Goal: Task Accomplishment & Management: Manage account settings

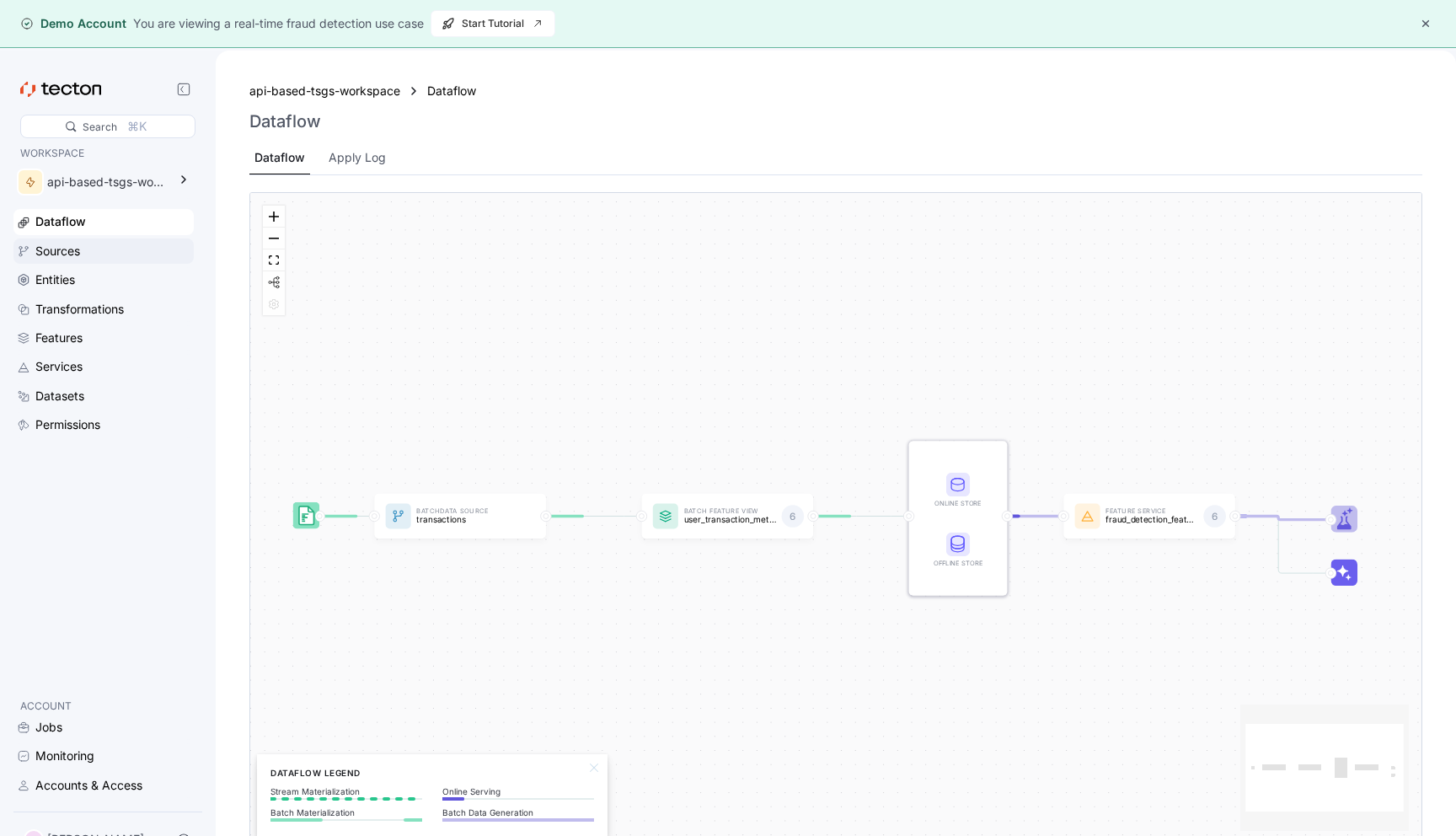
click at [122, 248] on div "Sources" at bounding box center [112, 251] width 155 height 19
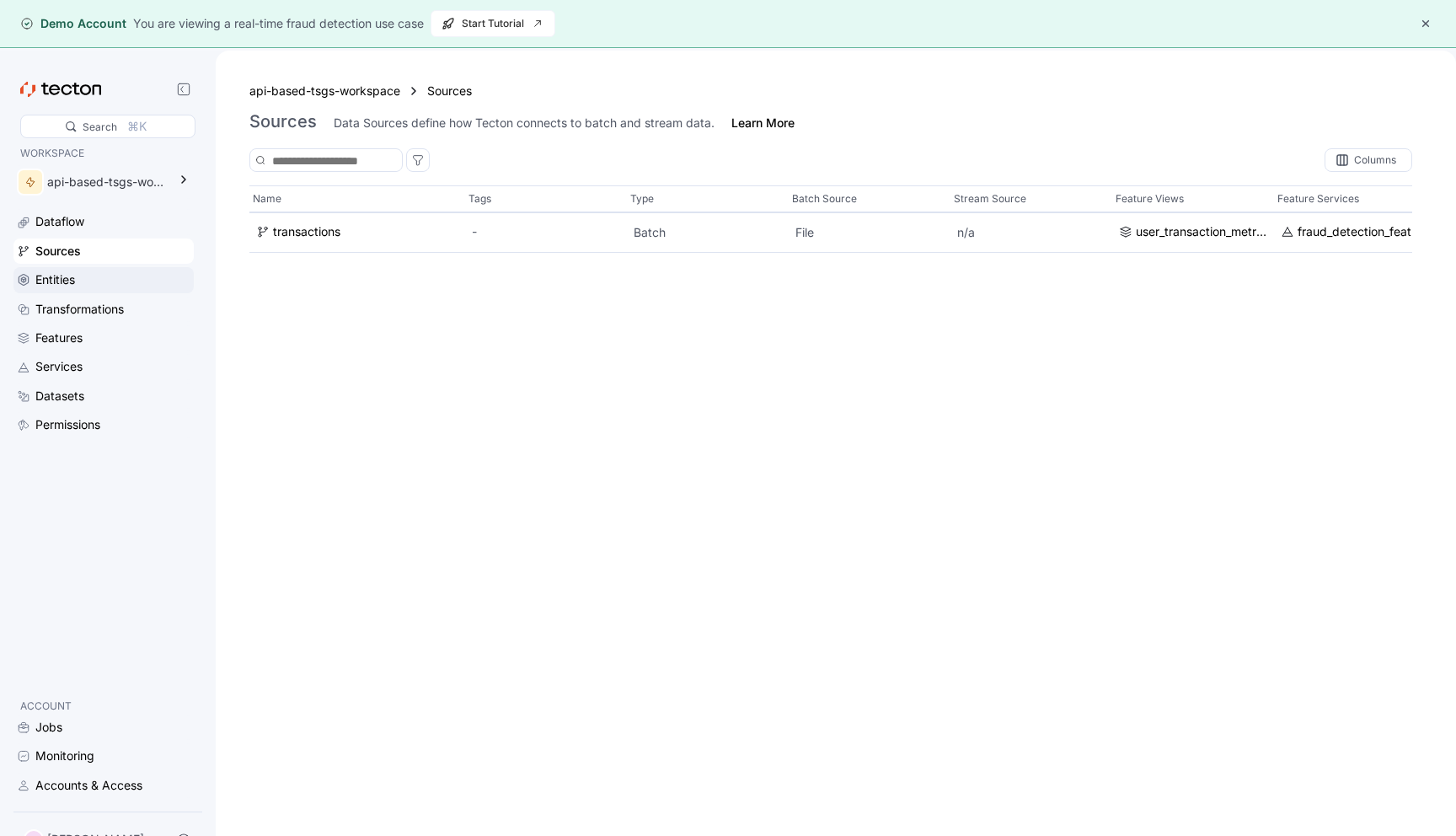
click at [103, 268] on div "Entities" at bounding box center [104, 280] width 180 height 25
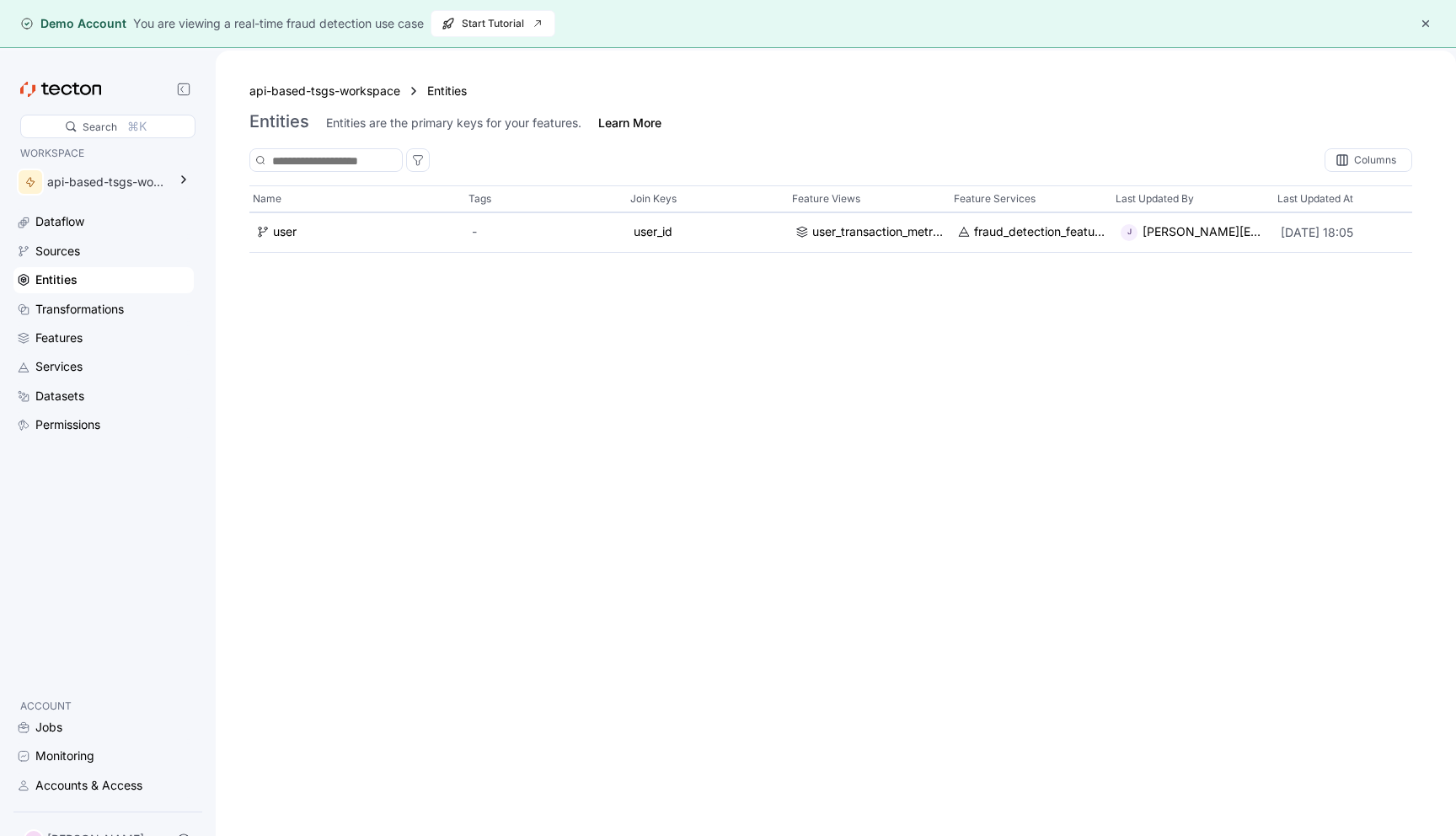
click at [90, 290] on div "Entities" at bounding box center [104, 280] width 180 height 25
click at [85, 305] on div "Transformations" at bounding box center [79, 310] width 88 height 19
click at [81, 328] on div "Features" at bounding box center [58, 338] width 47 height 19
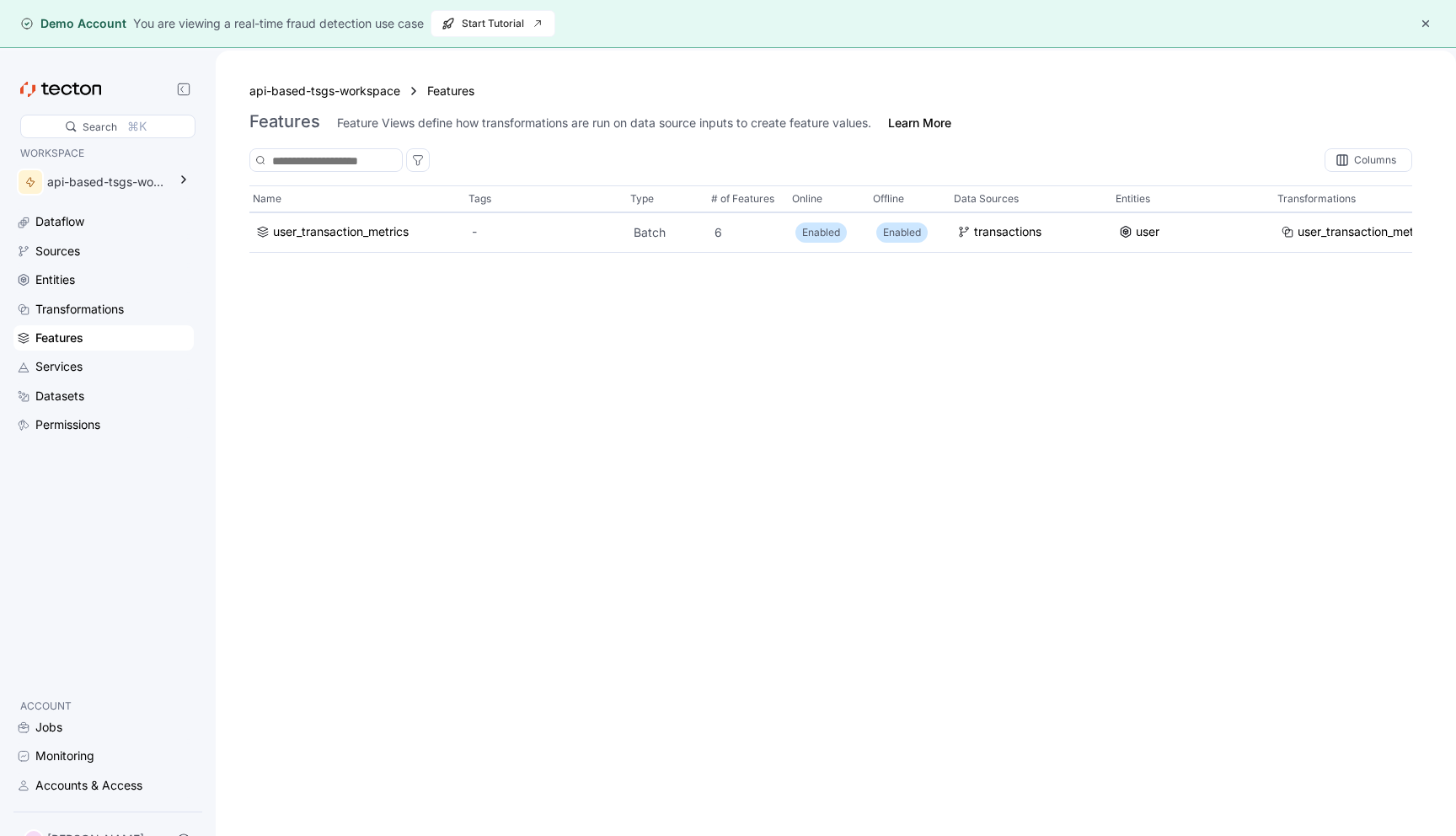
click at [81, 352] on div "Dataflow Sources Entities Transformations Features Services Datasets Permissions" at bounding box center [104, 323] width 180 height 228
click at [89, 375] on div "Services" at bounding box center [112, 367] width 155 height 19
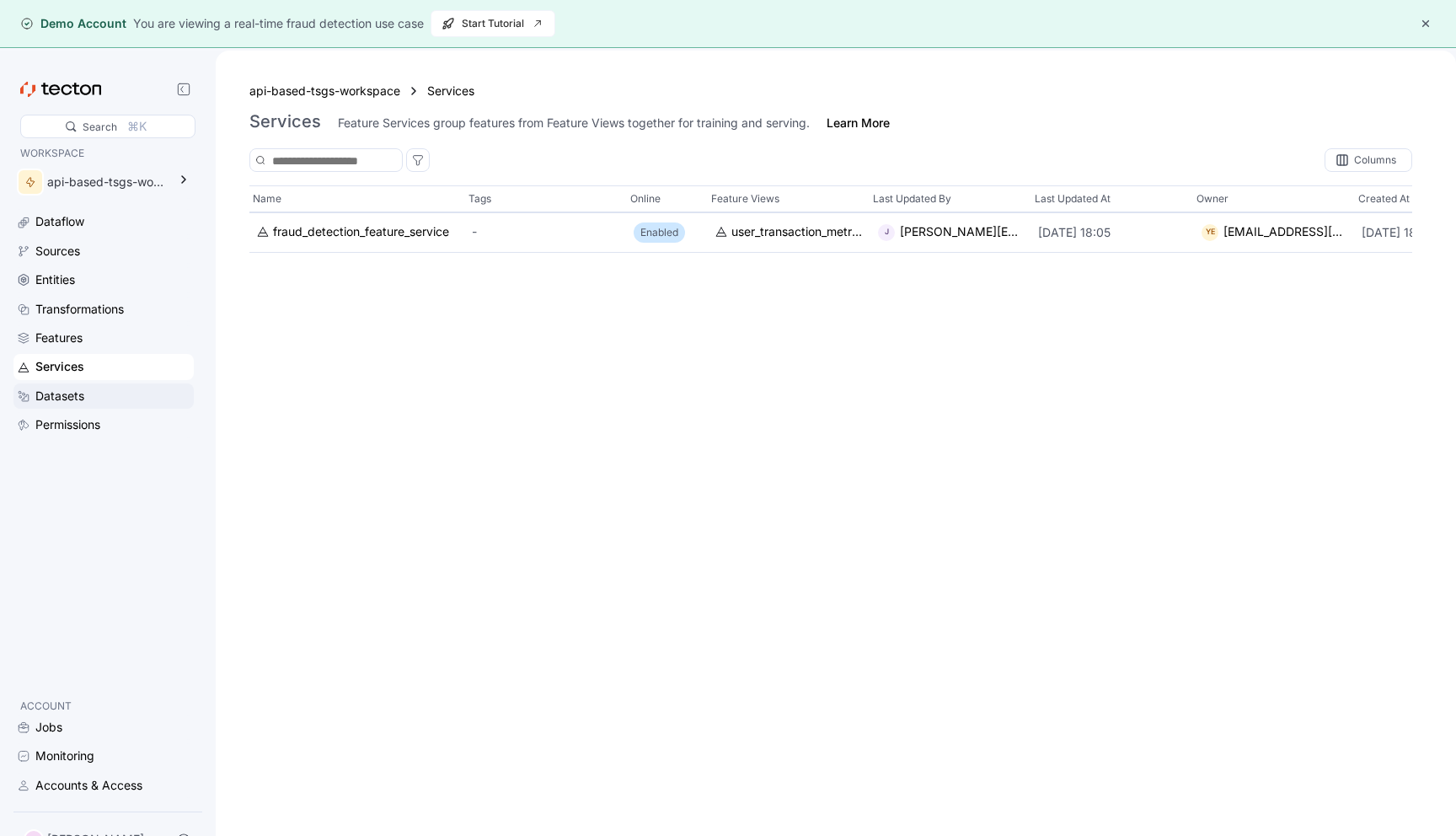
click at [86, 391] on div "Datasets" at bounding box center [112, 396] width 155 height 19
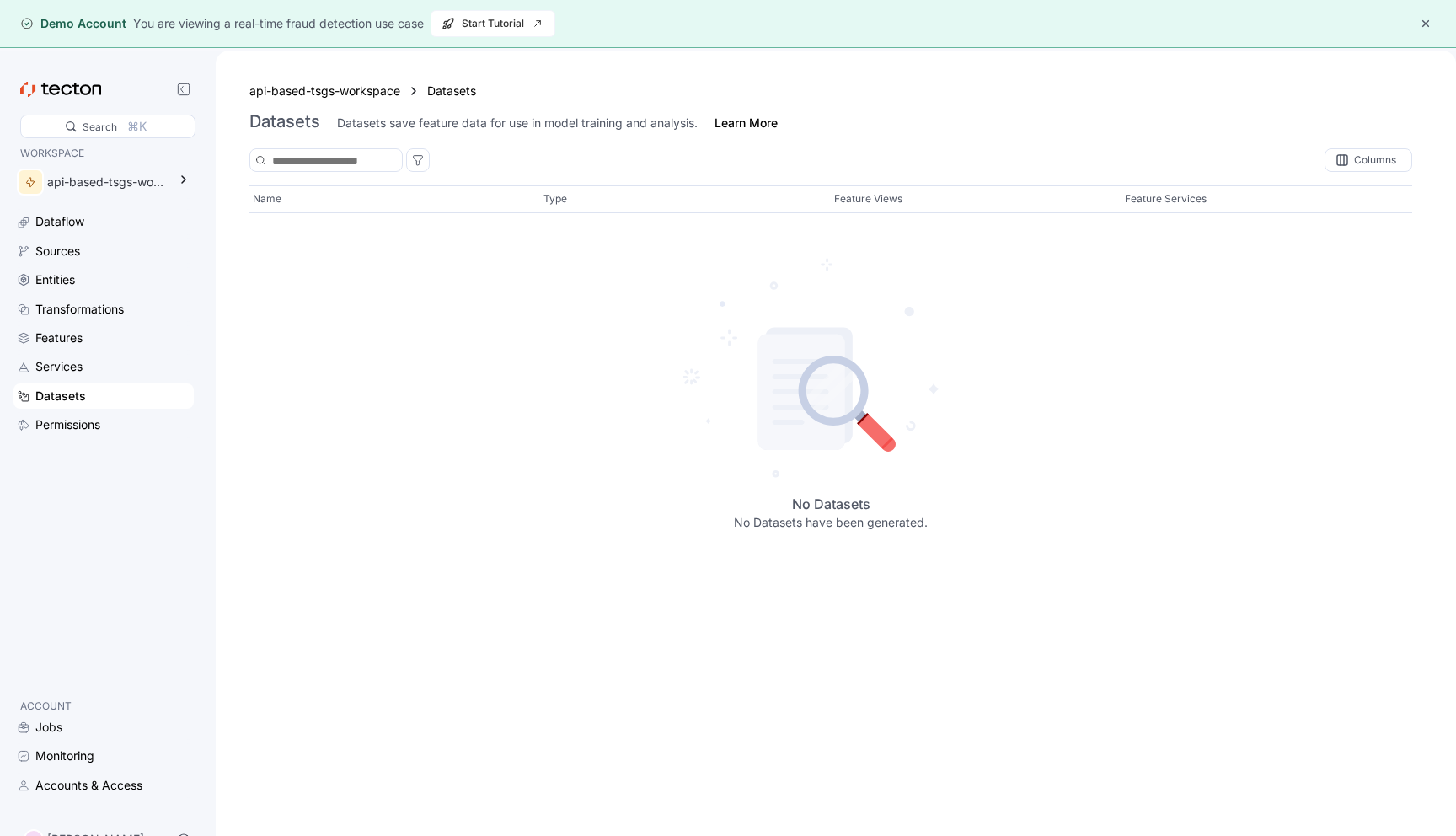
click at [85, 409] on div "Dataflow Sources Entities Transformations Features Services Datasets Permissions" at bounding box center [104, 323] width 180 height 228
click at [90, 382] on div "Dataflow Sources Entities Transformations Features Services Datasets Permissions" at bounding box center [104, 323] width 180 height 228
click at [81, 411] on div "Dataflow Sources Entities Transformations Features Services Datasets Permissions" at bounding box center [104, 323] width 180 height 228
click at [82, 417] on div "Permissions" at bounding box center [68, 425] width 65 height 19
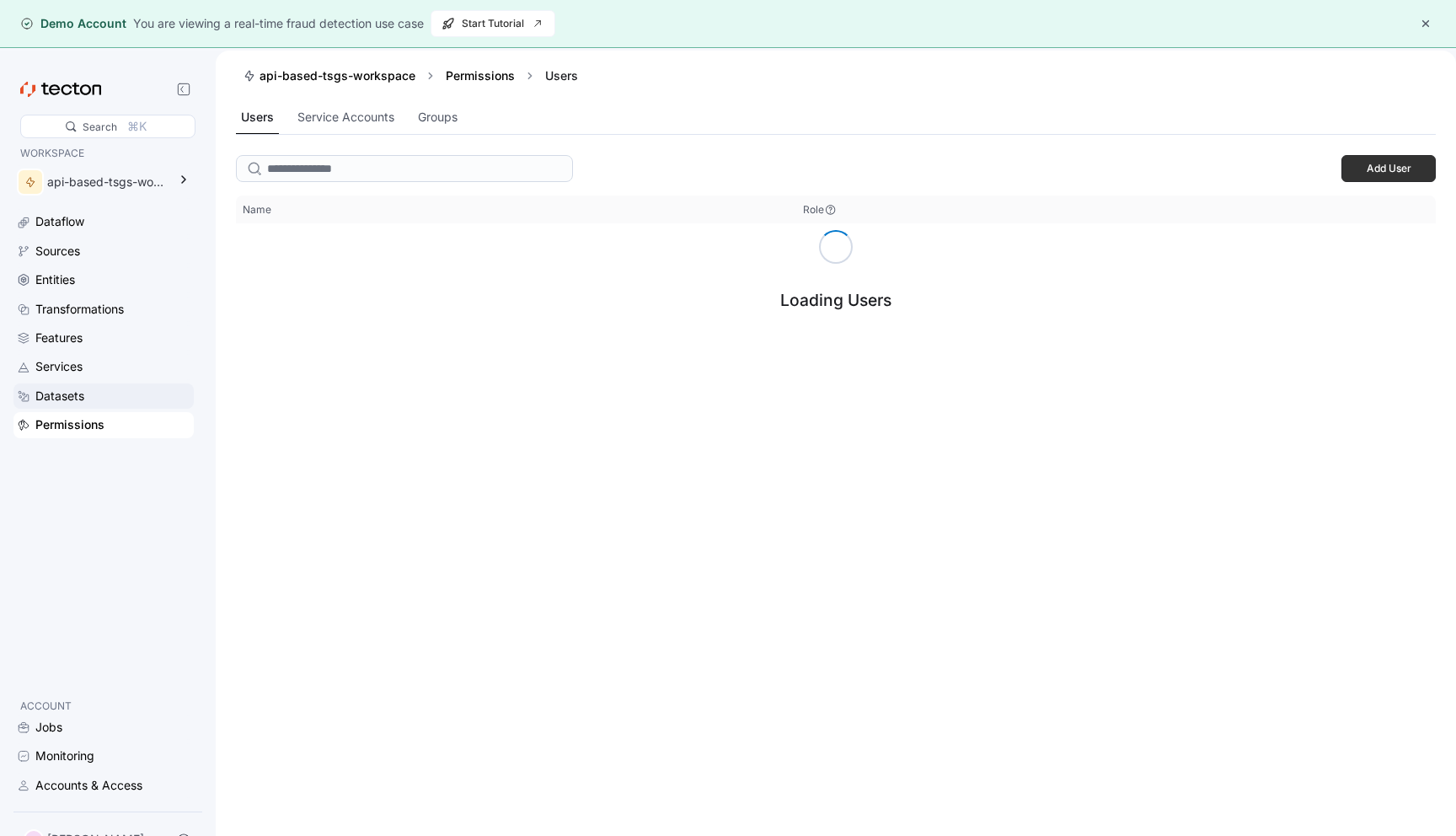
click at [84, 401] on div "Datasets" at bounding box center [112, 396] width 155 height 19
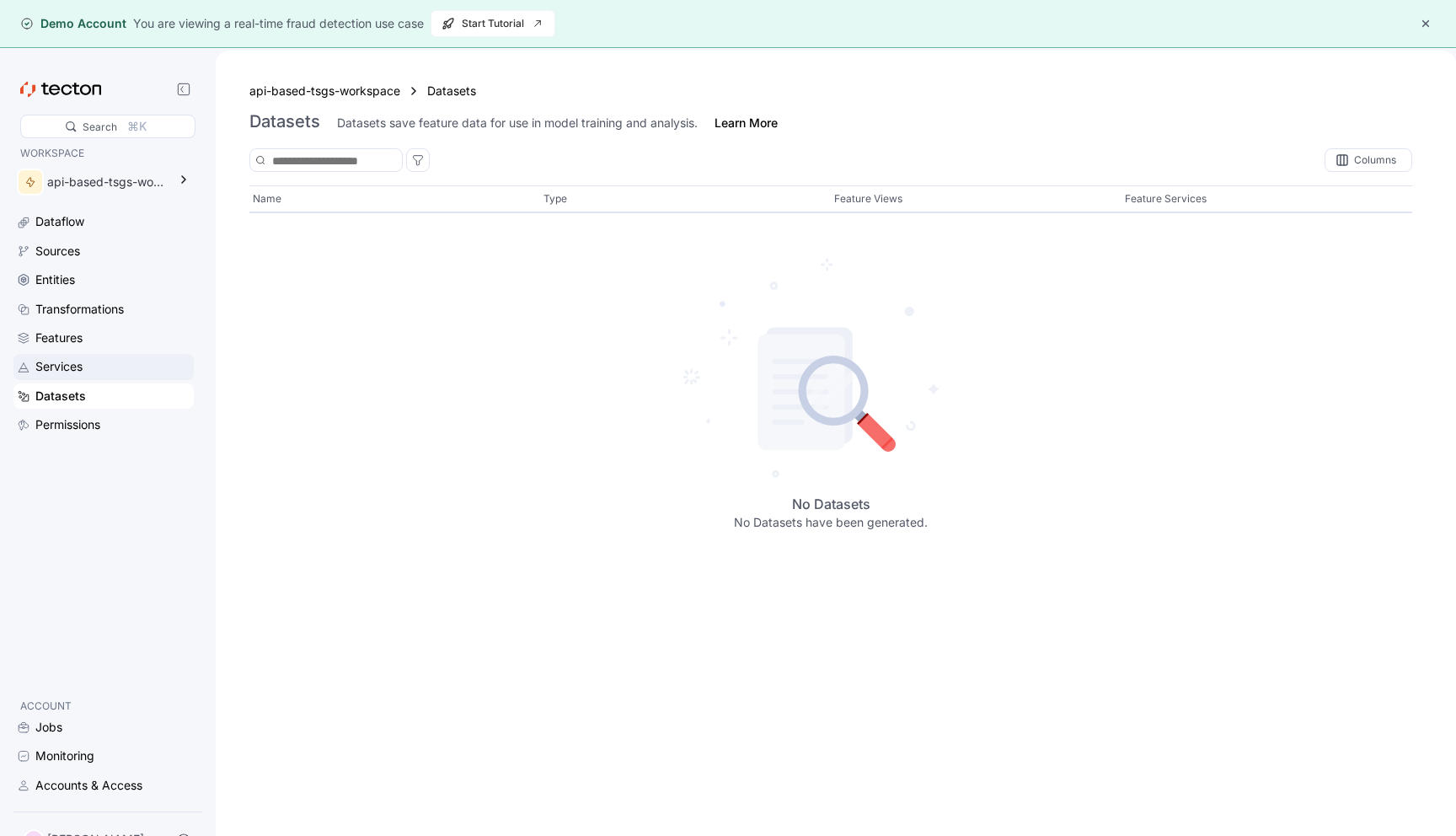
click at [90, 371] on div "Services" at bounding box center [112, 367] width 155 height 19
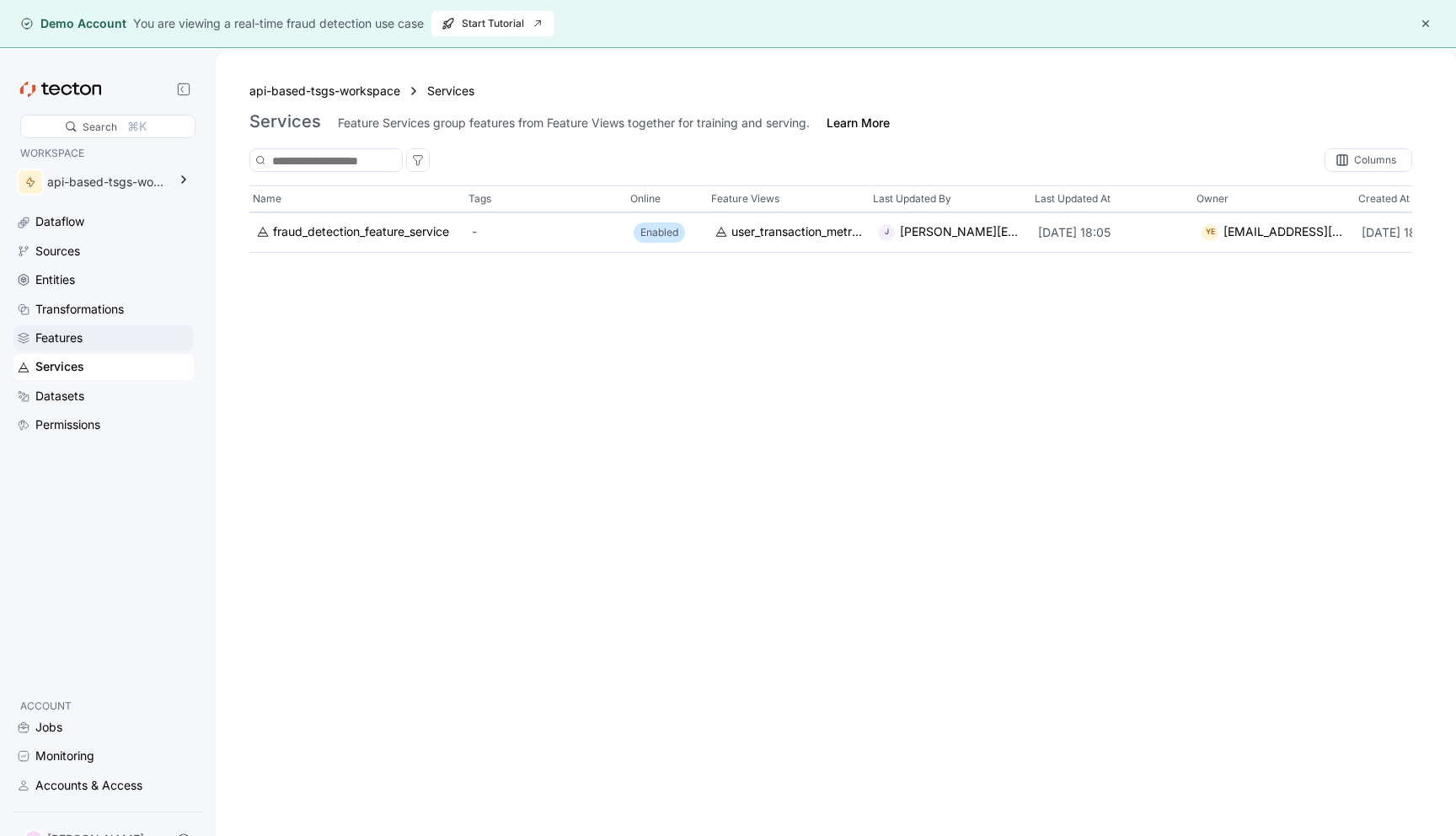
click at [97, 347] on div "Features" at bounding box center [112, 338] width 155 height 19
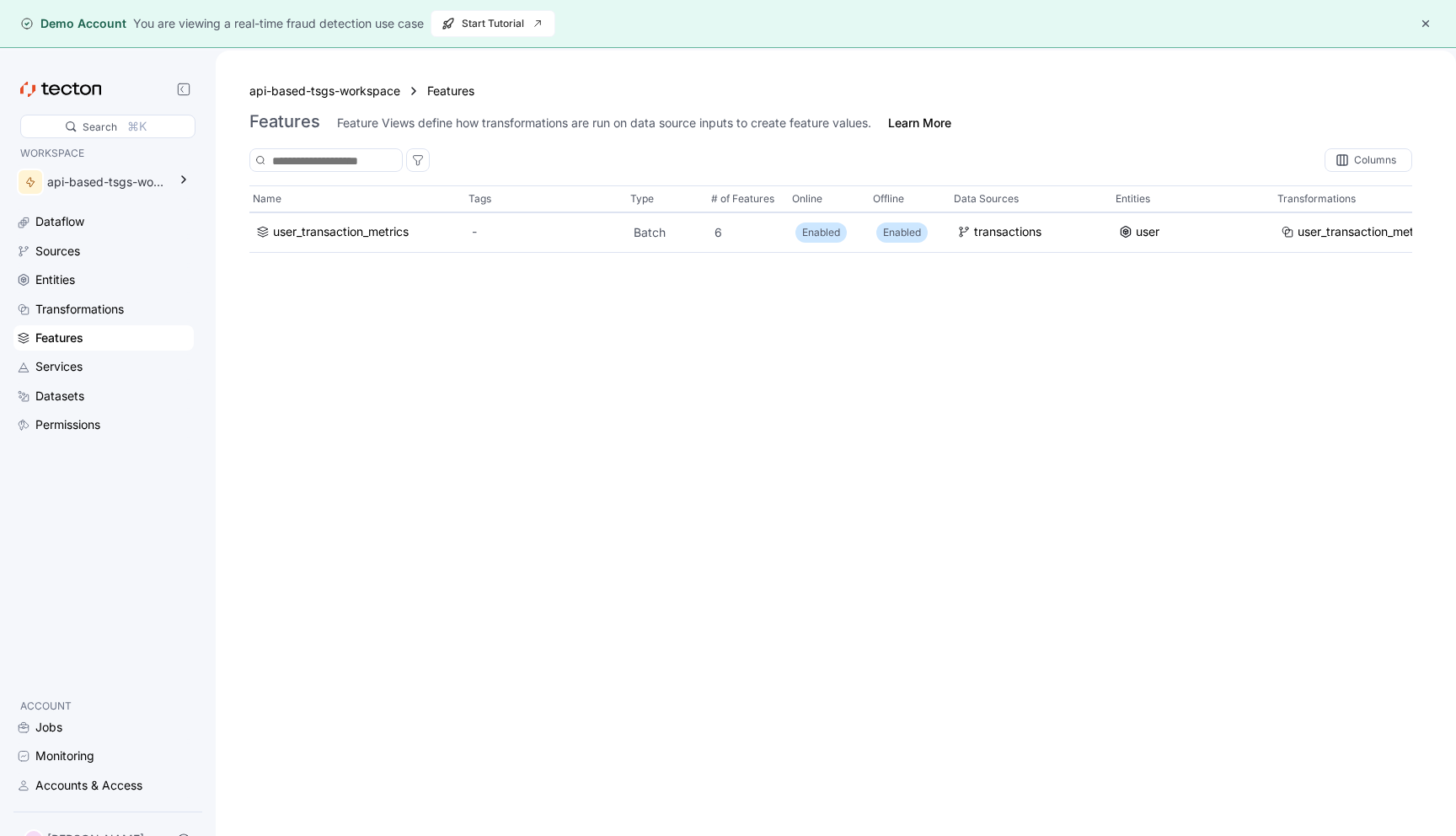
click at [99, 334] on div "Features" at bounding box center [112, 338] width 155 height 19
click at [102, 324] on div "Dataflow Sources Entities Transformations Features Services Datasets Permissions" at bounding box center [104, 323] width 180 height 228
click at [105, 312] on div "Transformations" at bounding box center [79, 310] width 88 height 19
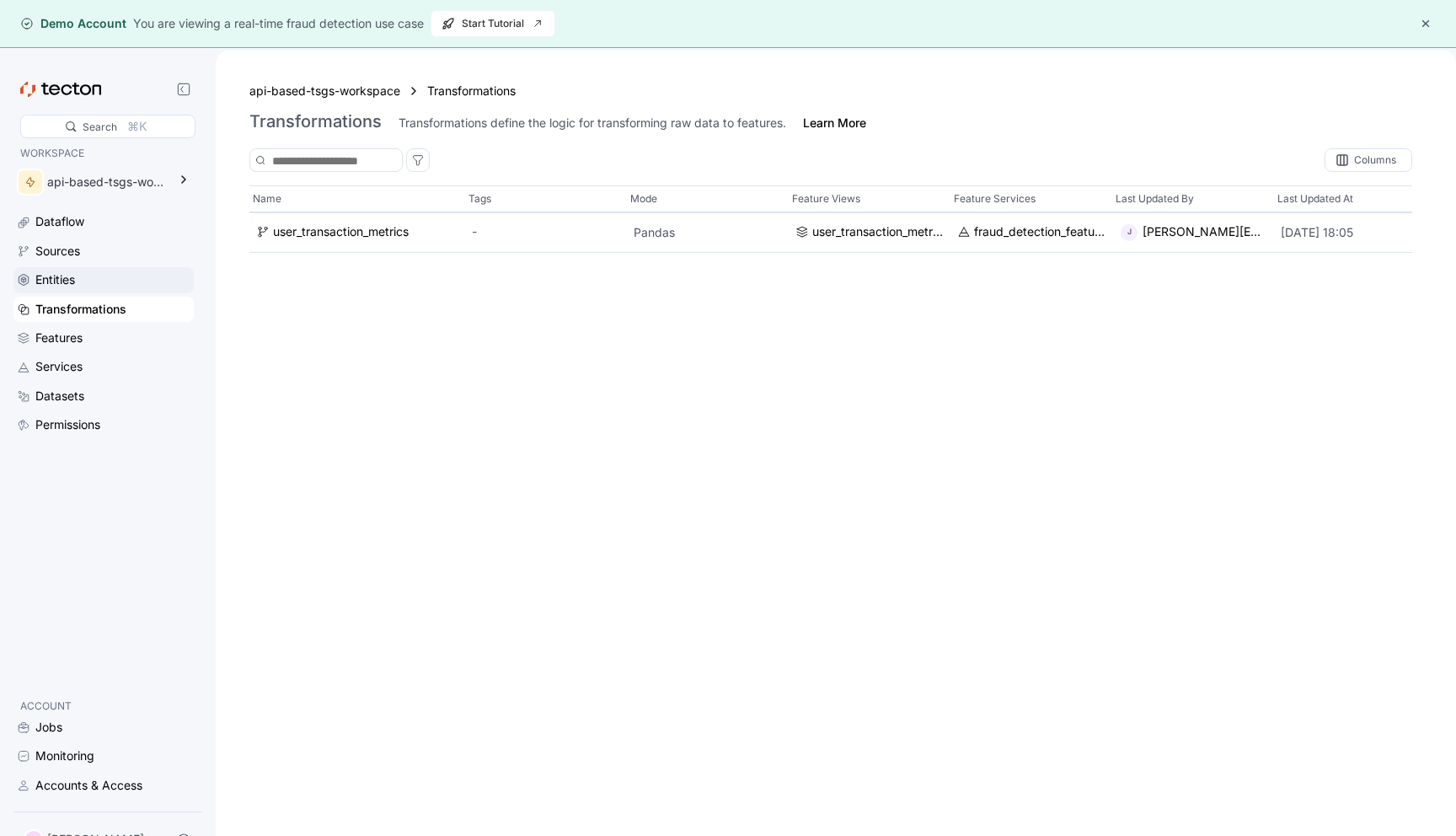
click at [109, 280] on div "Entities" at bounding box center [112, 280] width 155 height 19
click at [105, 248] on div "Sources" at bounding box center [112, 251] width 155 height 19
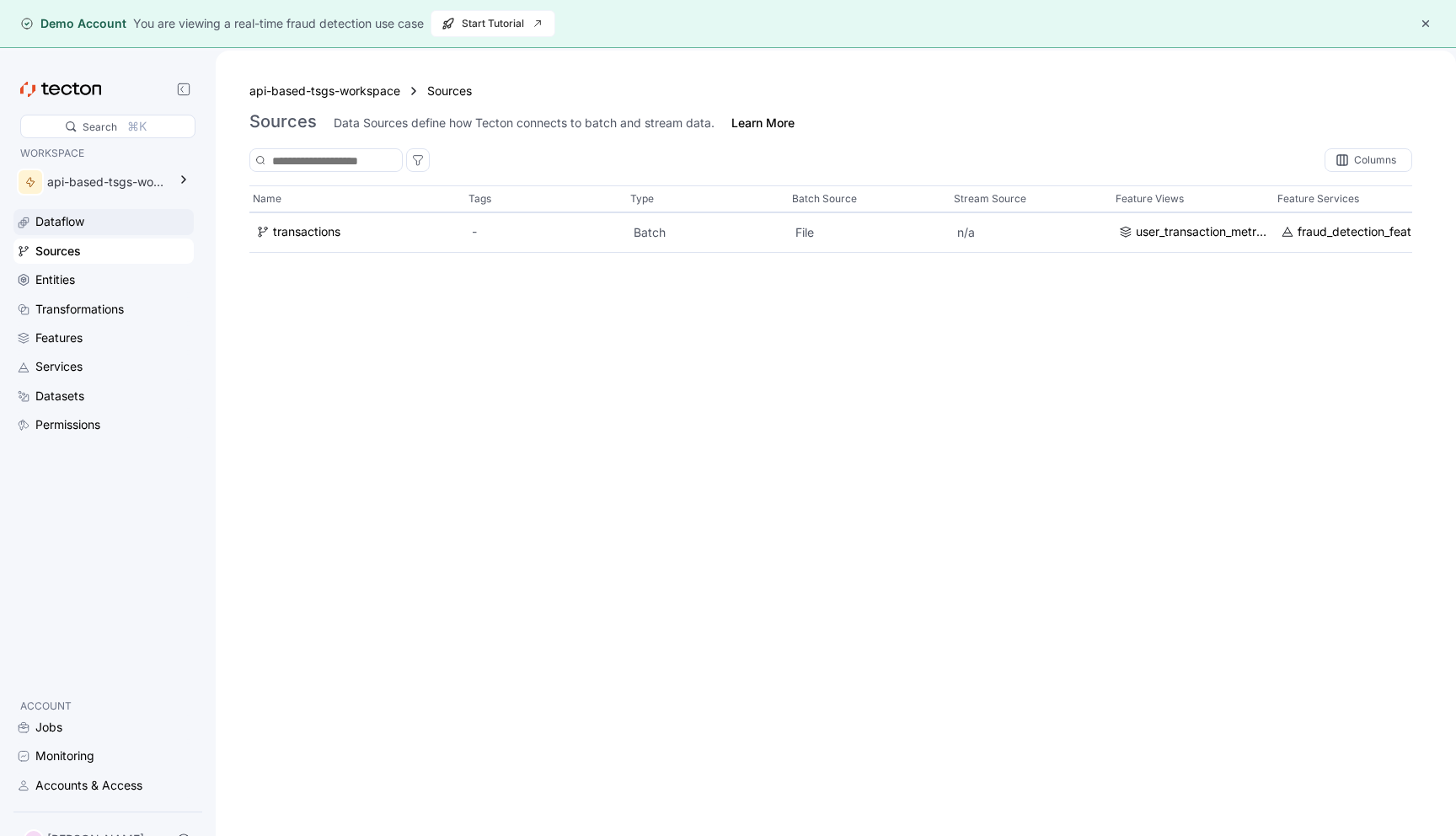
click at [109, 223] on div "Dataflow" at bounding box center [112, 222] width 155 height 19
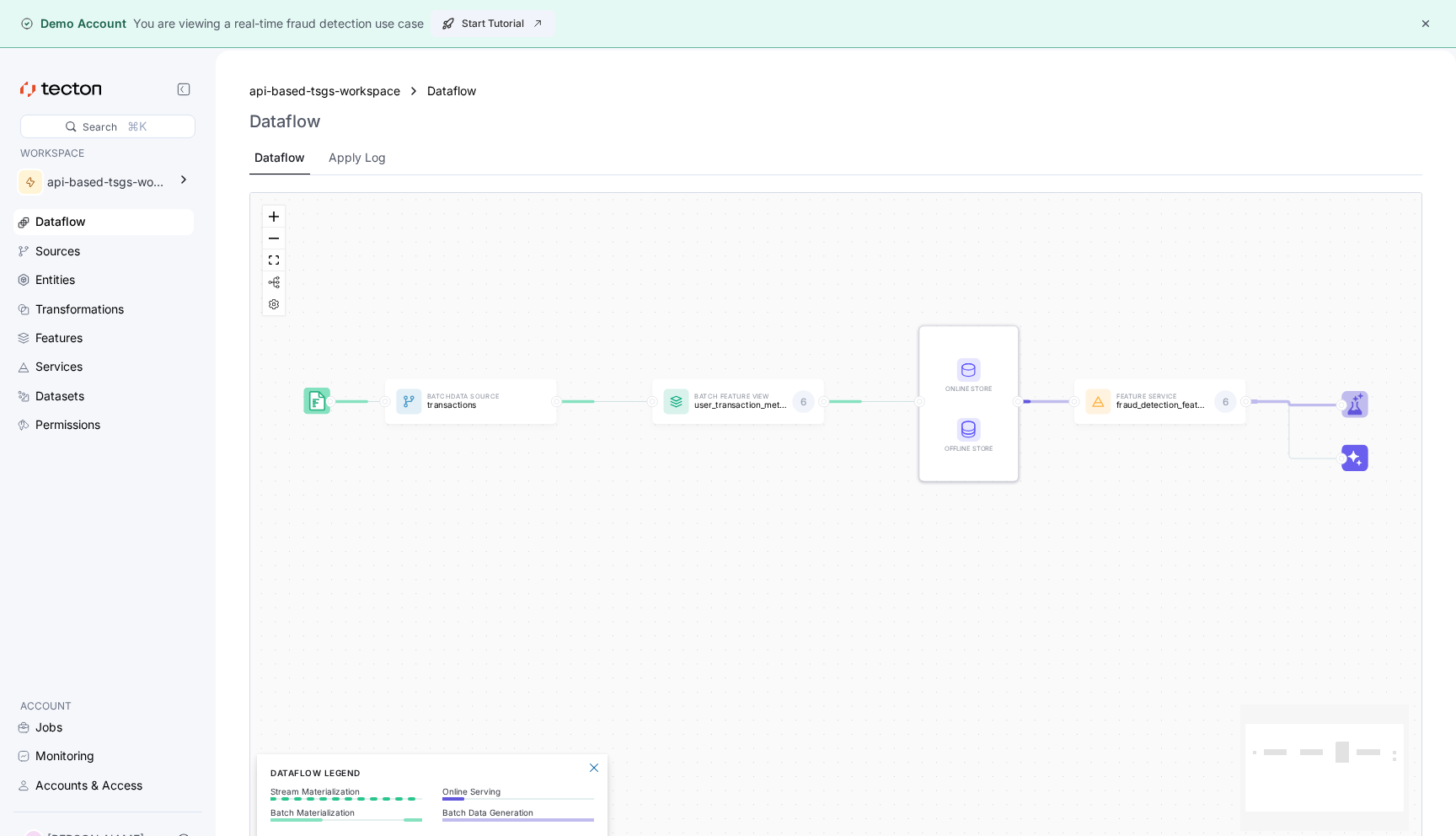
click at [494, 30] on span "Start Tutorial" at bounding box center [493, 23] width 103 height 25
click at [86, 429] on div "Permissions" at bounding box center [68, 425] width 65 height 19
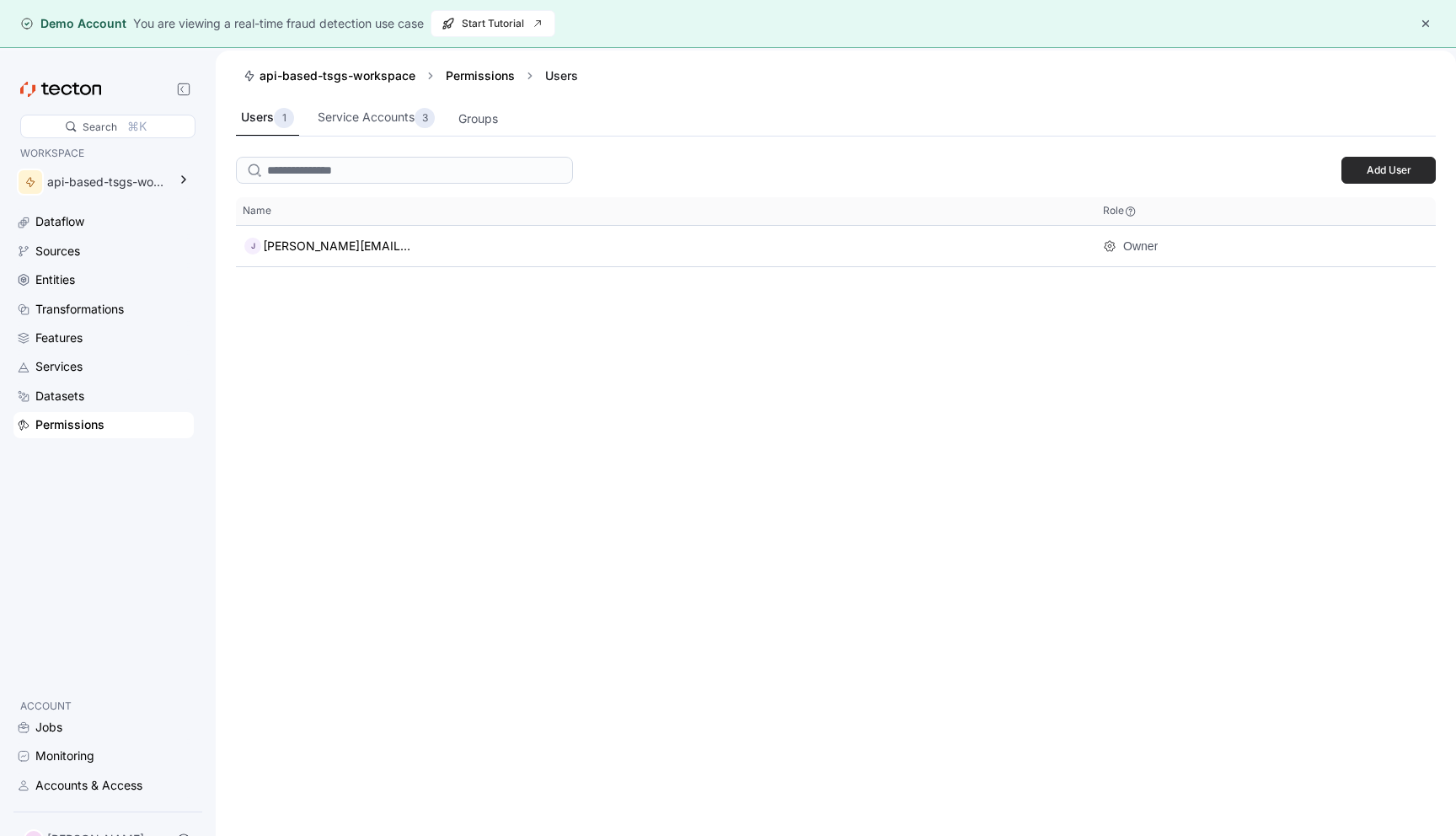
click at [1372, 168] on span "Add User" at bounding box center [1388, 170] width 73 height 25
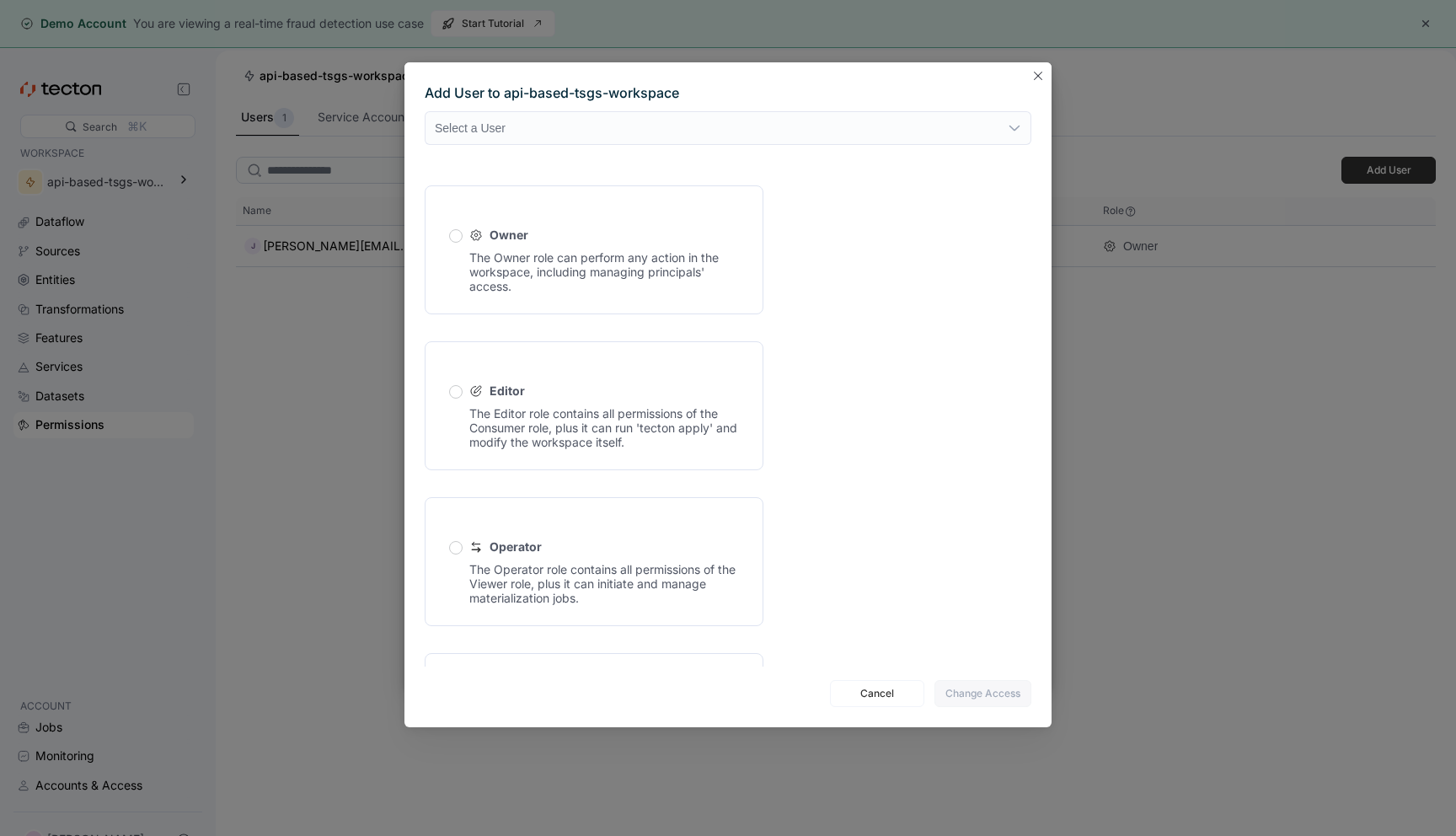
click at [574, 238] on div "Owner" at bounding box center [614, 236] width 249 height 17
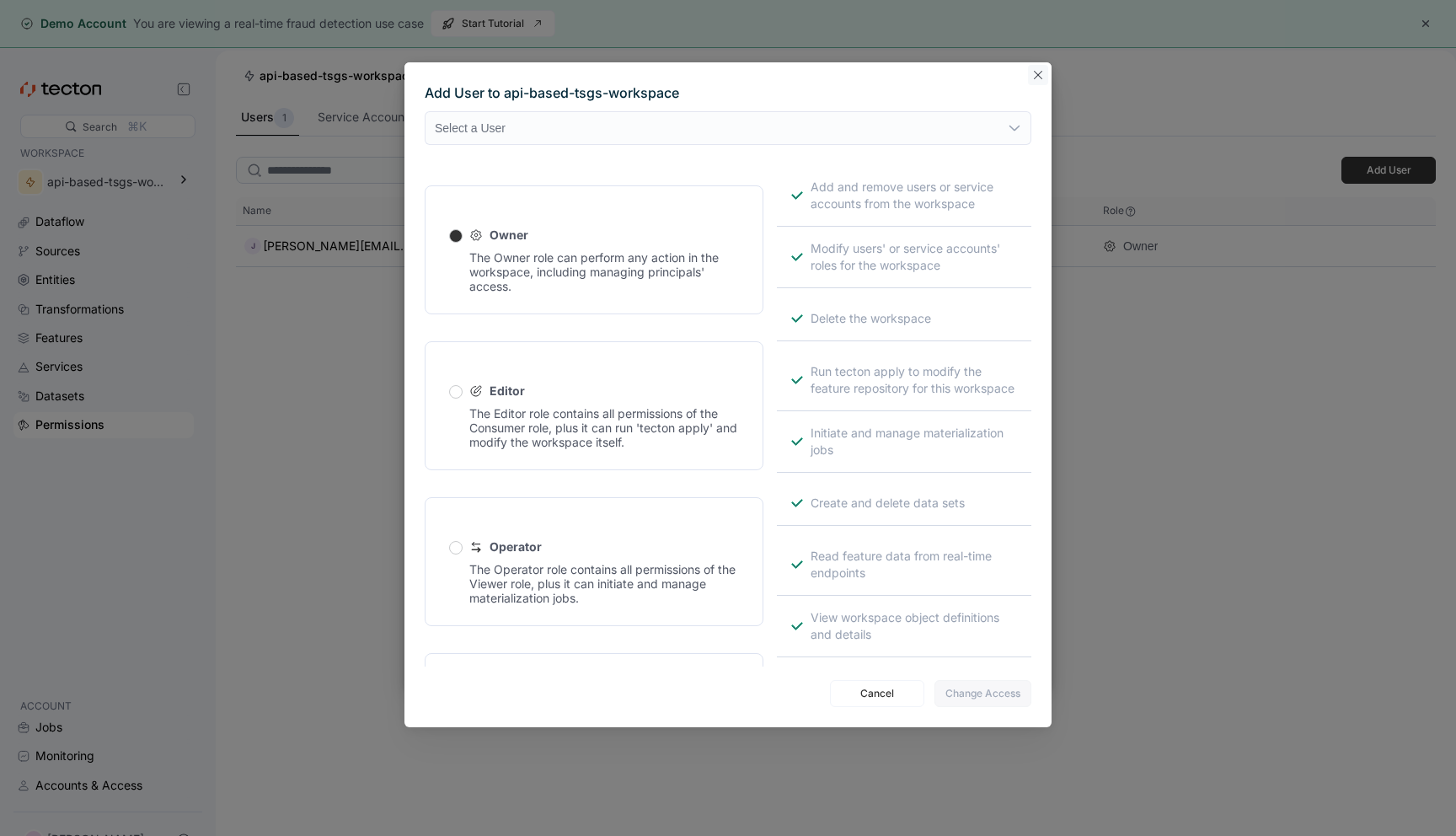
click at [1036, 75] on button "Closes this modal window" at bounding box center [1039, 75] width 21 height 21
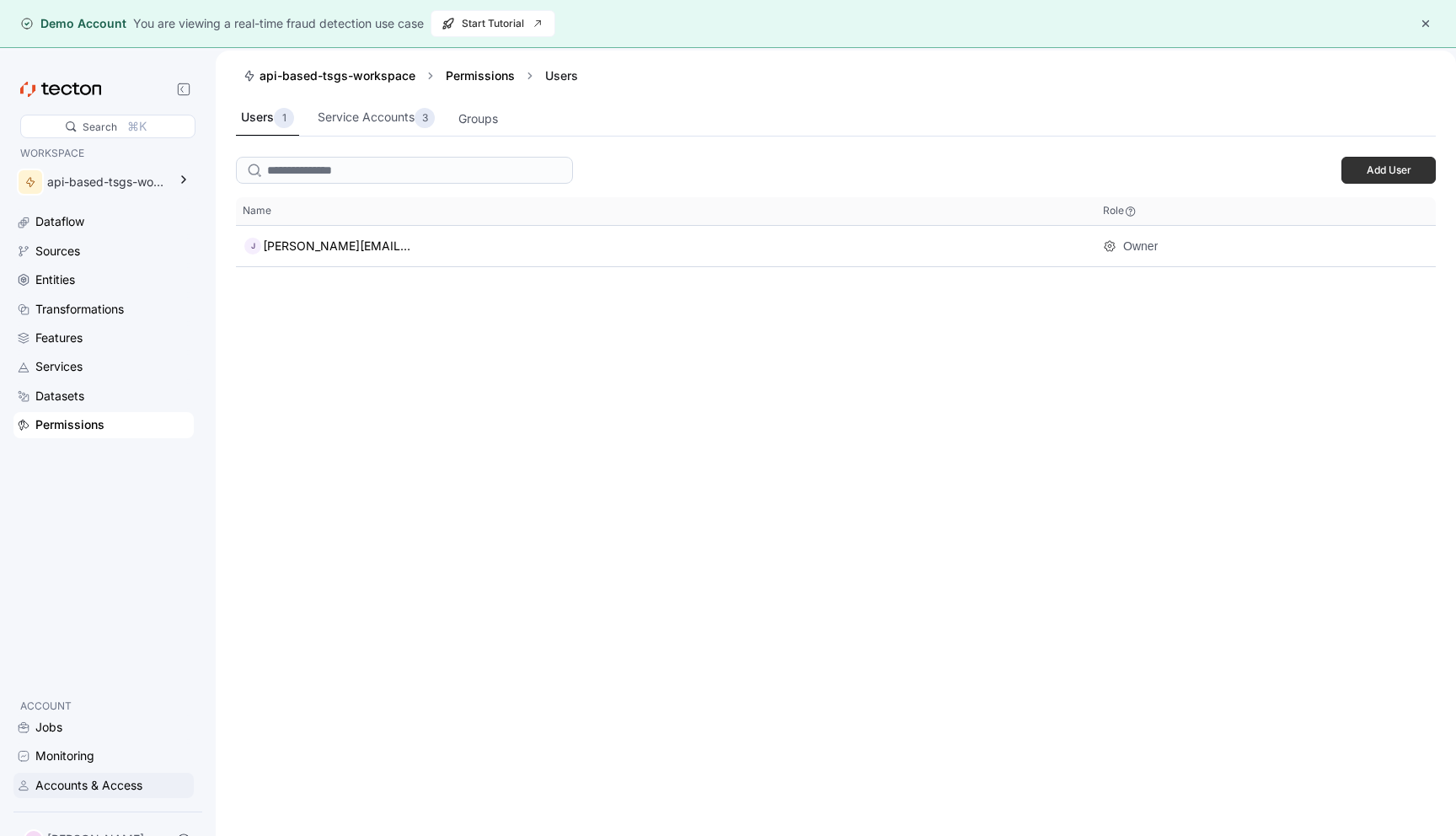
click at [55, 773] on div "Accounts & Access" at bounding box center [104, 785] width 180 height 25
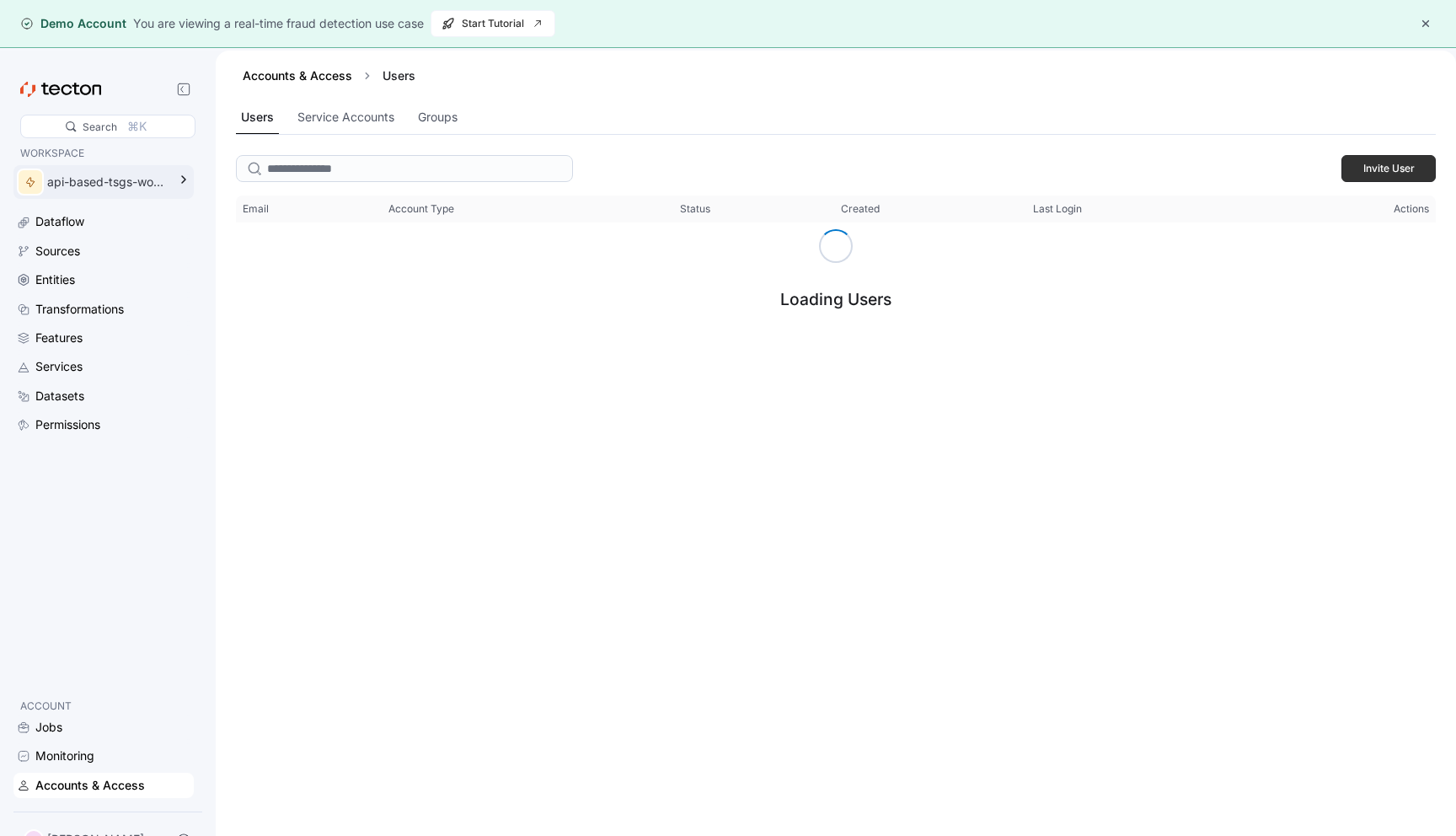
click at [116, 197] on div "api-based-tsgs-workspace" at bounding box center [92, 182] width 157 height 33
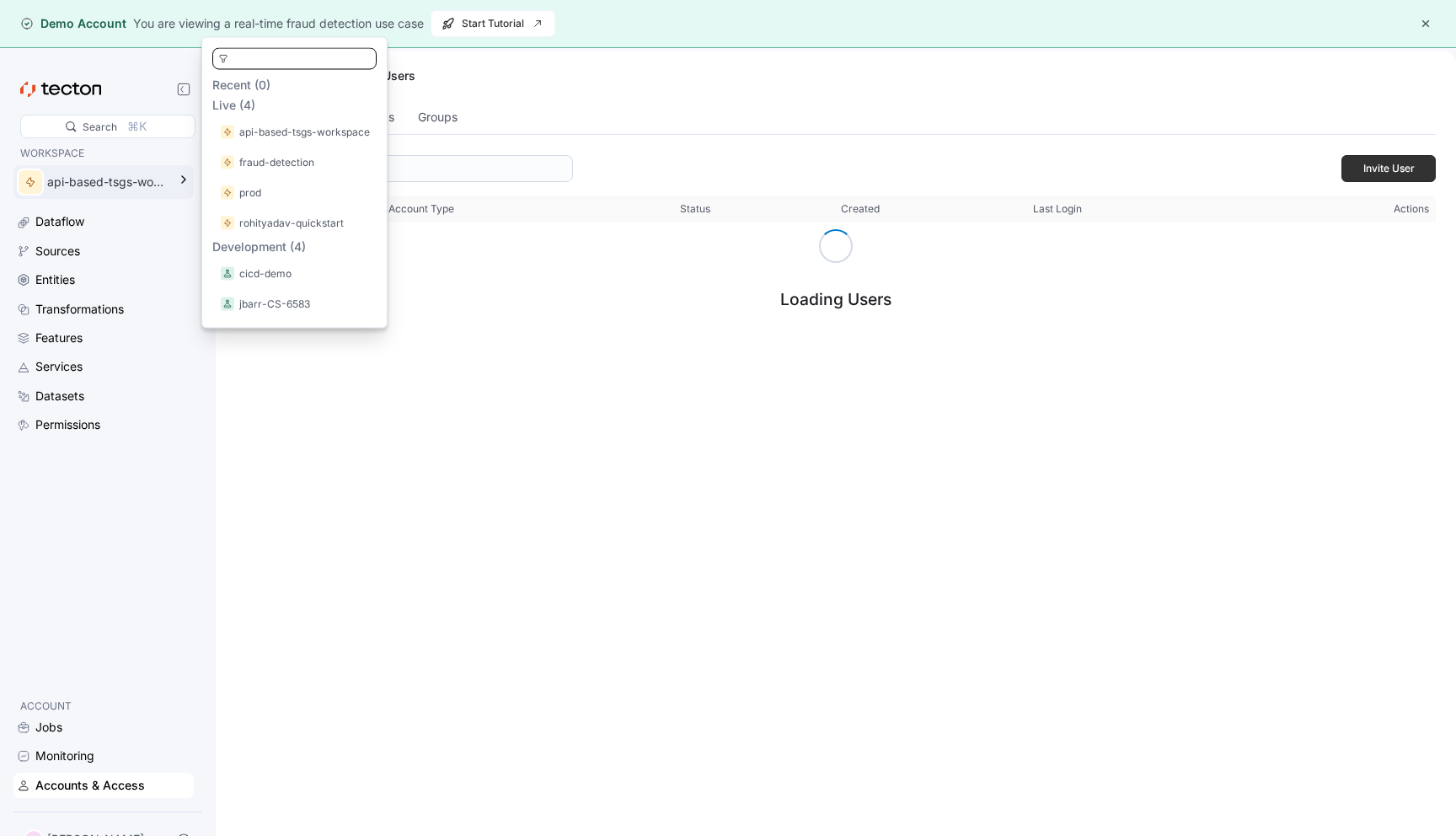
click at [118, 179] on div "api-based-tsgs-workspace" at bounding box center [107, 183] width 120 height 19
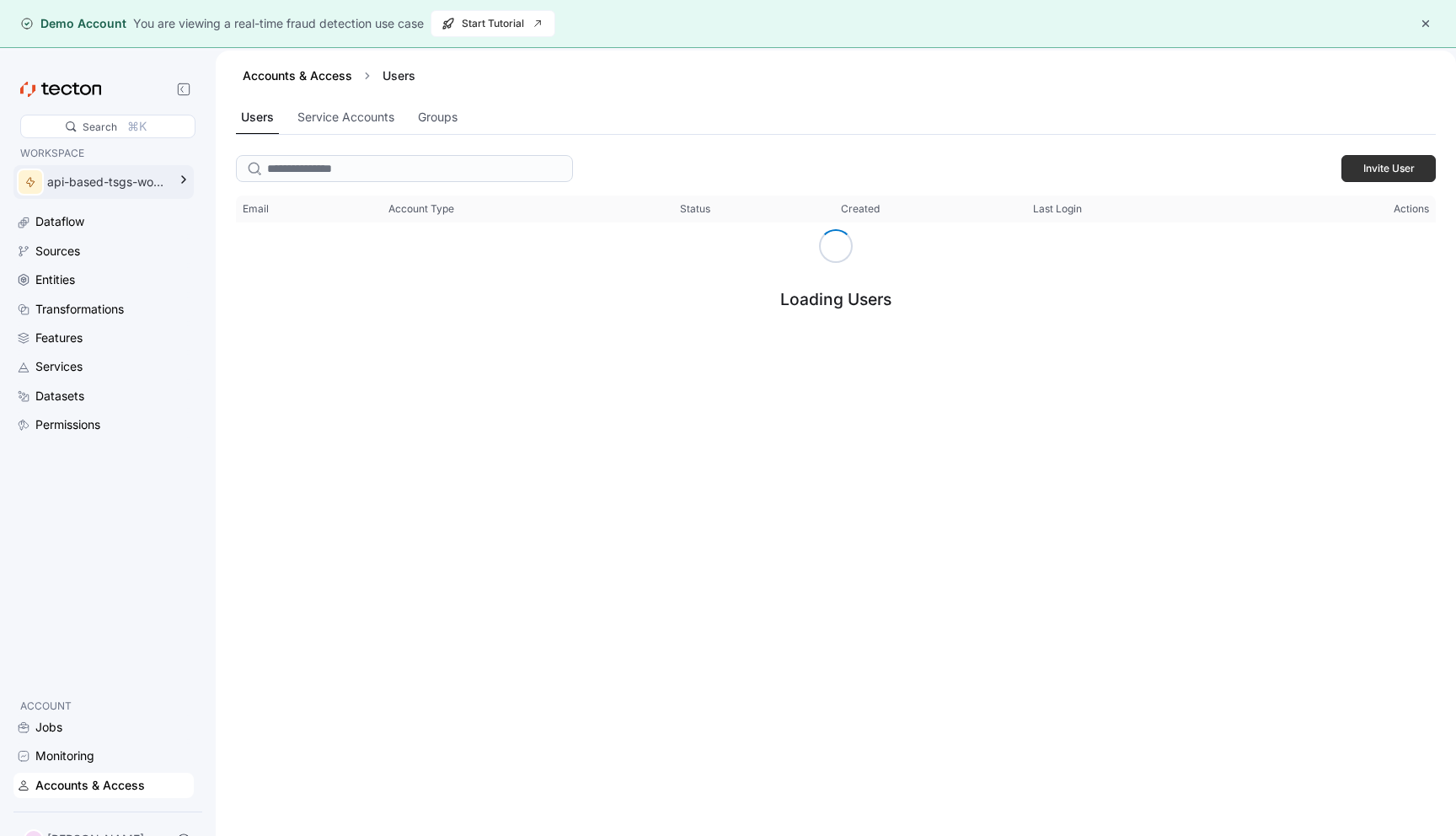
click at [118, 179] on div "api-based-tsgs-workspace" at bounding box center [107, 183] width 120 height 19
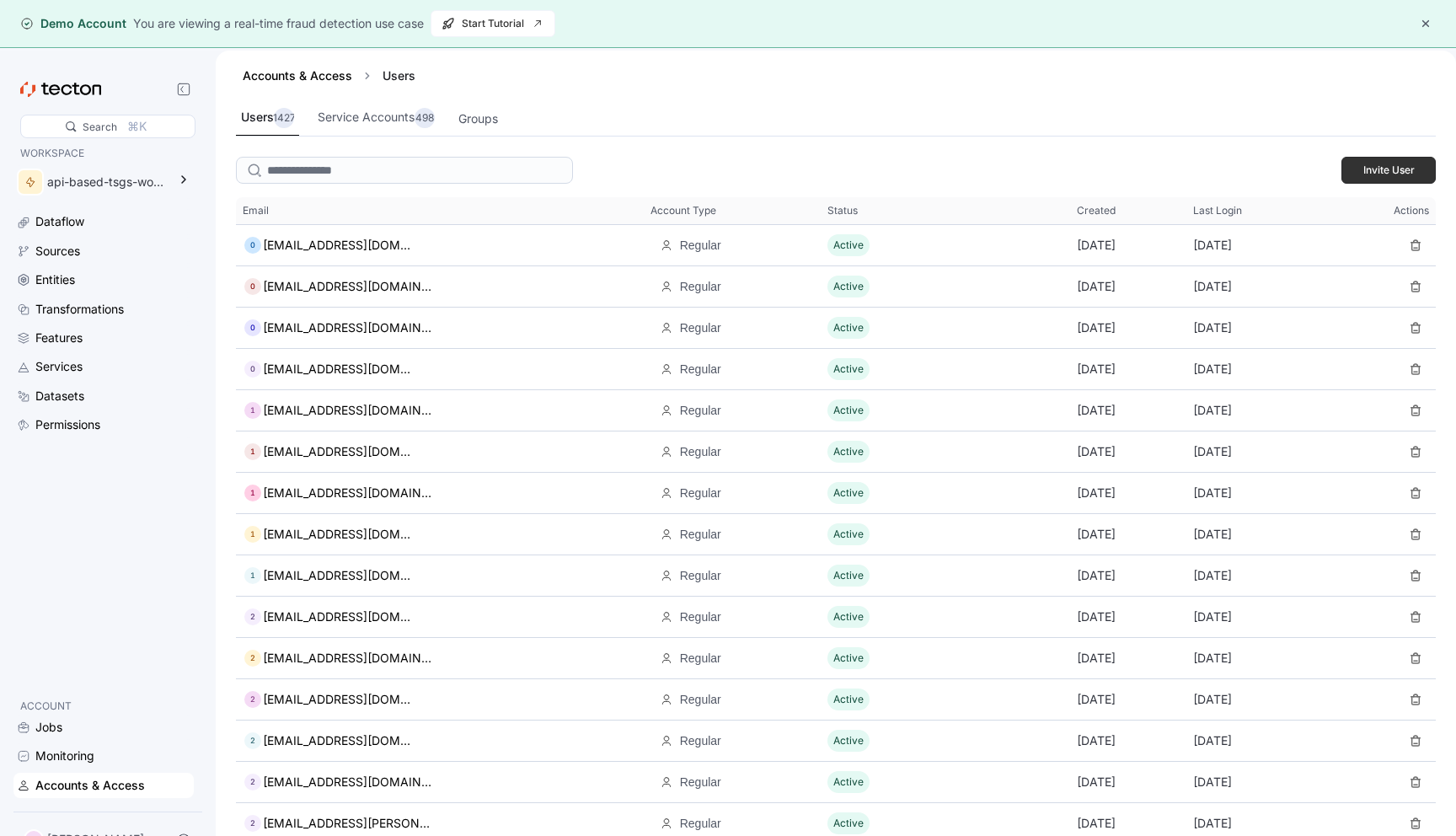
click at [652, 97] on div "Accounts & Access Users" at bounding box center [836, 75] width 1200 height 51
click at [404, 125] on div "Service Accounts 498" at bounding box center [376, 118] width 117 height 21
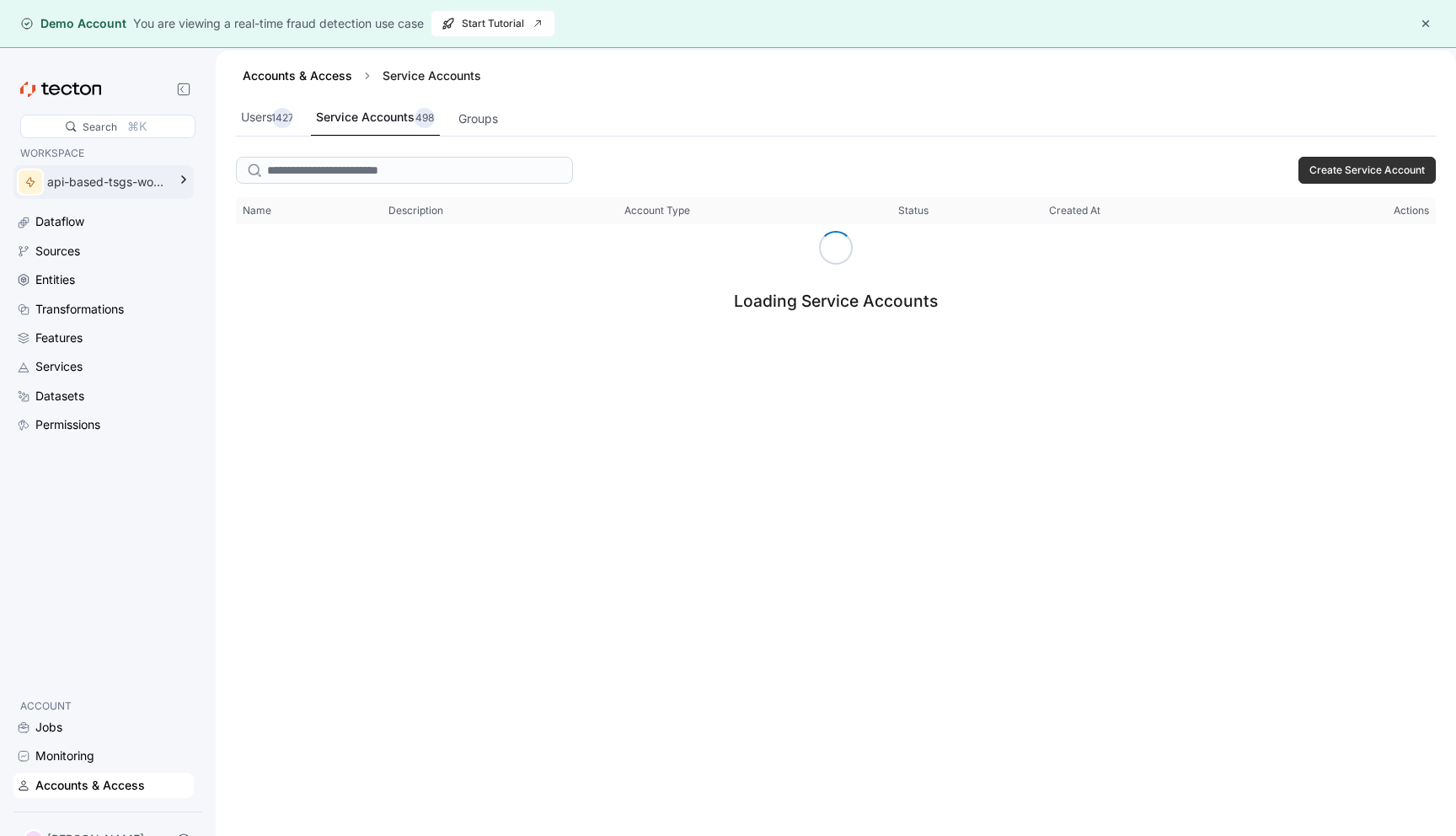
click at [131, 194] on div "api-based-tsgs-workspace" at bounding box center [92, 182] width 157 height 33
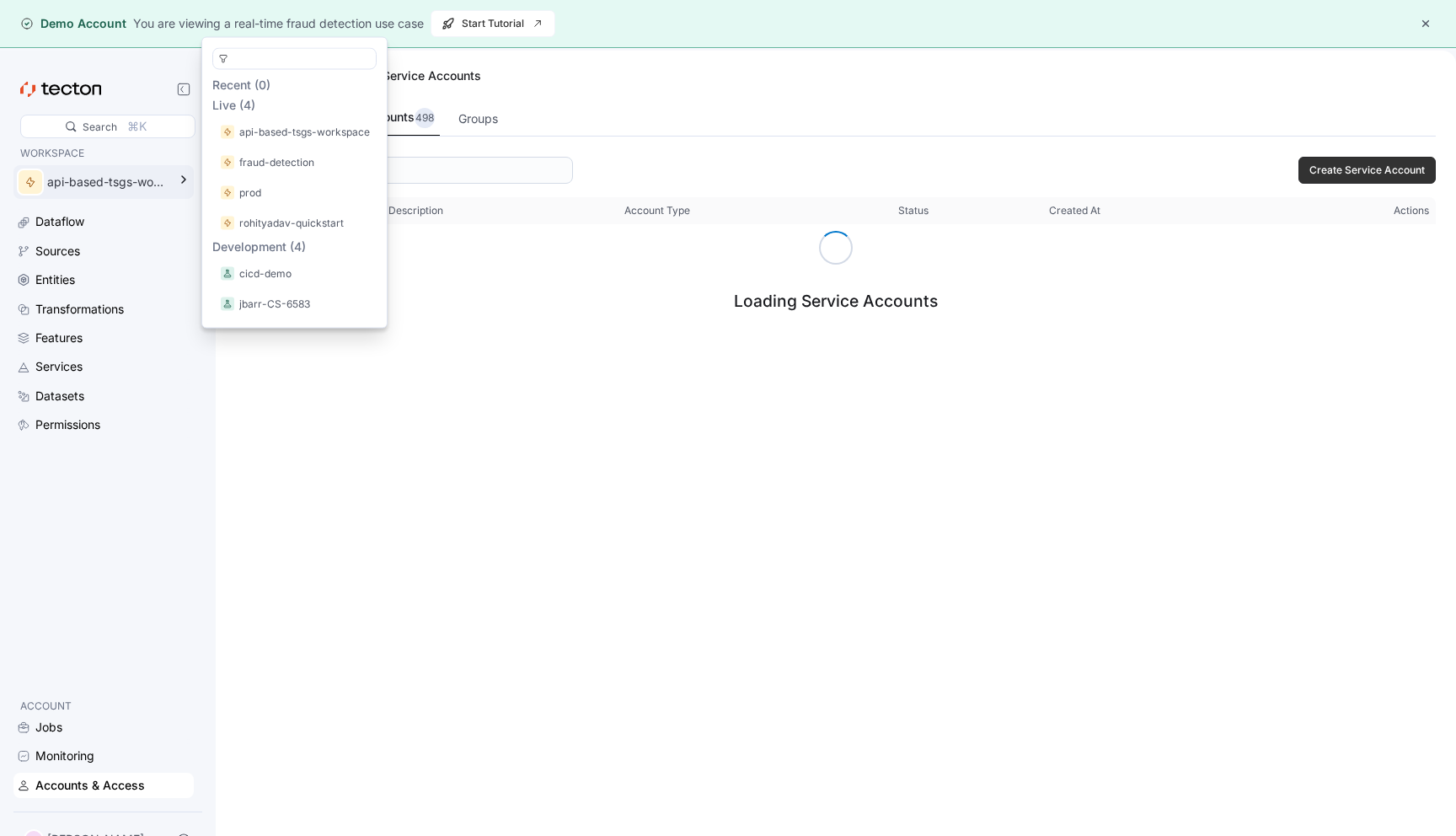
click at [106, 190] on div "api-based-tsgs-workspace" at bounding box center [107, 183] width 120 height 19
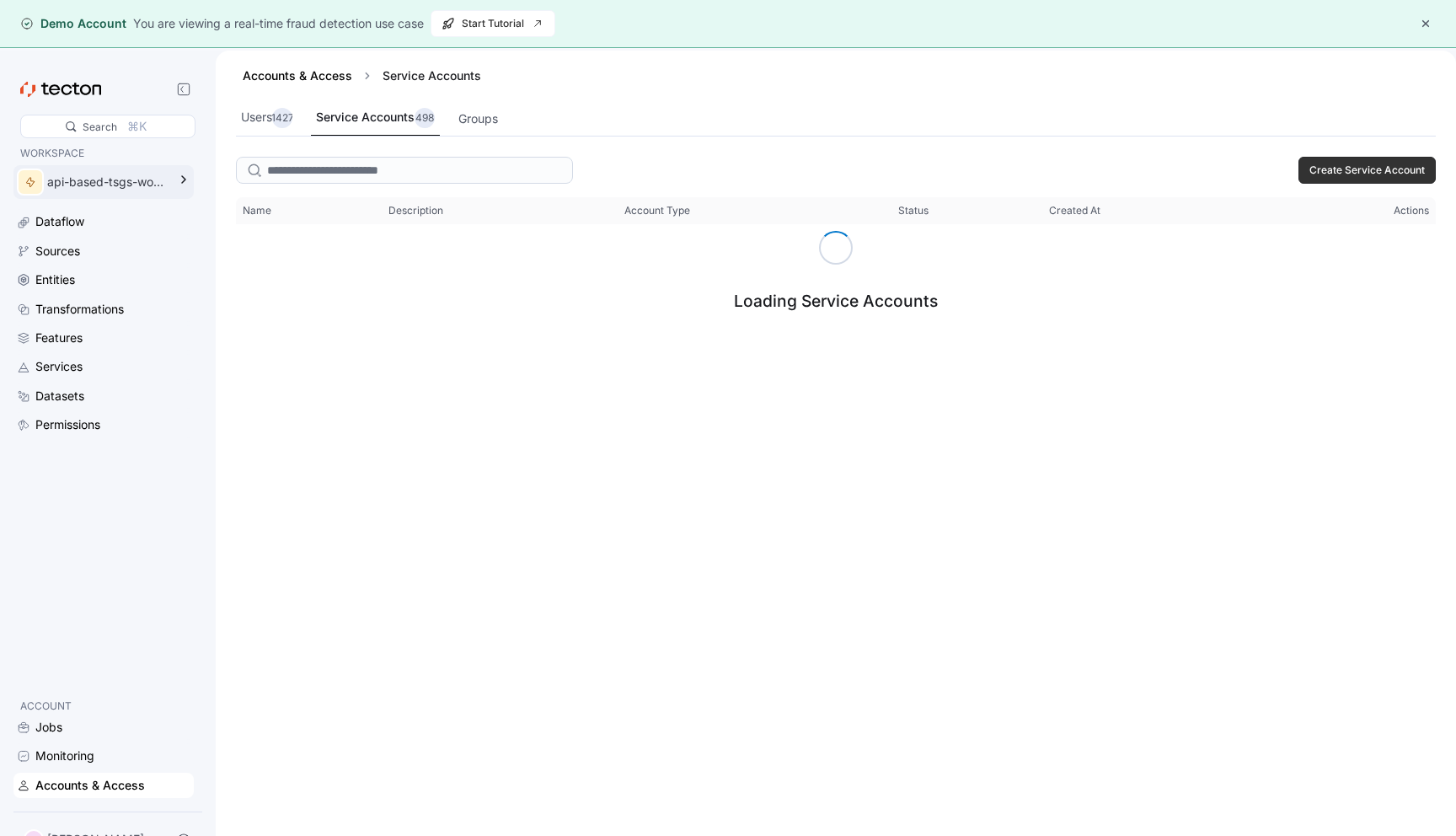
click at [95, 188] on div "api-based-tsgs-workspace" at bounding box center [107, 183] width 120 height 19
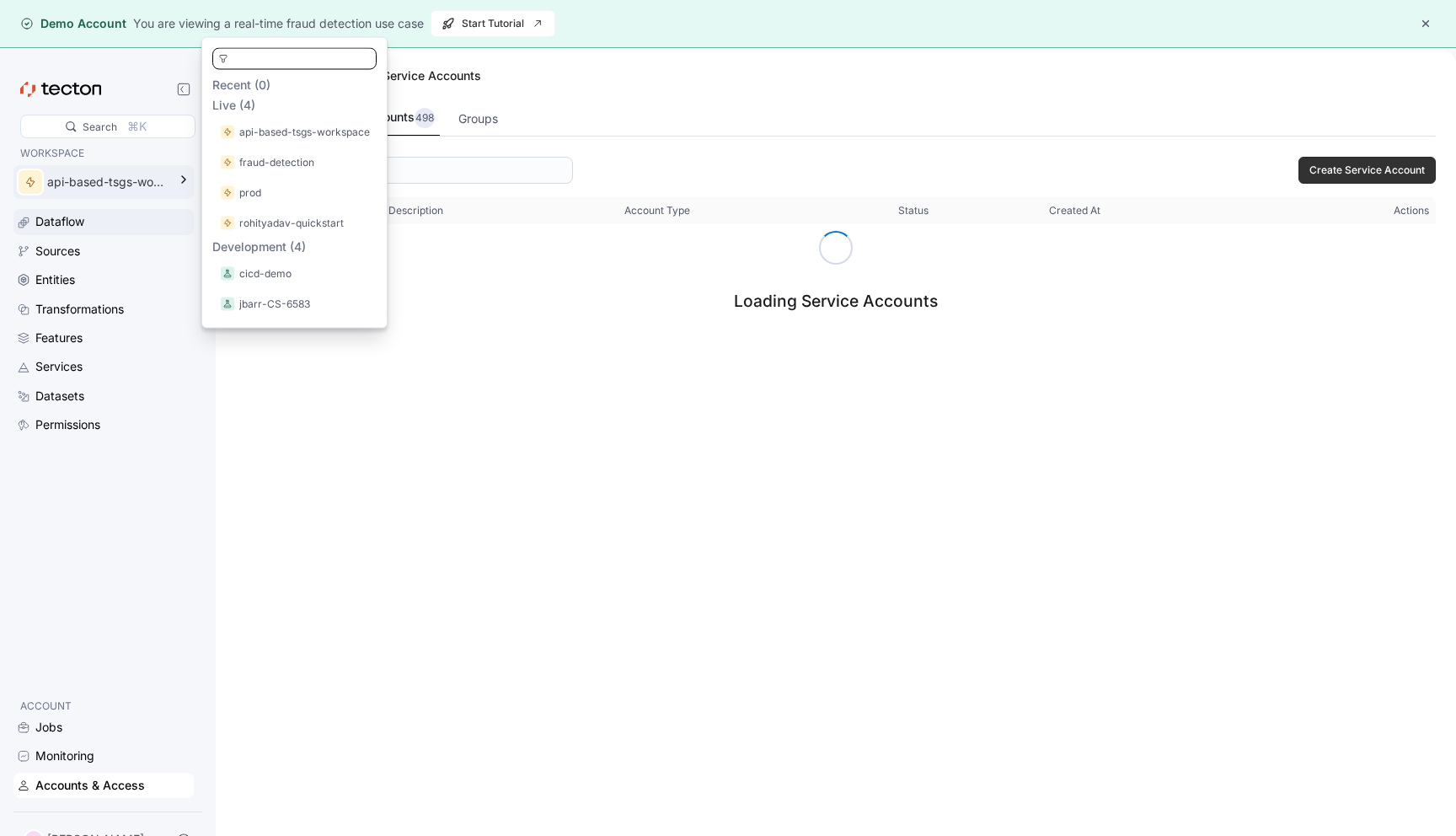
click at [75, 220] on div "Dataflow" at bounding box center [59, 222] width 49 height 19
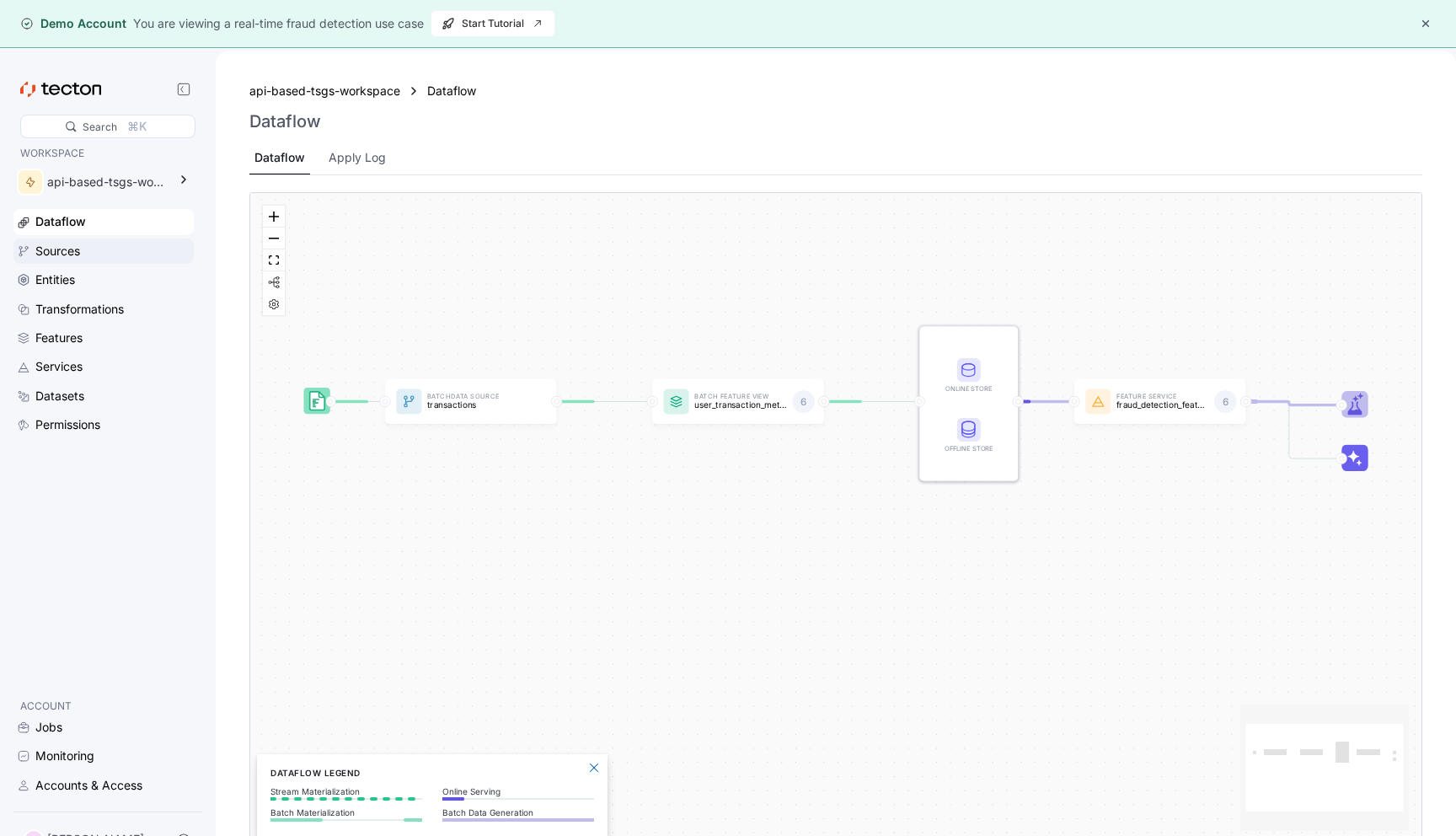
click at [75, 247] on div "Sources" at bounding box center [57, 251] width 45 height 19
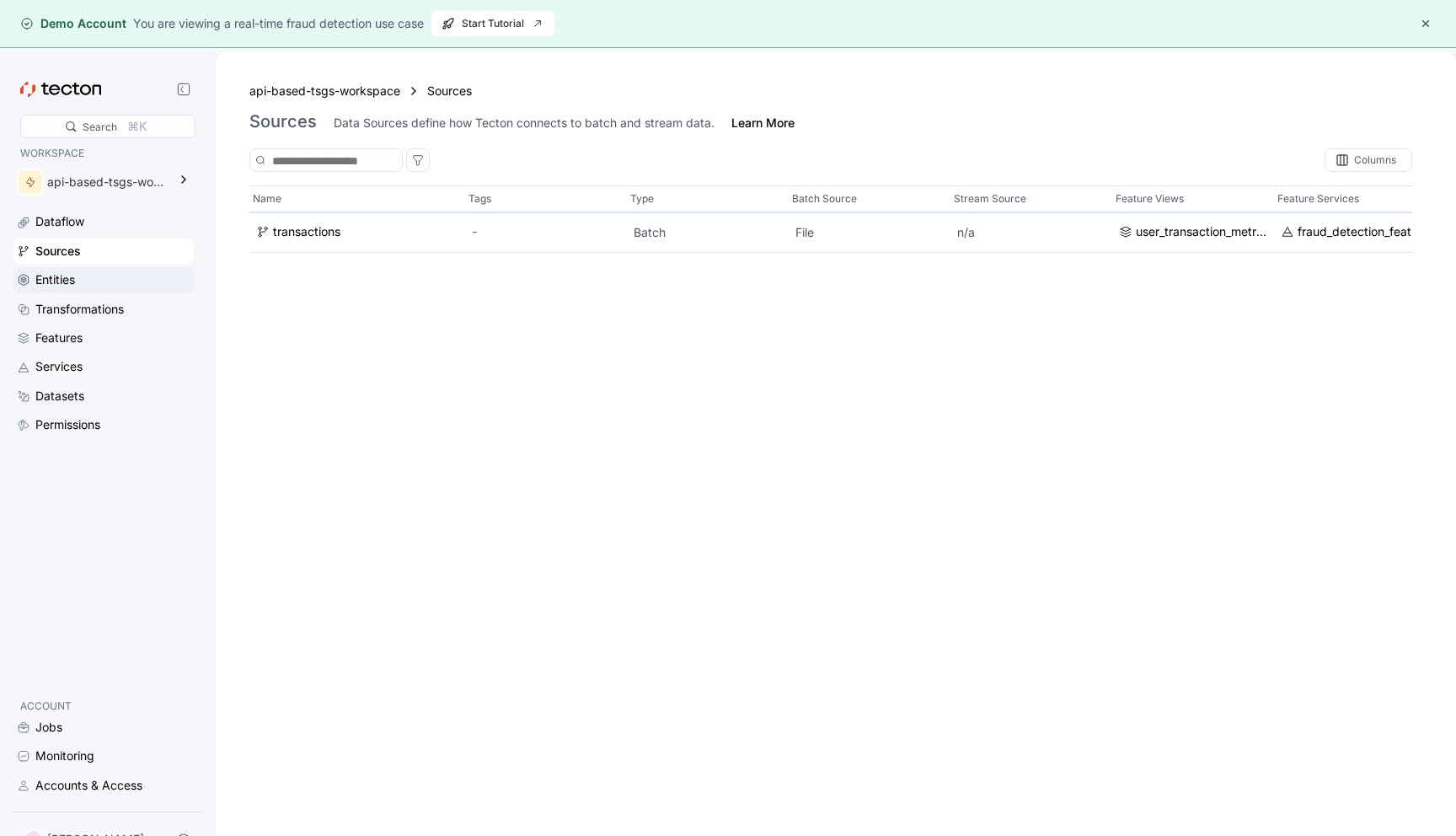
click at [75, 276] on div "Entities" at bounding box center [112, 280] width 155 height 19
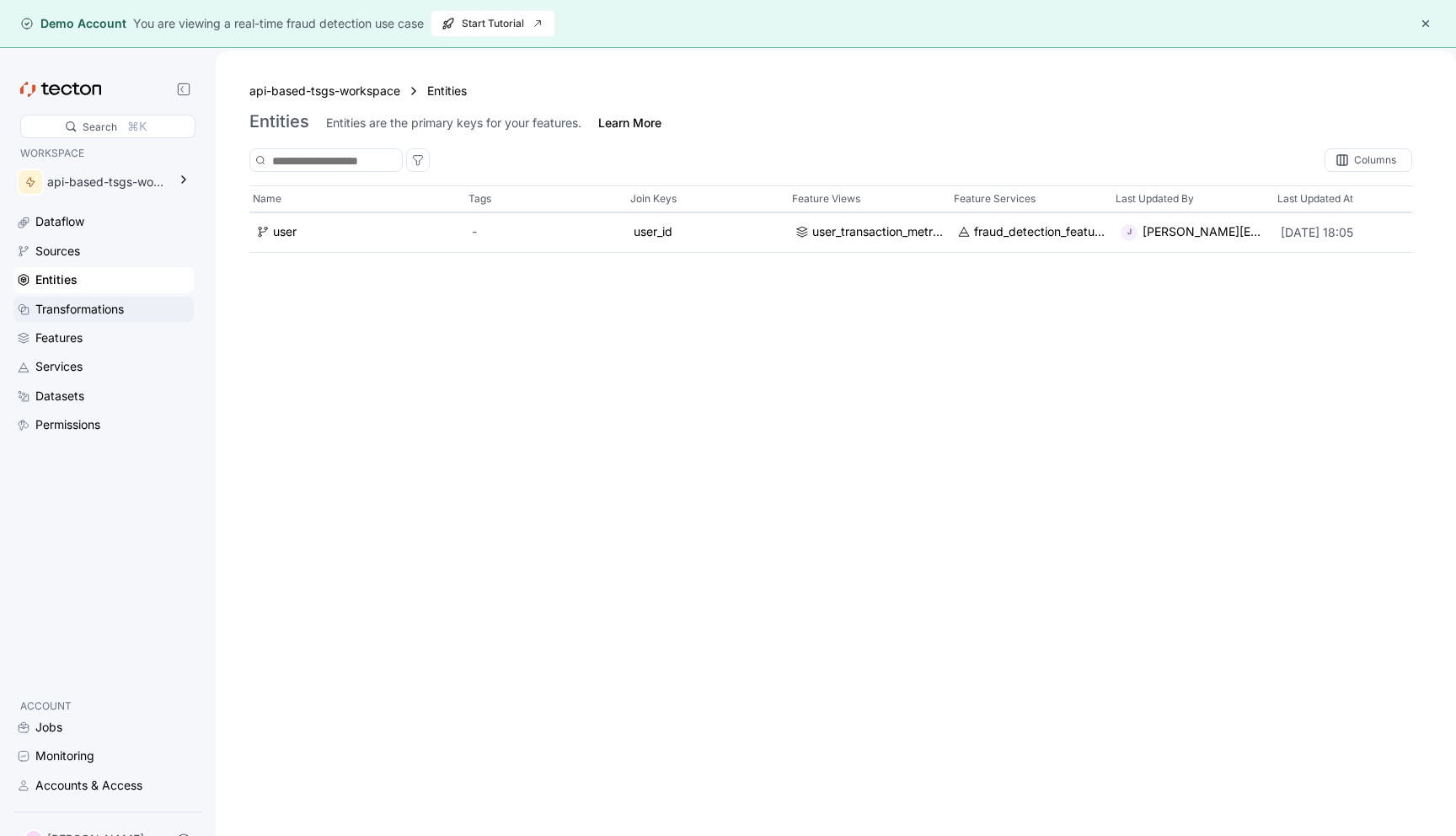
click at [78, 300] on div "Transformations" at bounding box center [79, 310] width 88 height 19
click at [82, 340] on div "Features" at bounding box center [58, 338] width 47 height 19
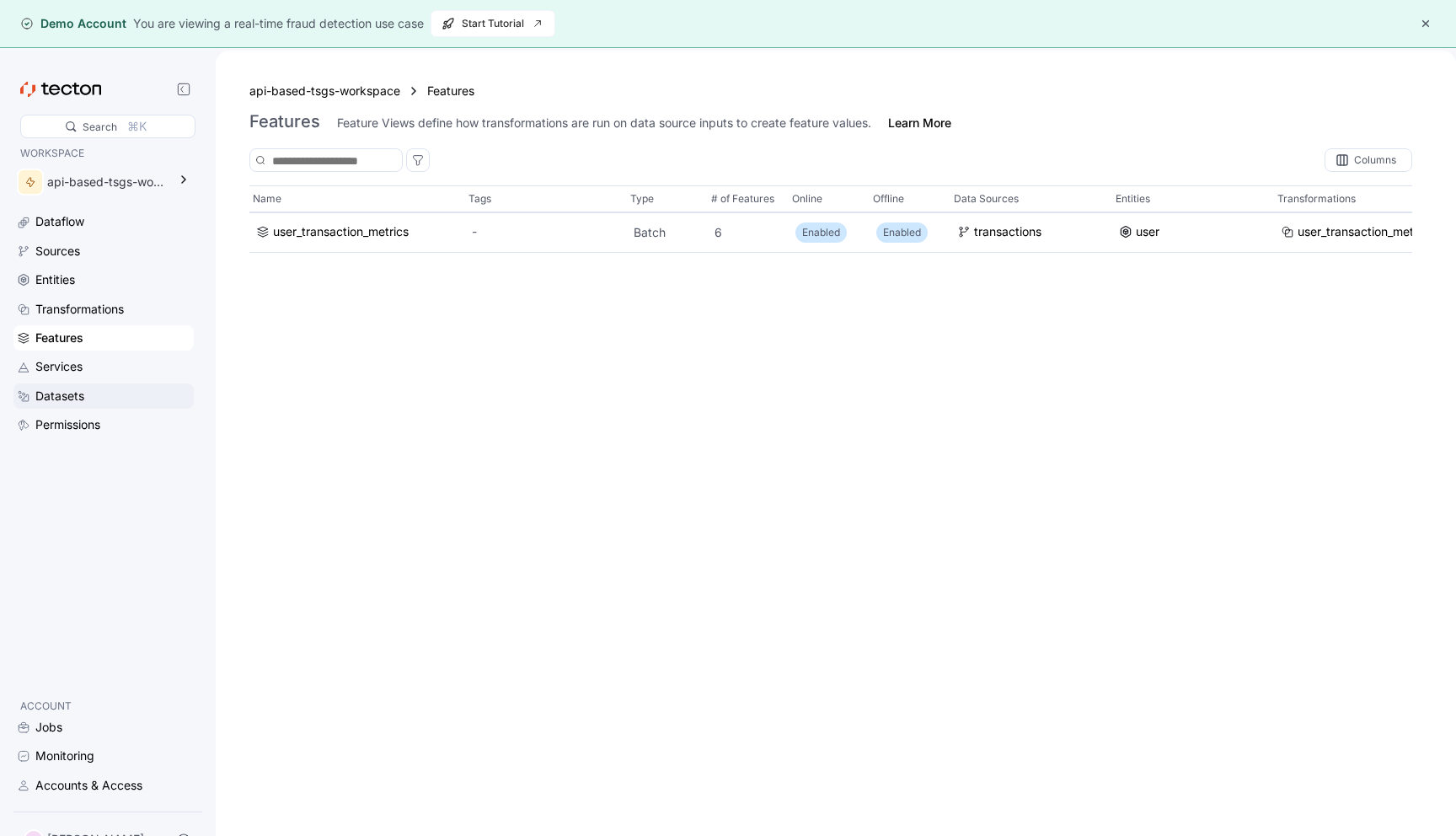
click at [81, 383] on div "Datasets" at bounding box center [104, 395] width 180 height 25
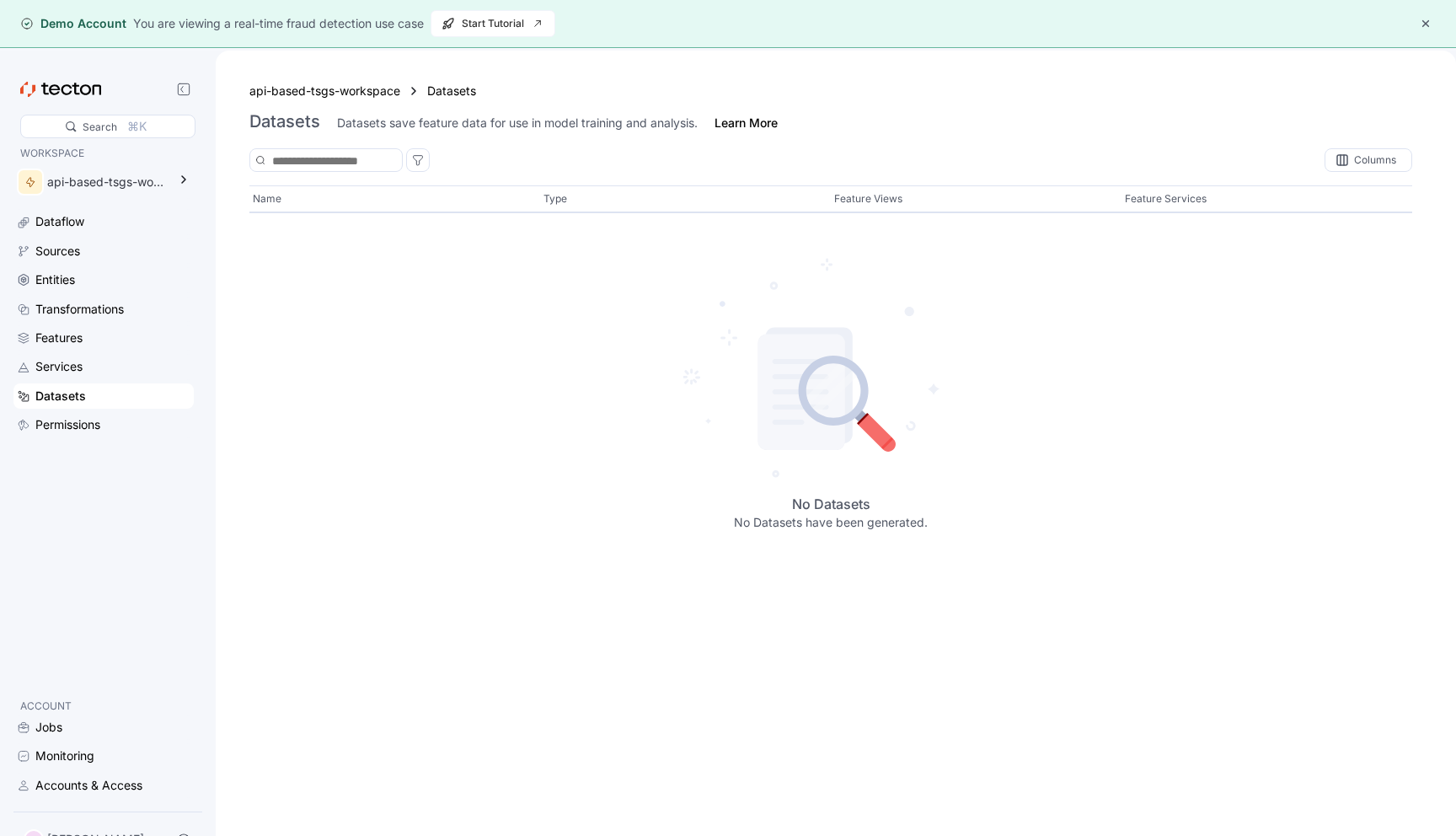
click at [84, 452] on div "WORKSPACE api-based-tsgs-workspace Dataflow Sources Entities Transformations Fe…" at bounding box center [104, 414] width 180 height 538
click at [83, 416] on div "Permissions" at bounding box center [68, 425] width 65 height 19
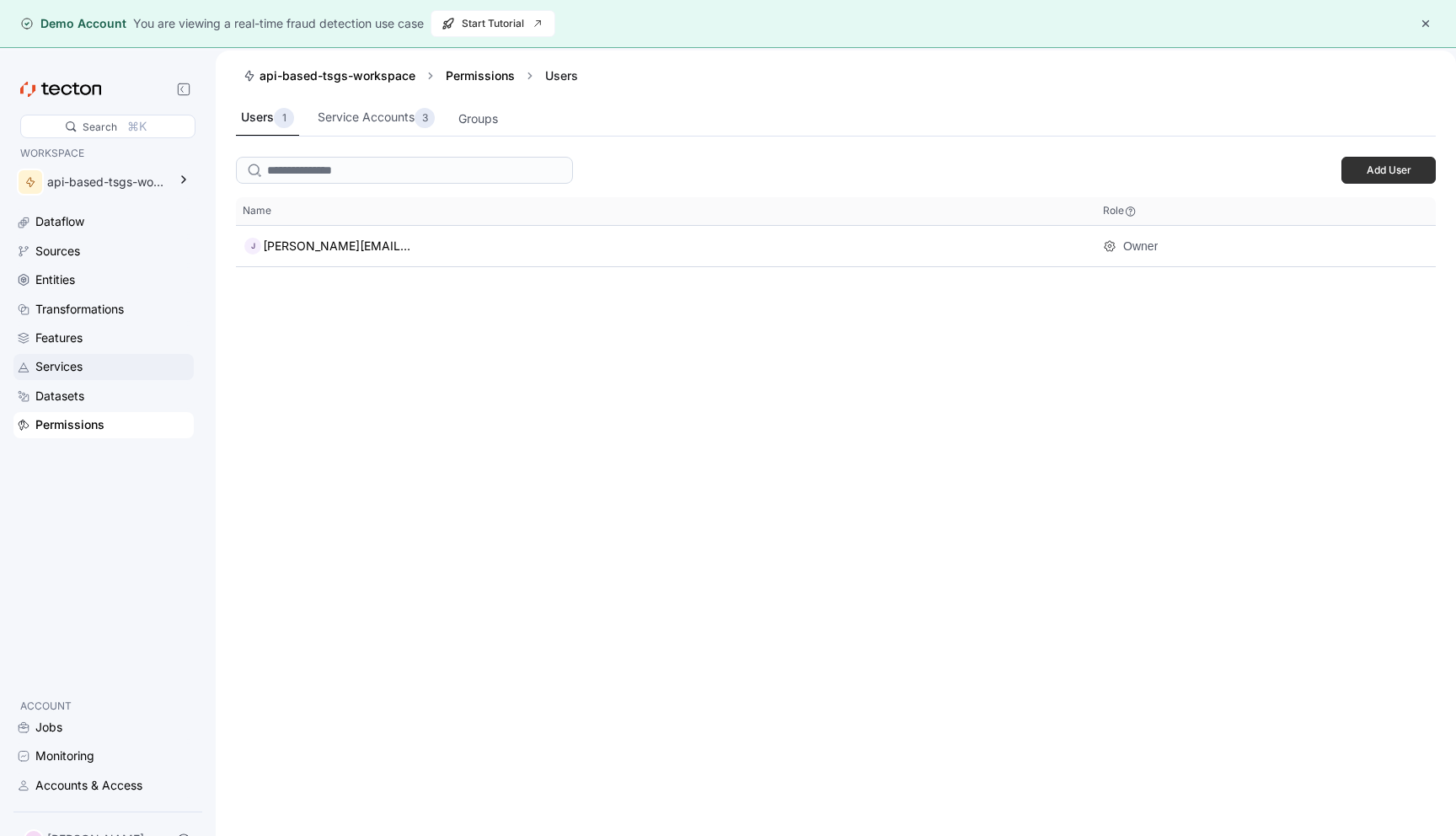
click at [71, 376] on div "Services" at bounding box center [58, 367] width 47 height 19
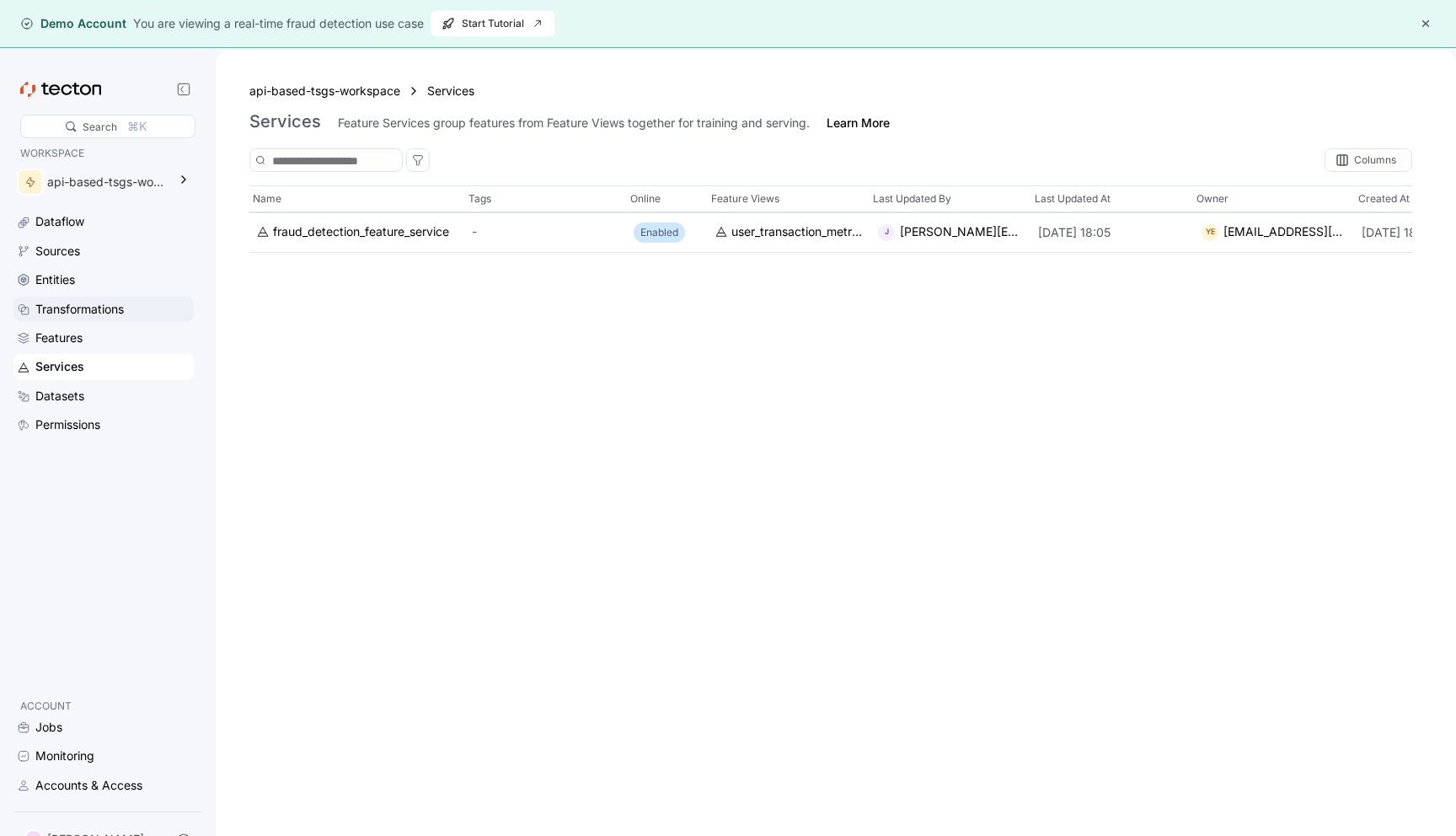
click at [68, 300] on div "Transformations" at bounding box center [79, 310] width 88 height 19
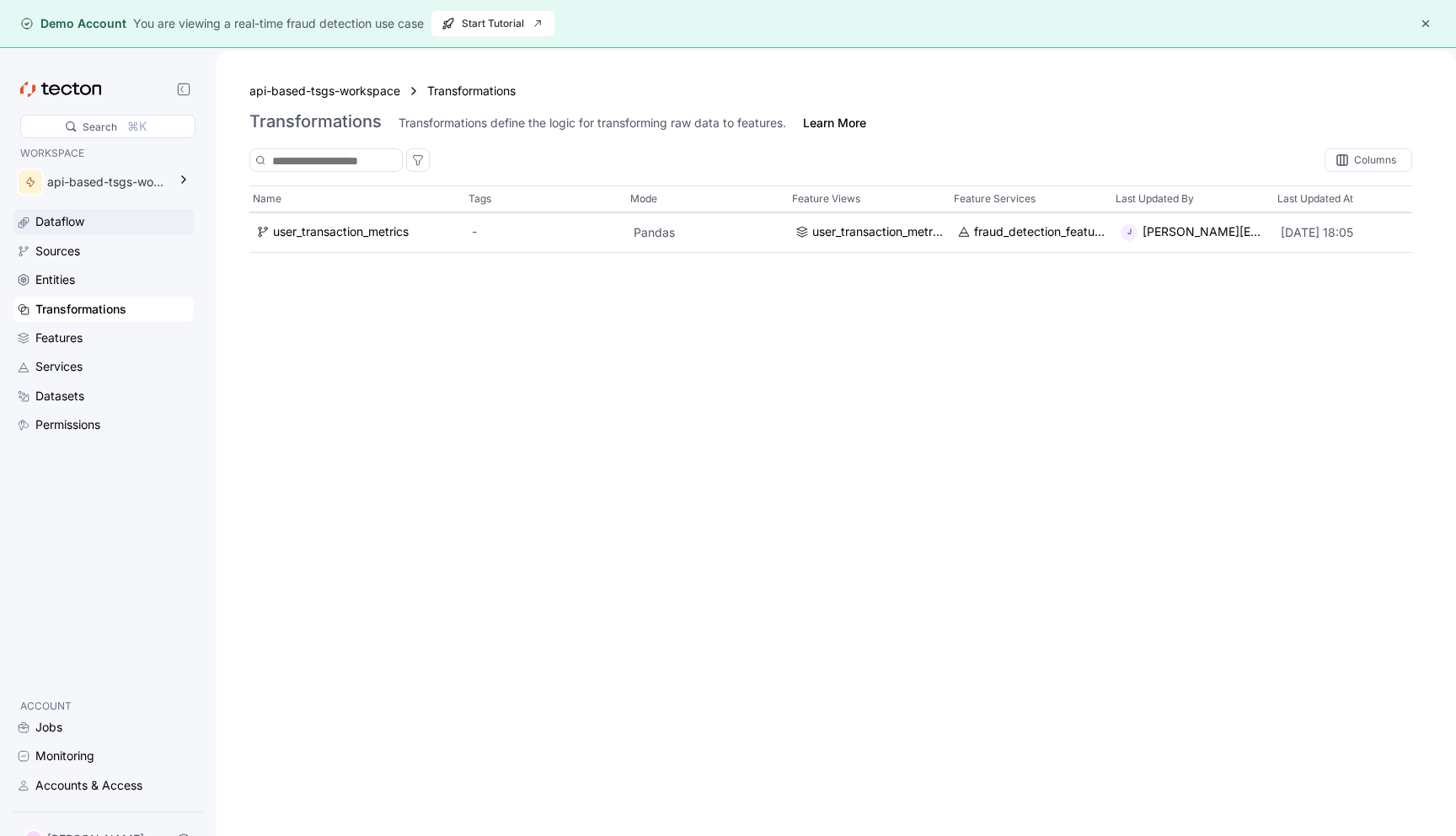
click at [80, 221] on div "Dataflow" at bounding box center [59, 222] width 49 height 19
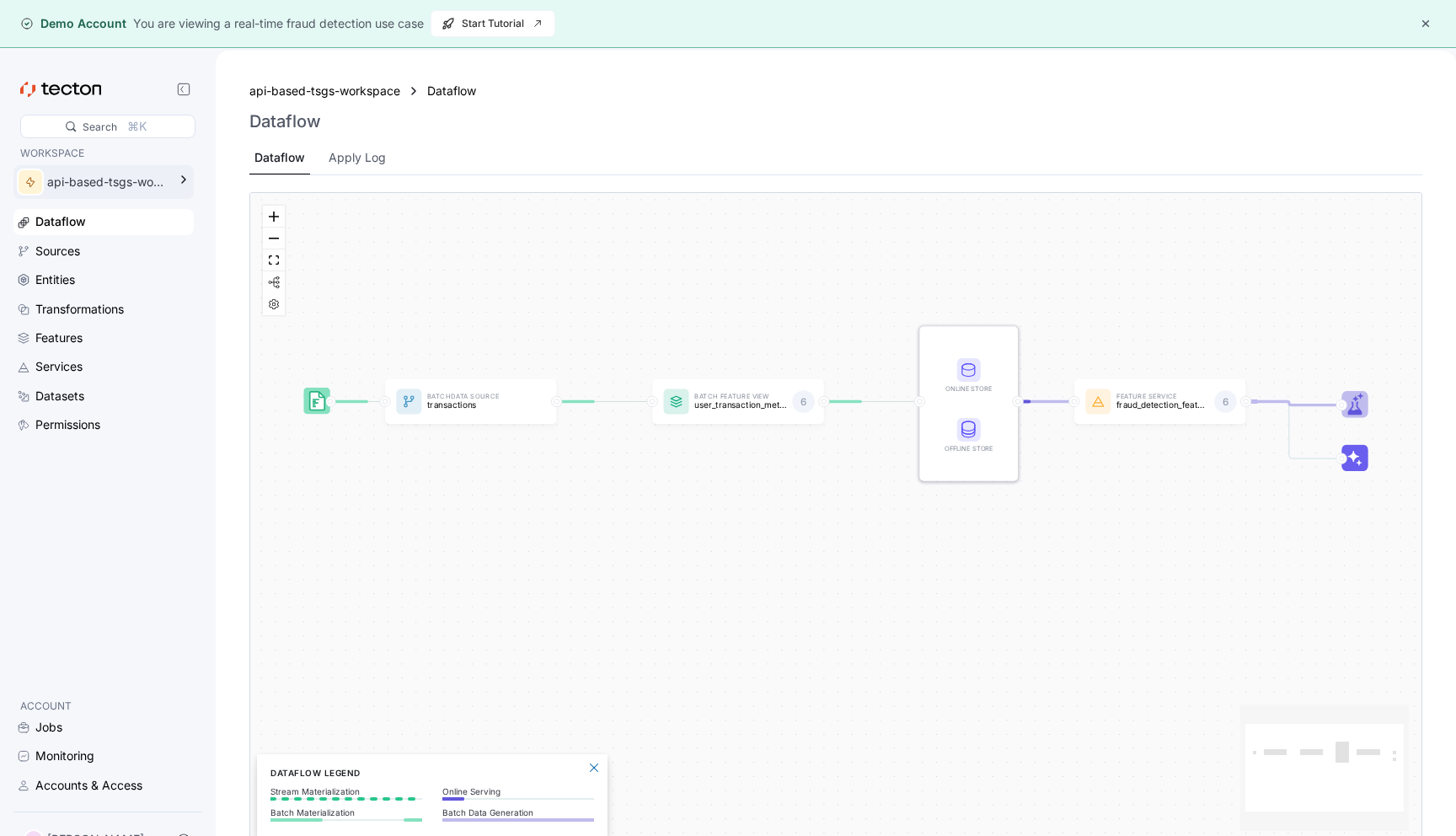
click at [87, 196] on div "api-based-tsgs-workspace" at bounding box center [92, 182] width 157 height 33
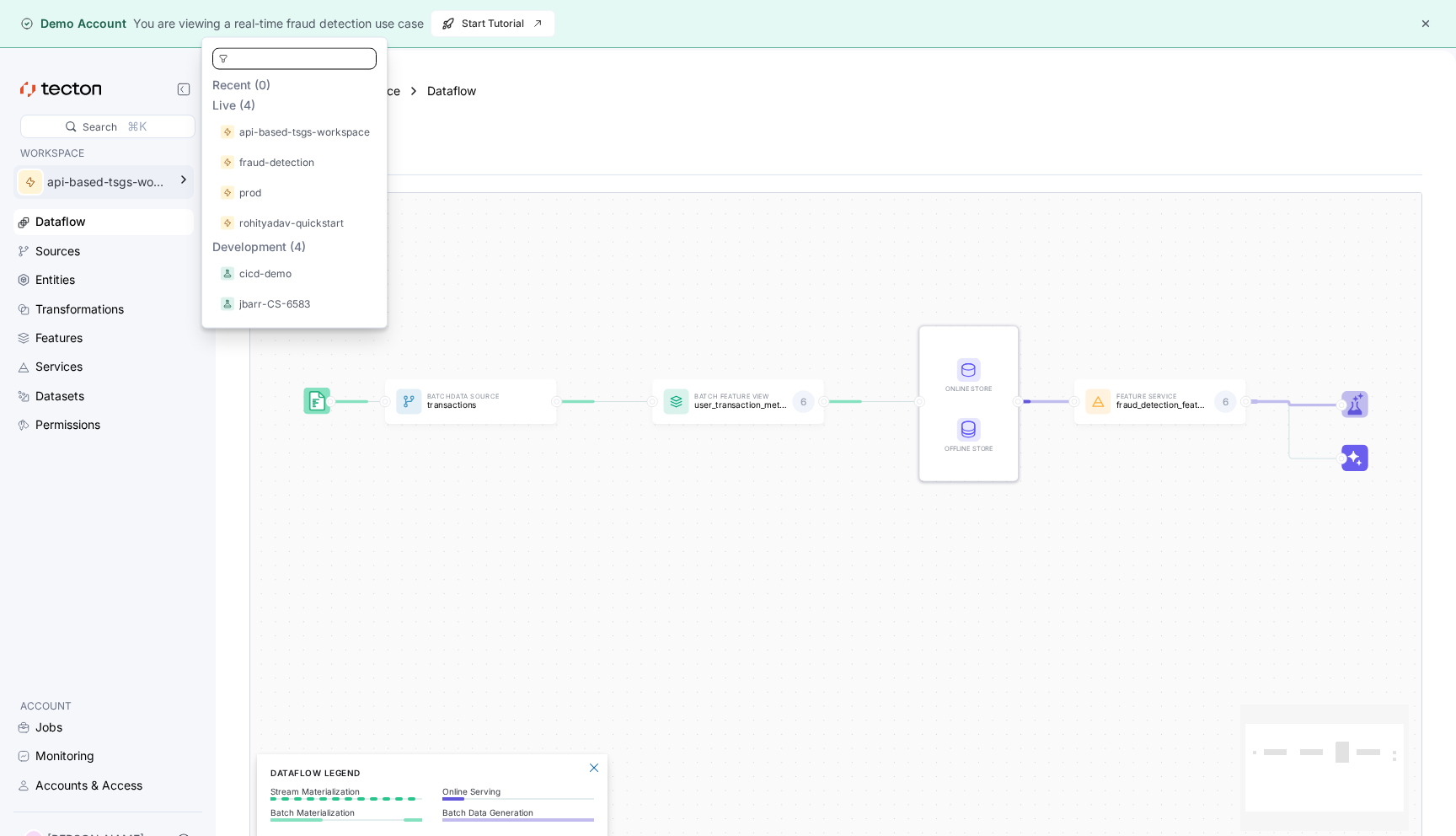
click at [97, 186] on div "api-based-tsgs-workspace" at bounding box center [107, 183] width 120 height 19
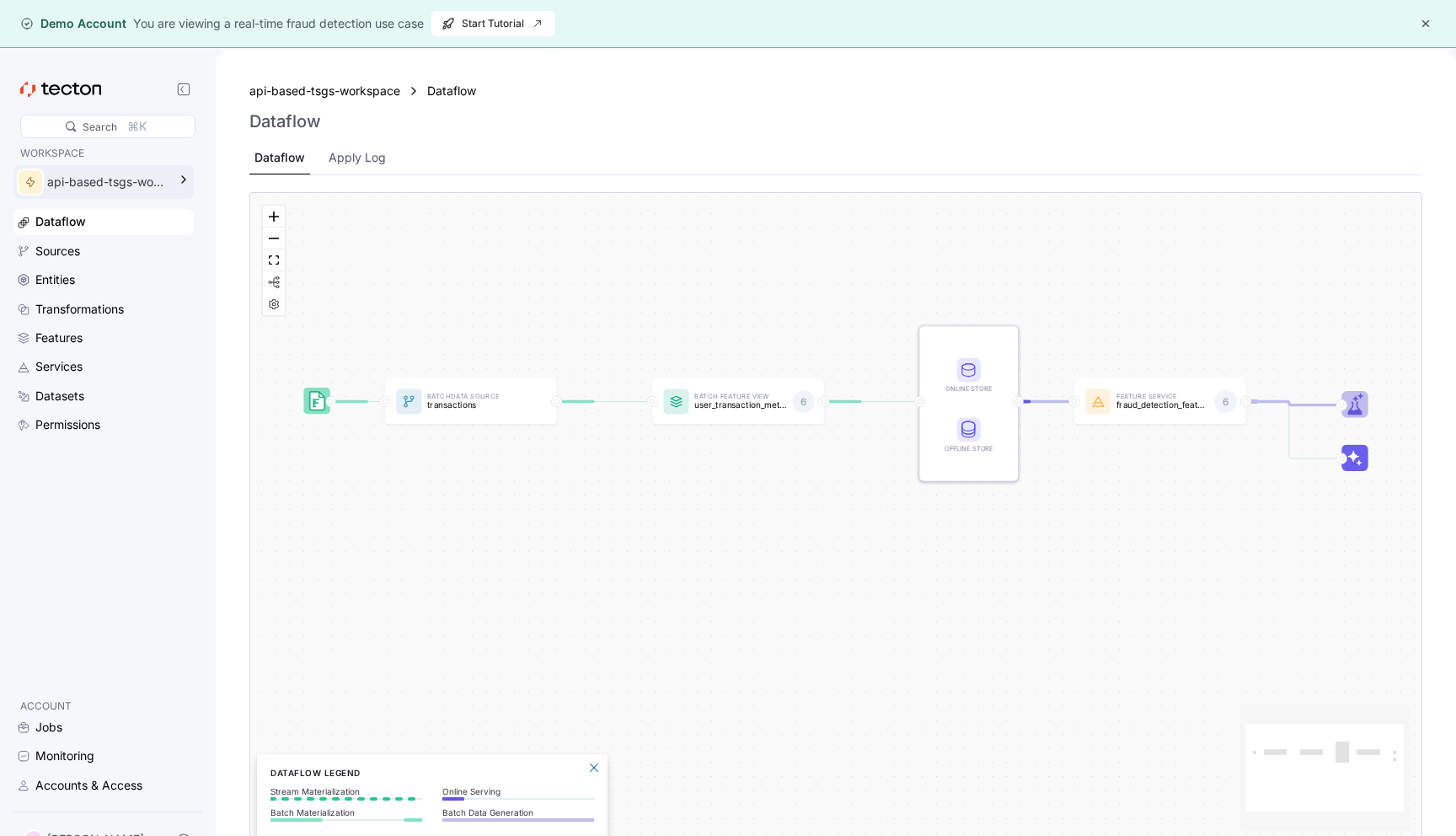
click at [99, 183] on div "api-based-tsgs-workspace" at bounding box center [107, 183] width 120 height 19
click at [492, 82] on div "api-based-tsgs-workspace Dataflow" at bounding box center [836, 91] width 1173 height 21
click at [339, 90] on div "api-based-tsgs-workspace" at bounding box center [325, 91] width 151 height 19
click at [1430, 21] on button "button" at bounding box center [1426, 24] width 21 height 21
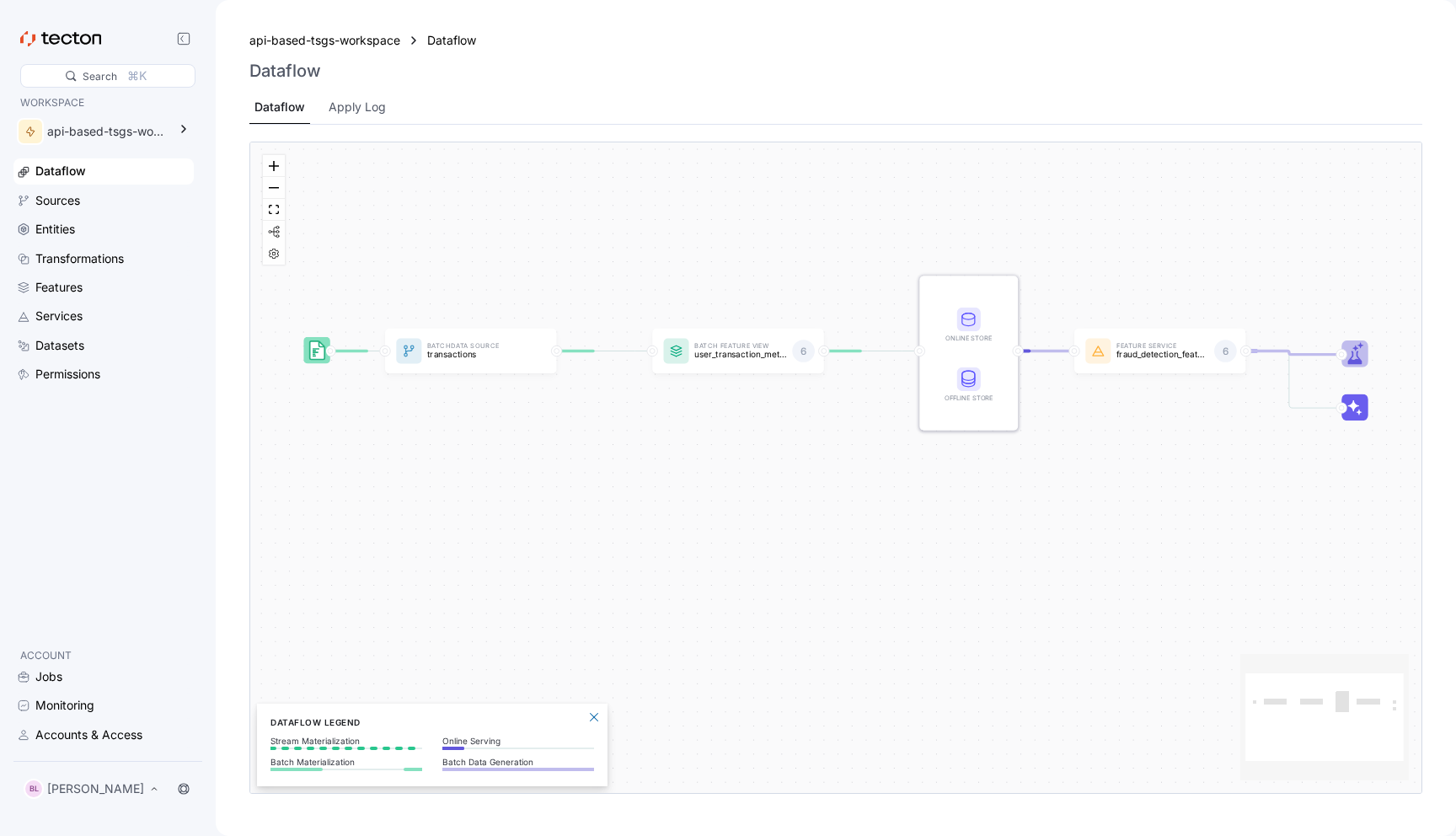
click at [59, 803] on div "BL [PERSON_NAME]" at bounding box center [108, 789] width 182 height 33
click at [66, 795] on p "[PERSON_NAME]" at bounding box center [95, 790] width 97 height 17
click at [183, 793] on icon at bounding box center [183, 789] width 10 height 10
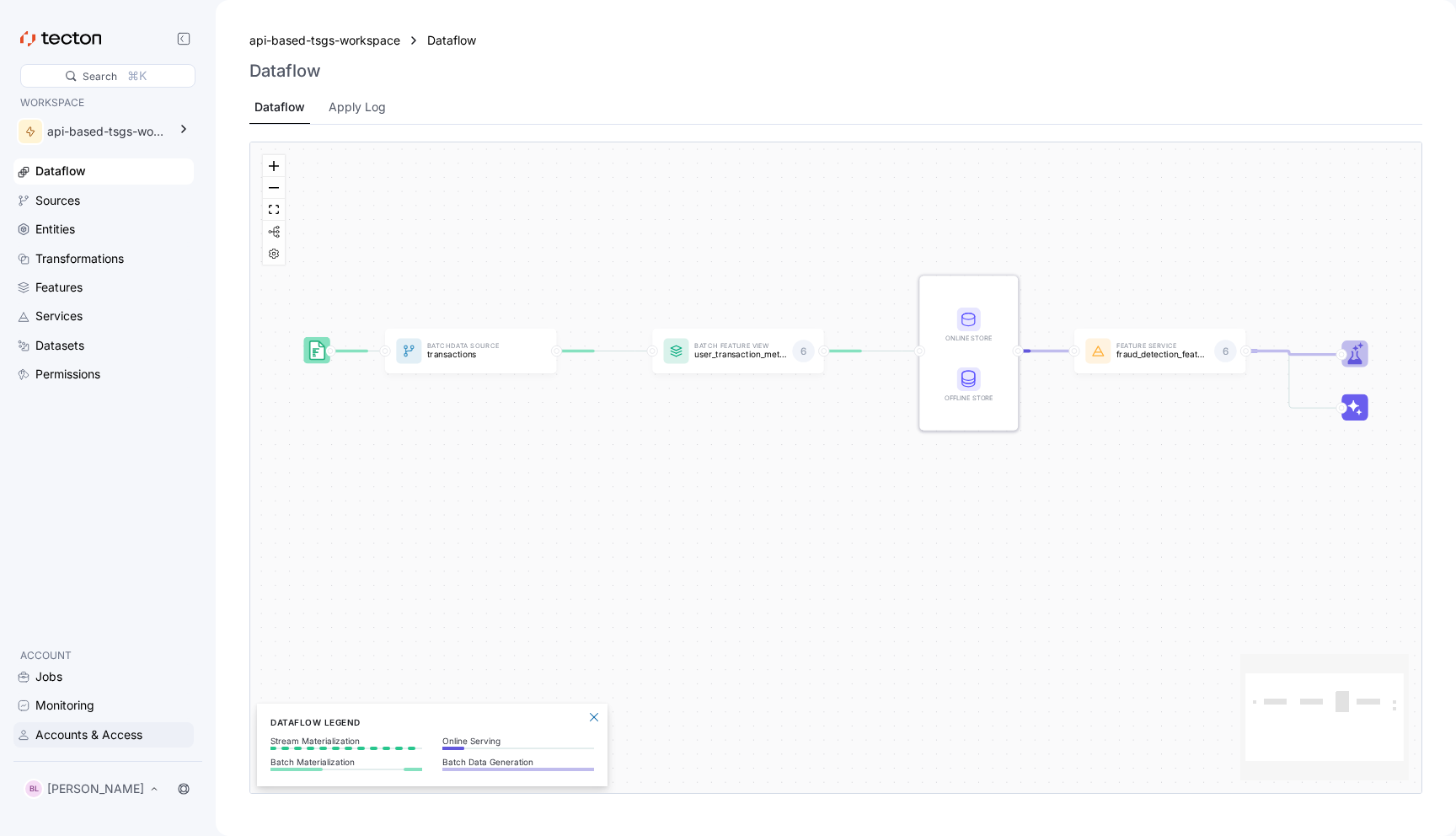
click at [89, 726] on div "Accounts & Access" at bounding box center [88, 736] width 107 height 19
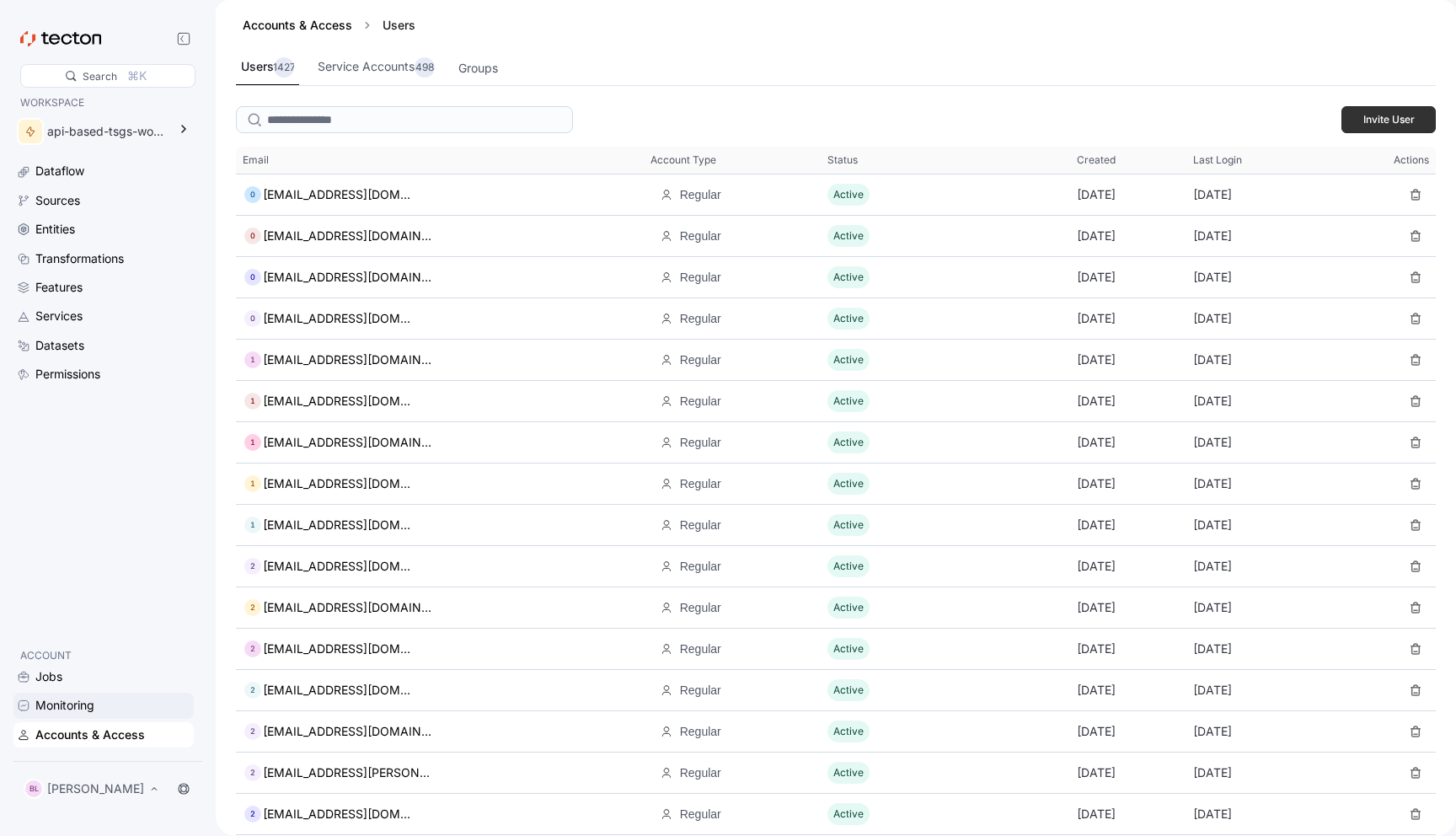
click at [47, 696] on div "Monitoring" at bounding box center [64, 706] width 59 height 19
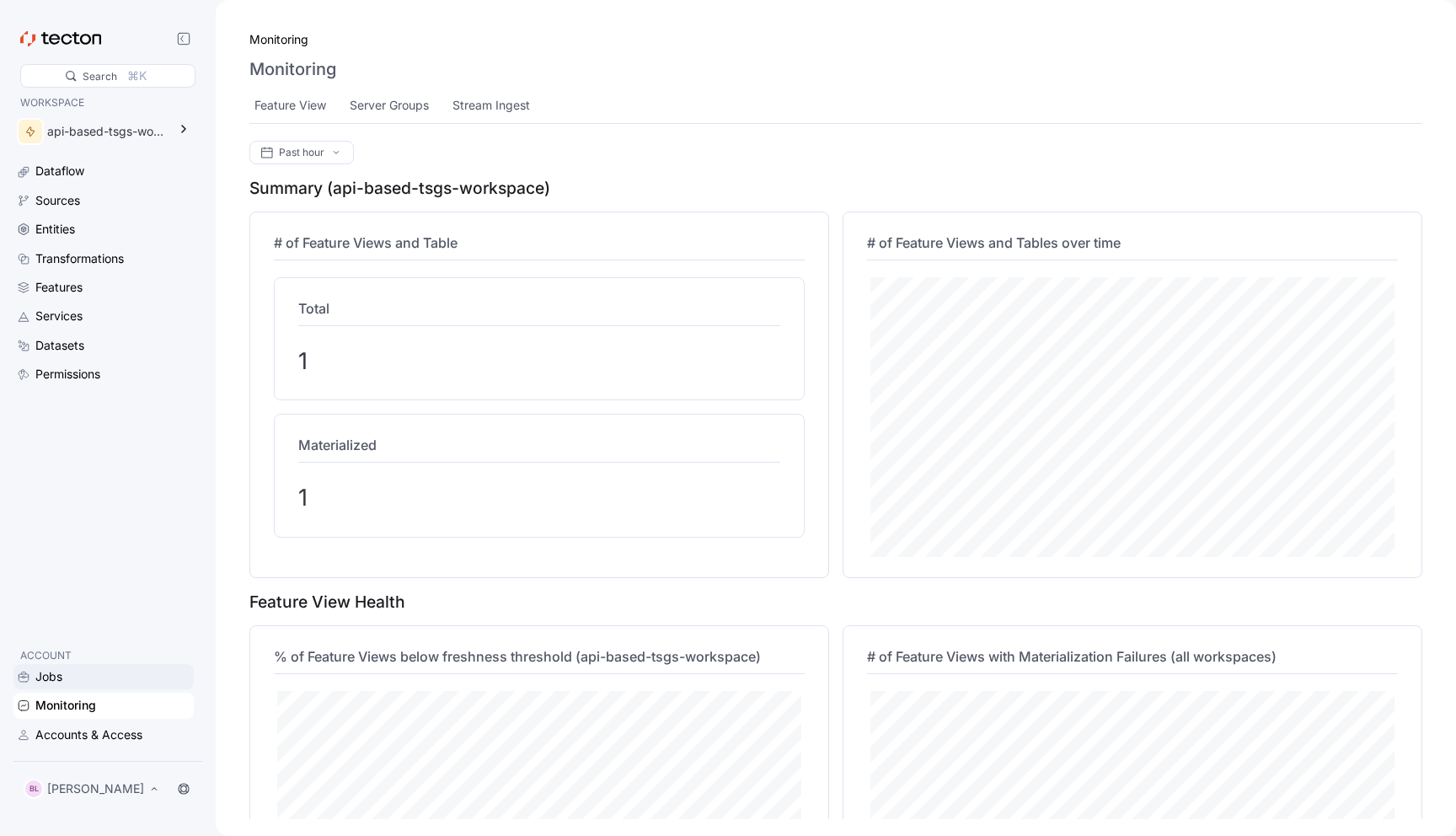
click at [54, 676] on div "Jobs" at bounding box center [48, 677] width 27 height 19
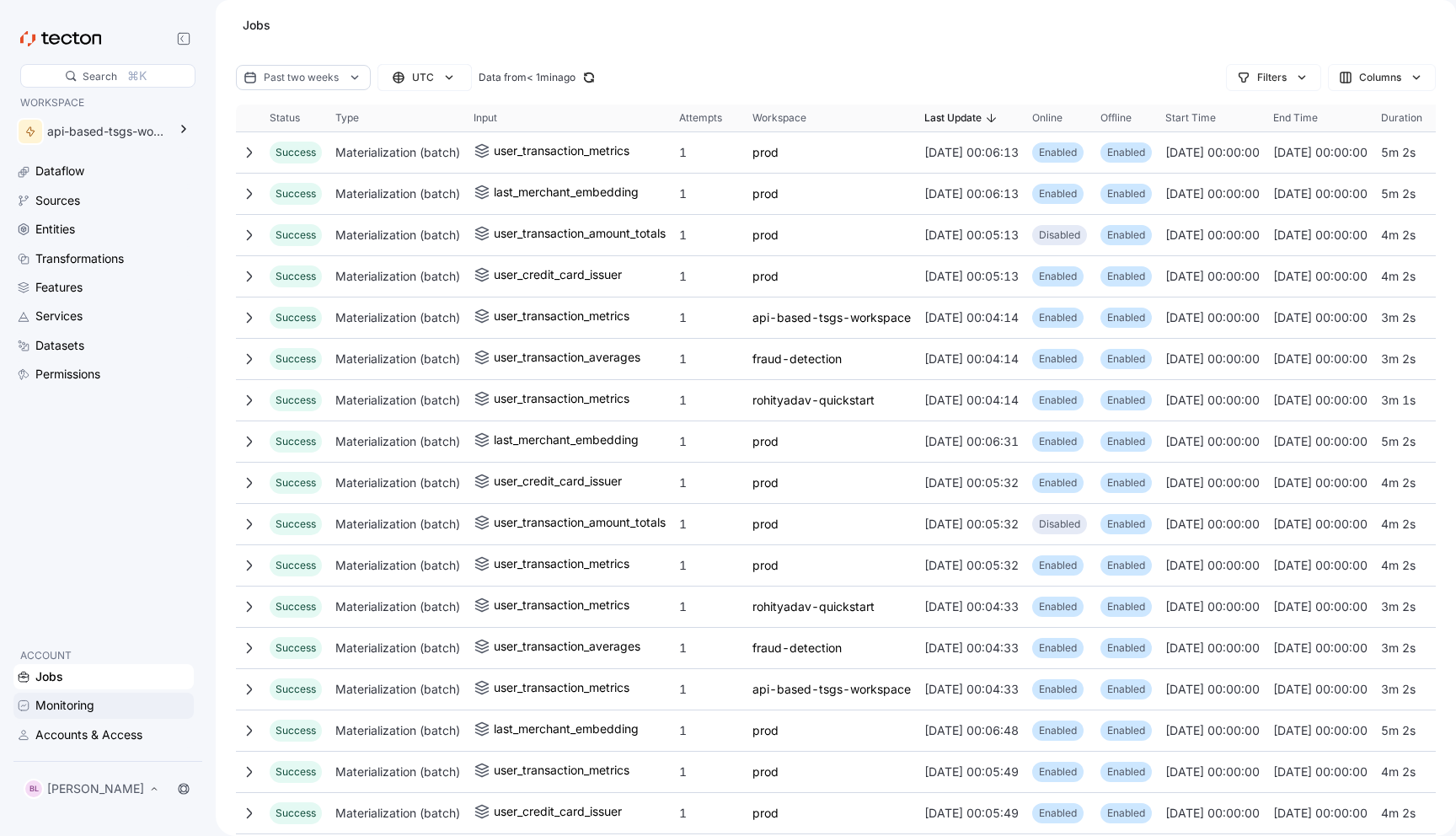
click at [58, 696] on div "Monitoring" at bounding box center [64, 706] width 59 height 19
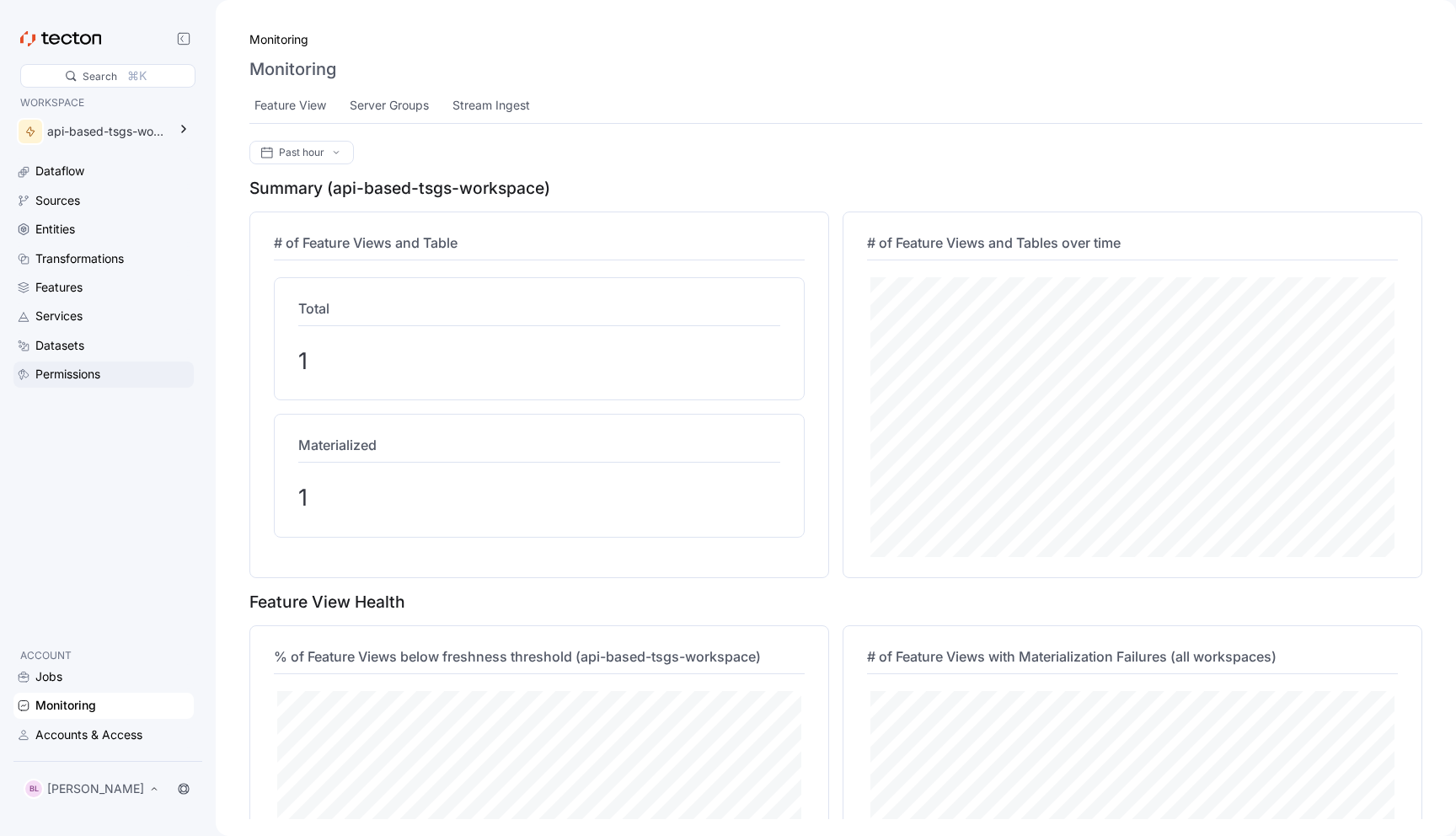
click at [84, 370] on div "Permissions" at bounding box center [68, 375] width 65 height 19
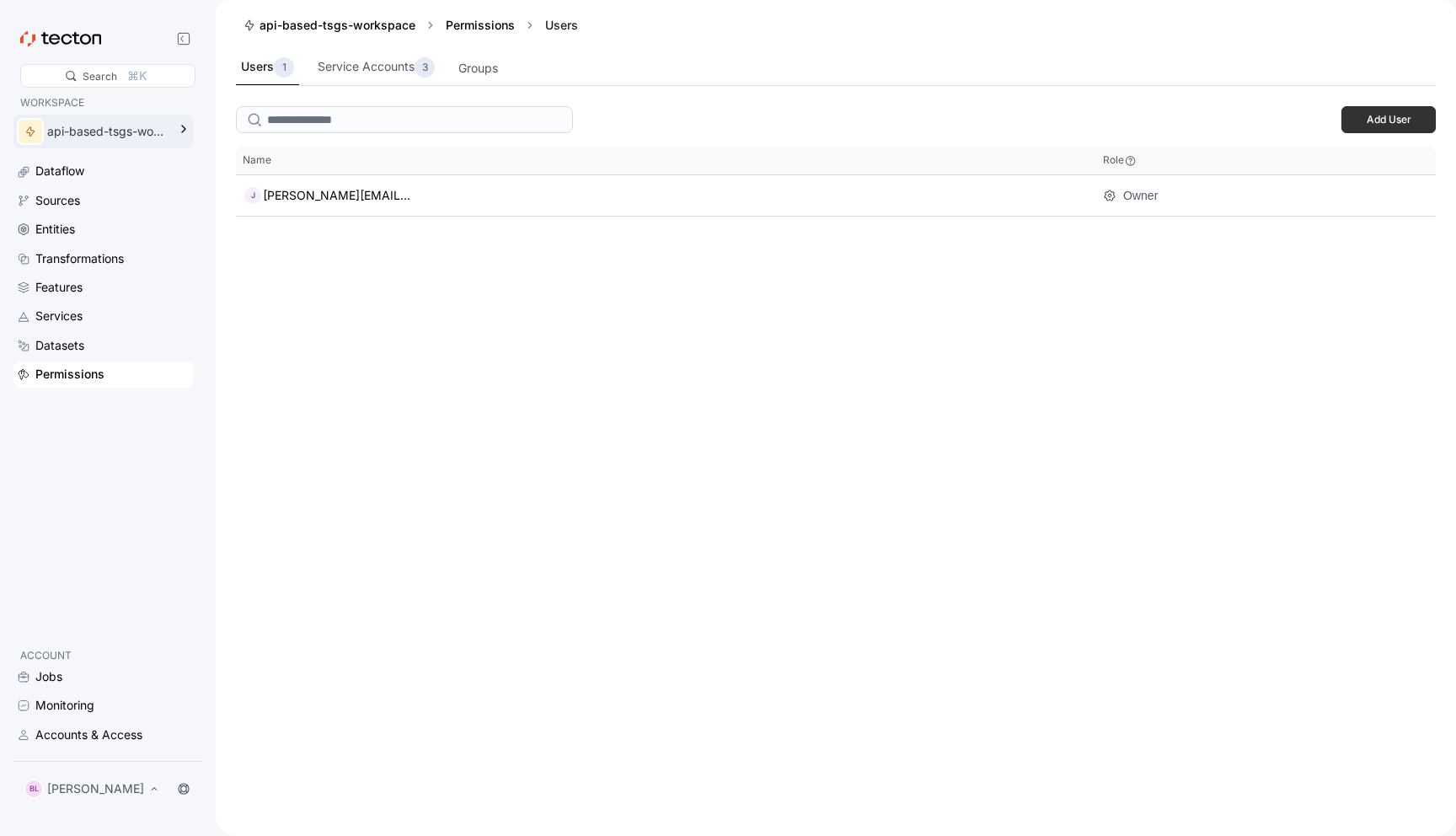
click at [131, 131] on div "api-based-tsgs-workspace" at bounding box center [107, 132] width 120 height 19
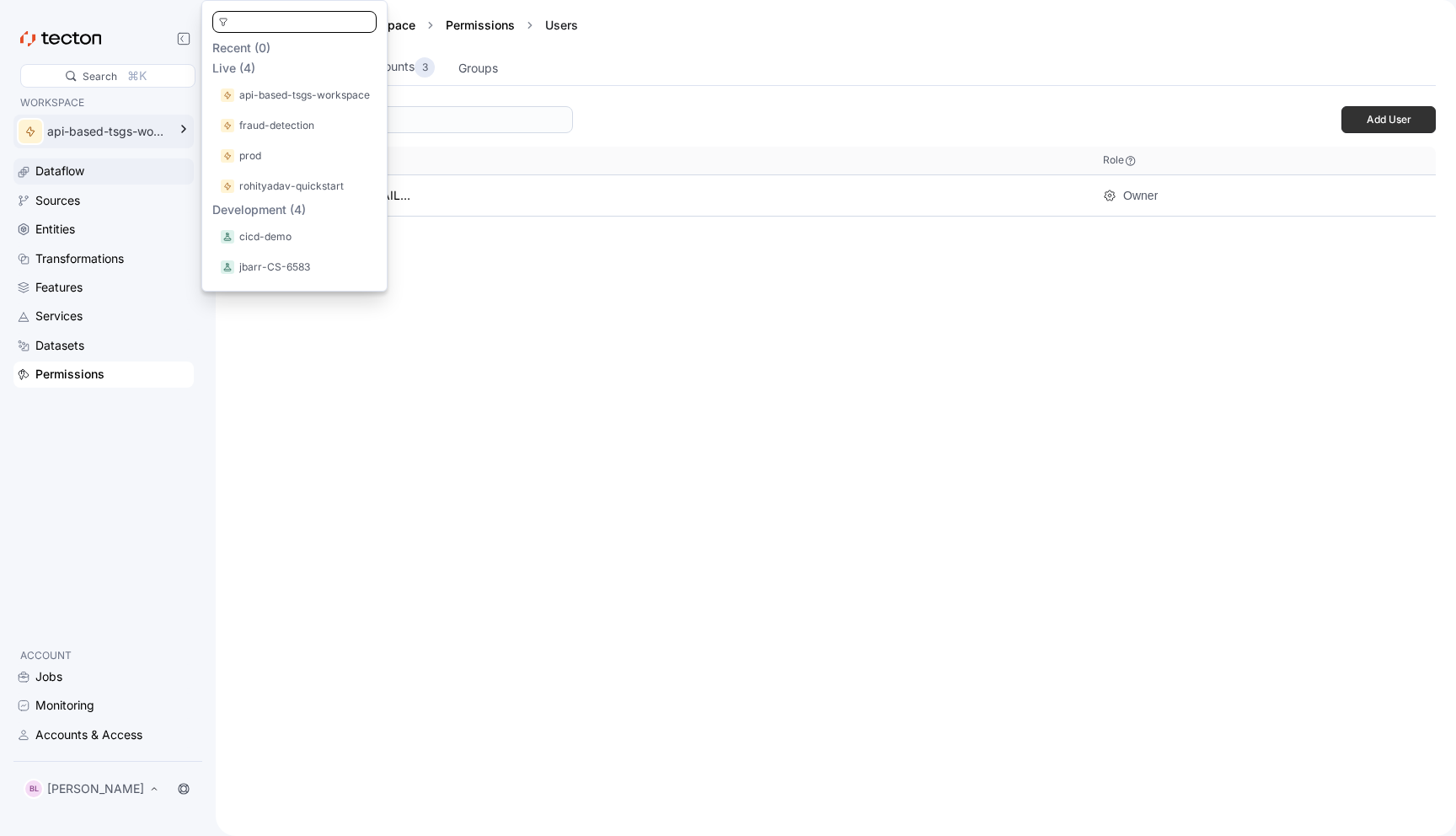
click at [99, 171] on div "Dataflow" at bounding box center [112, 171] width 155 height 19
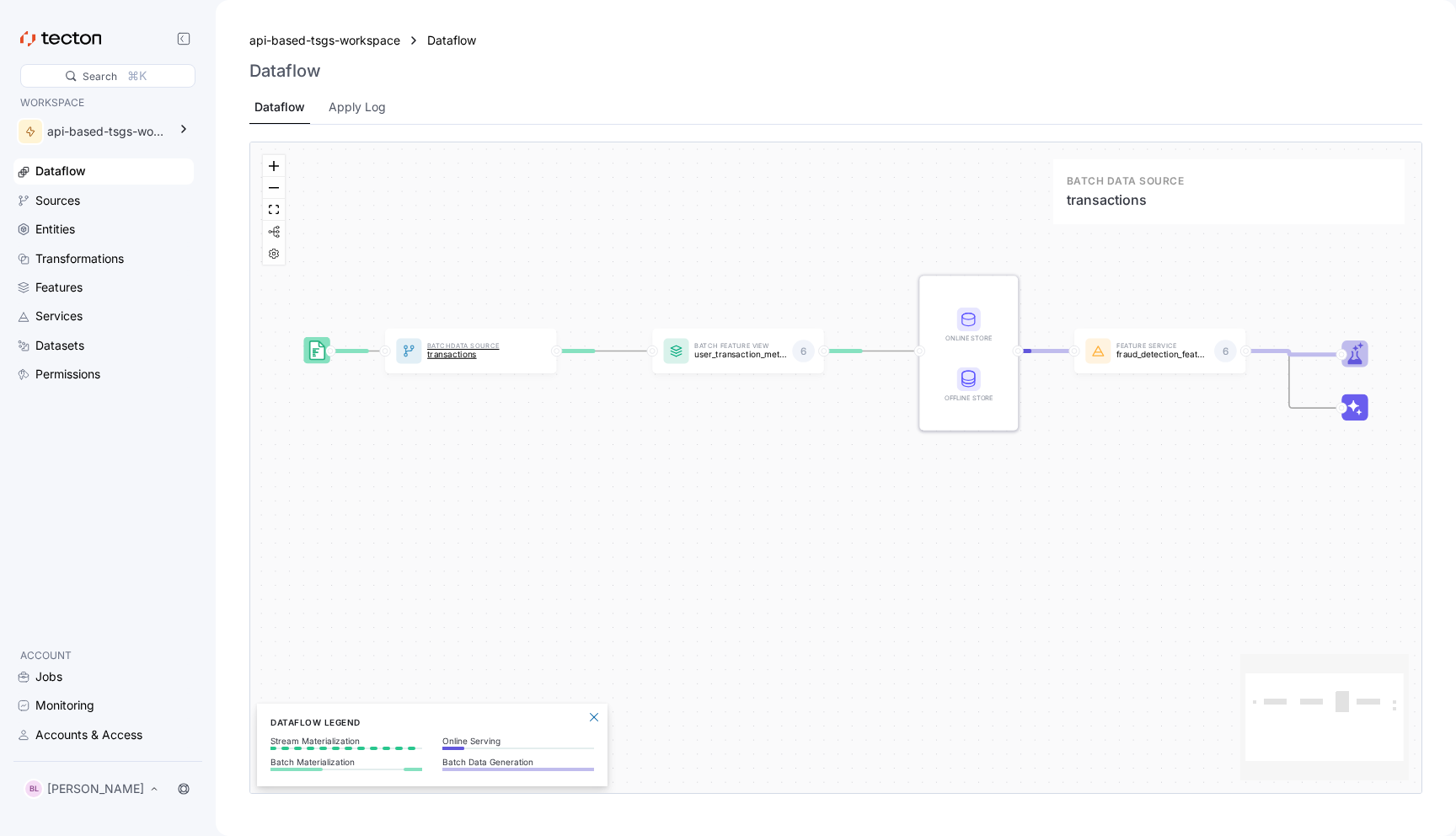
click at [436, 345] on p "Batch Data Source" at bounding box center [473, 346] width 92 height 6
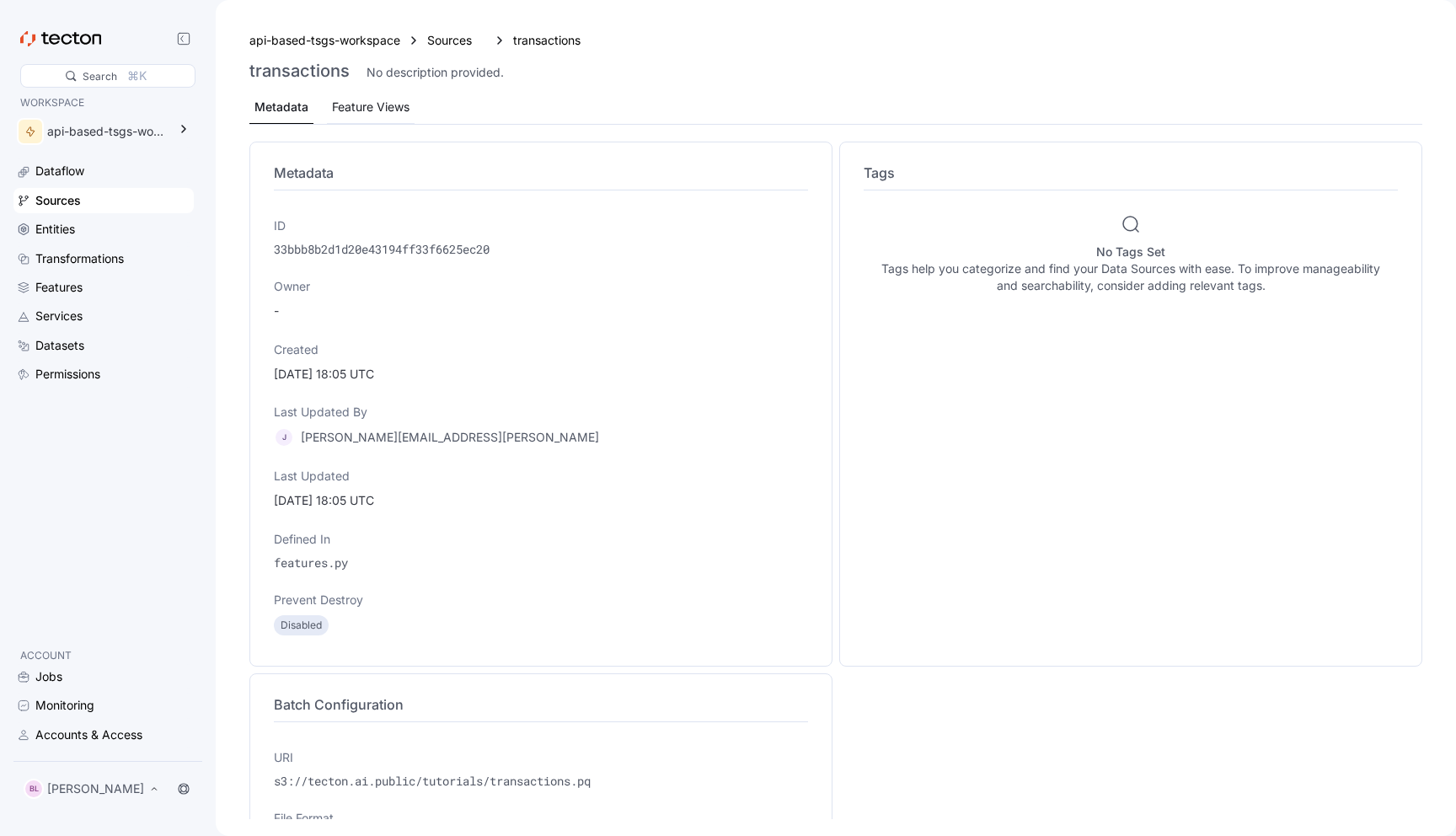
click at [387, 96] on div "Feature Views" at bounding box center [371, 107] width 87 height 33
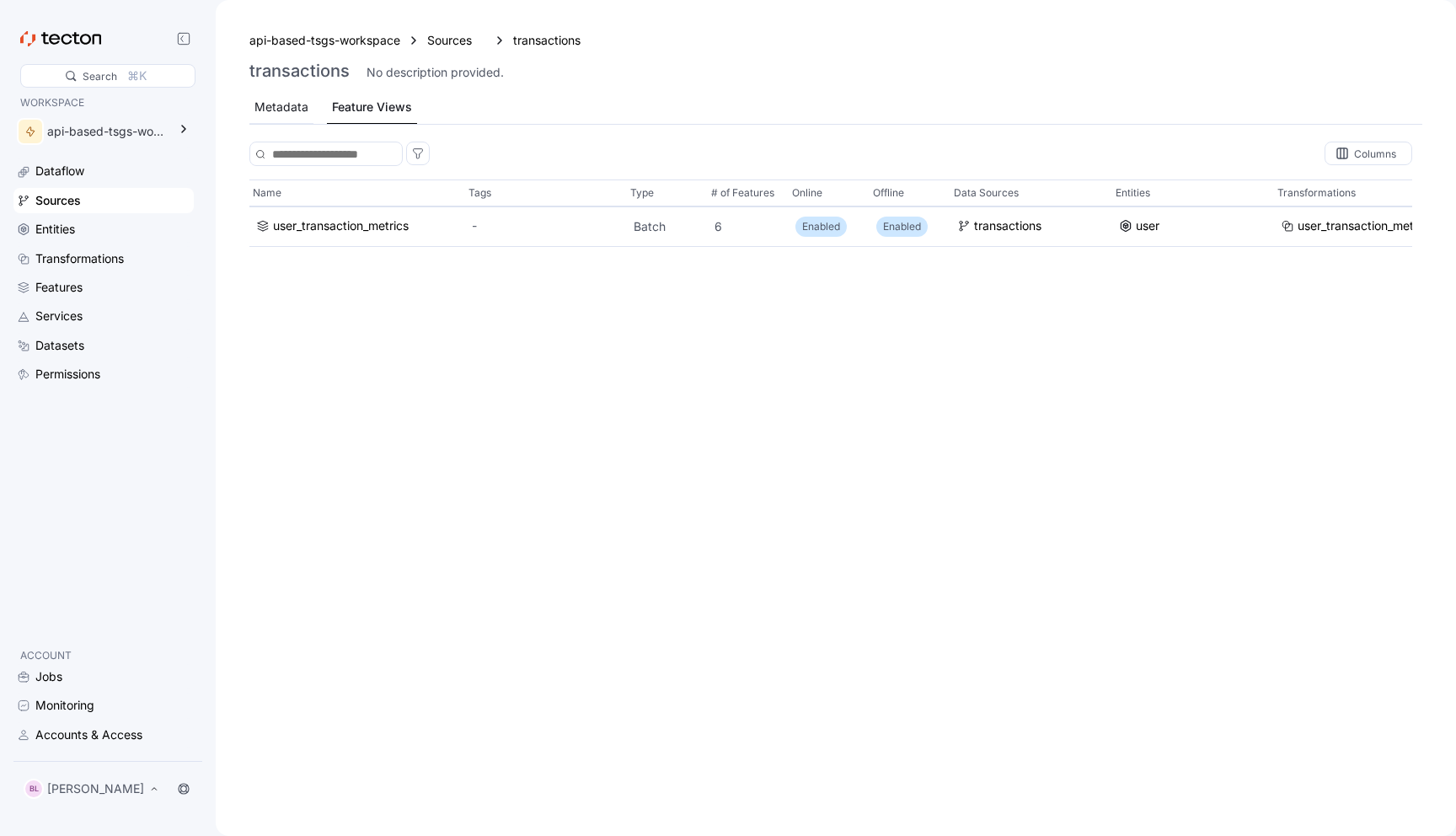
click at [279, 102] on div "Metadata" at bounding box center [281, 107] width 54 height 19
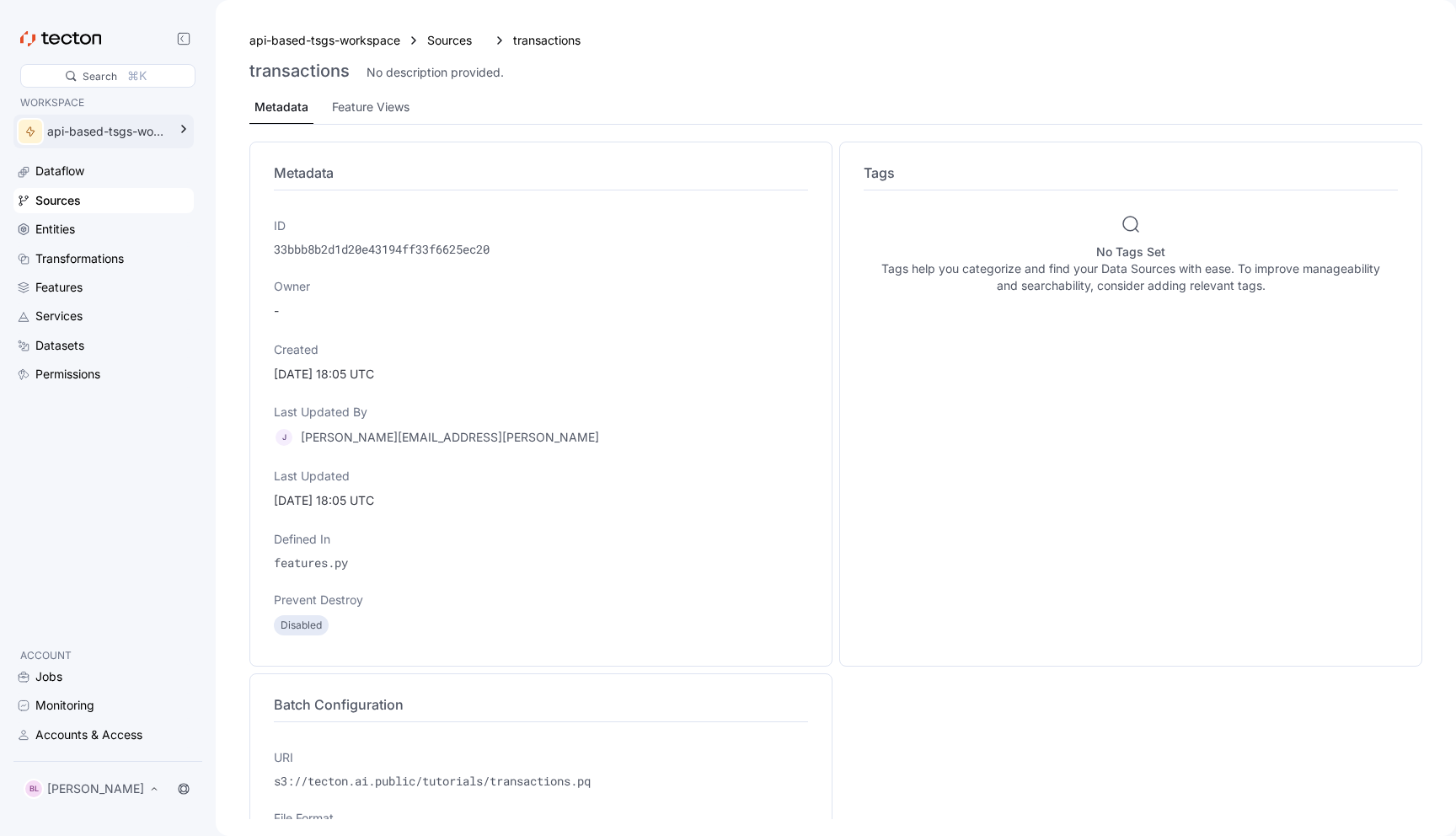
click at [115, 126] on div "api-based-tsgs-workspace" at bounding box center [107, 132] width 120 height 19
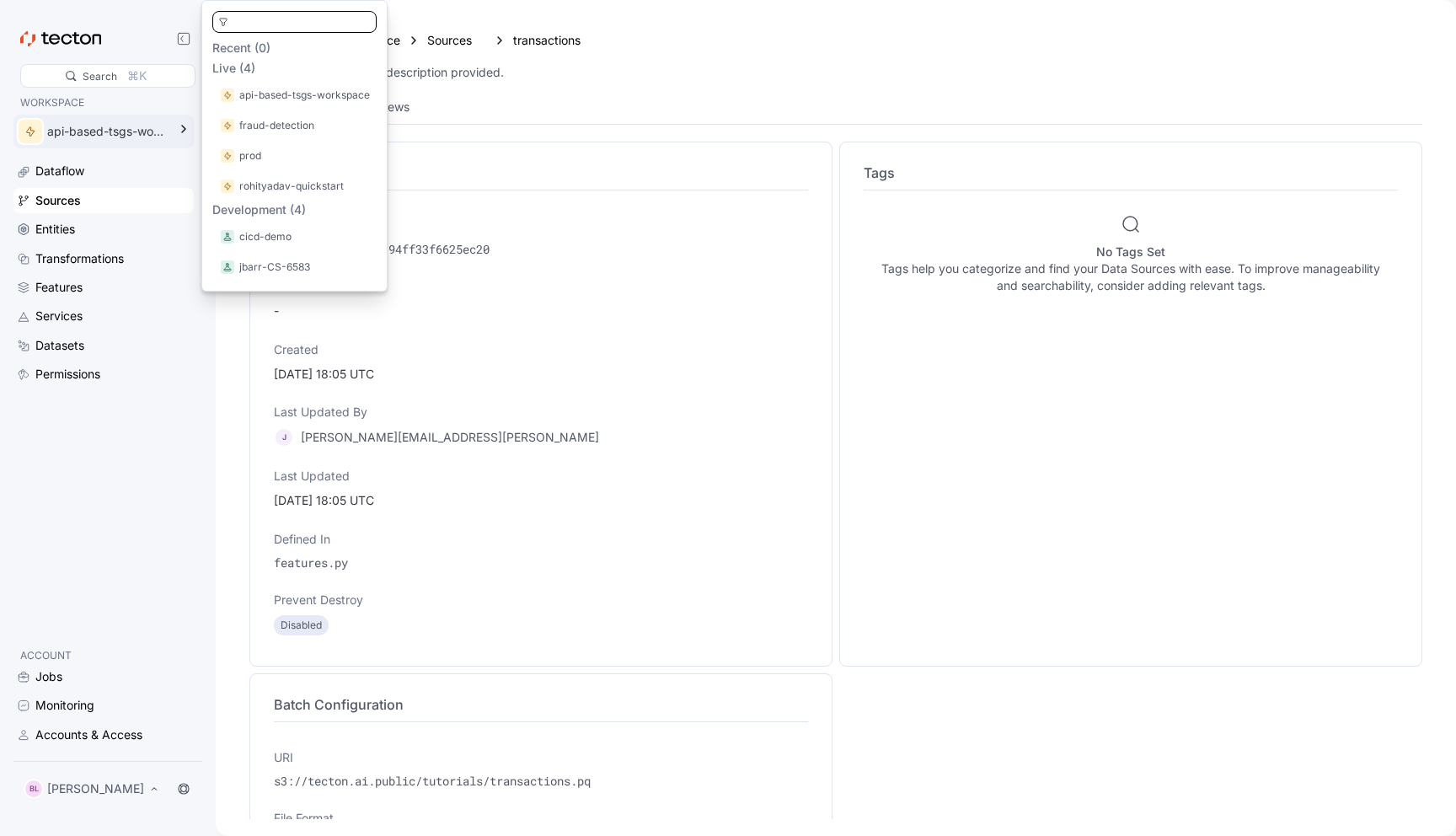
click at [116, 126] on div "api-based-tsgs-workspace" at bounding box center [107, 132] width 120 height 19
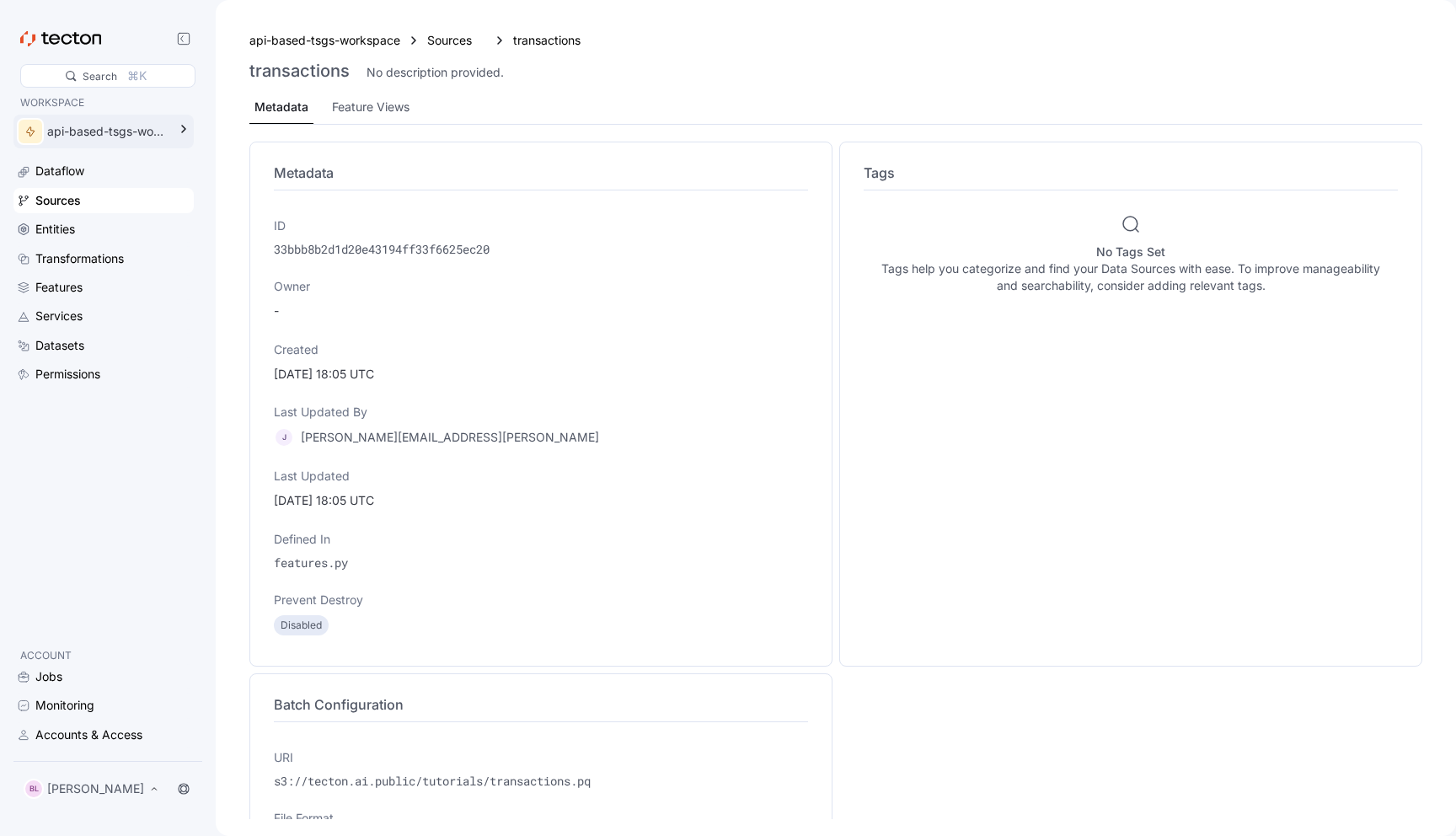
click at [116, 126] on div "api-based-tsgs-workspace" at bounding box center [107, 132] width 120 height 19
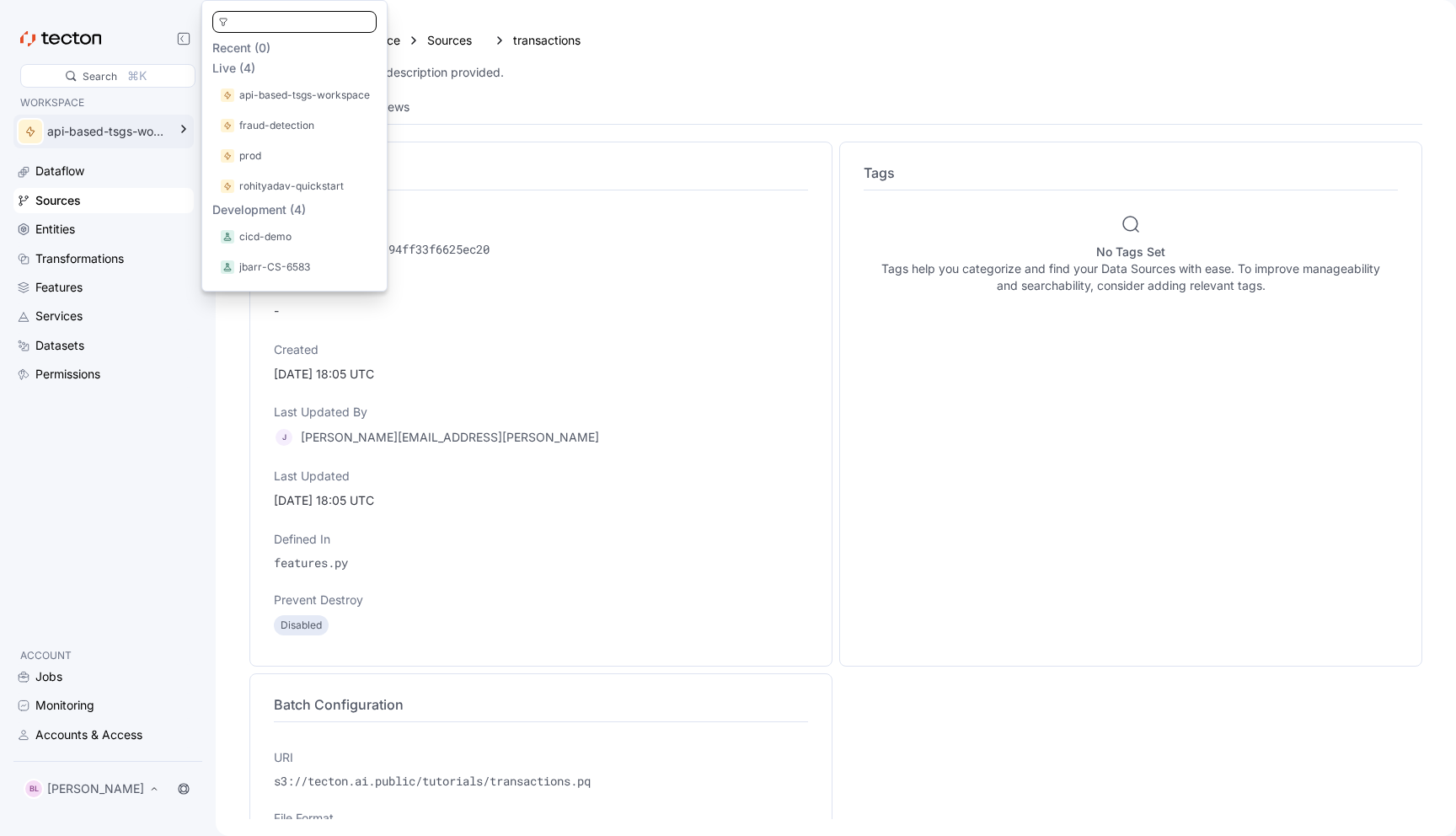
click at [94, 185] on div "Dataflow Sources Entities Transformations Features Services Datasets Permissions" at bounding box center [104, 273] width 180 height 228
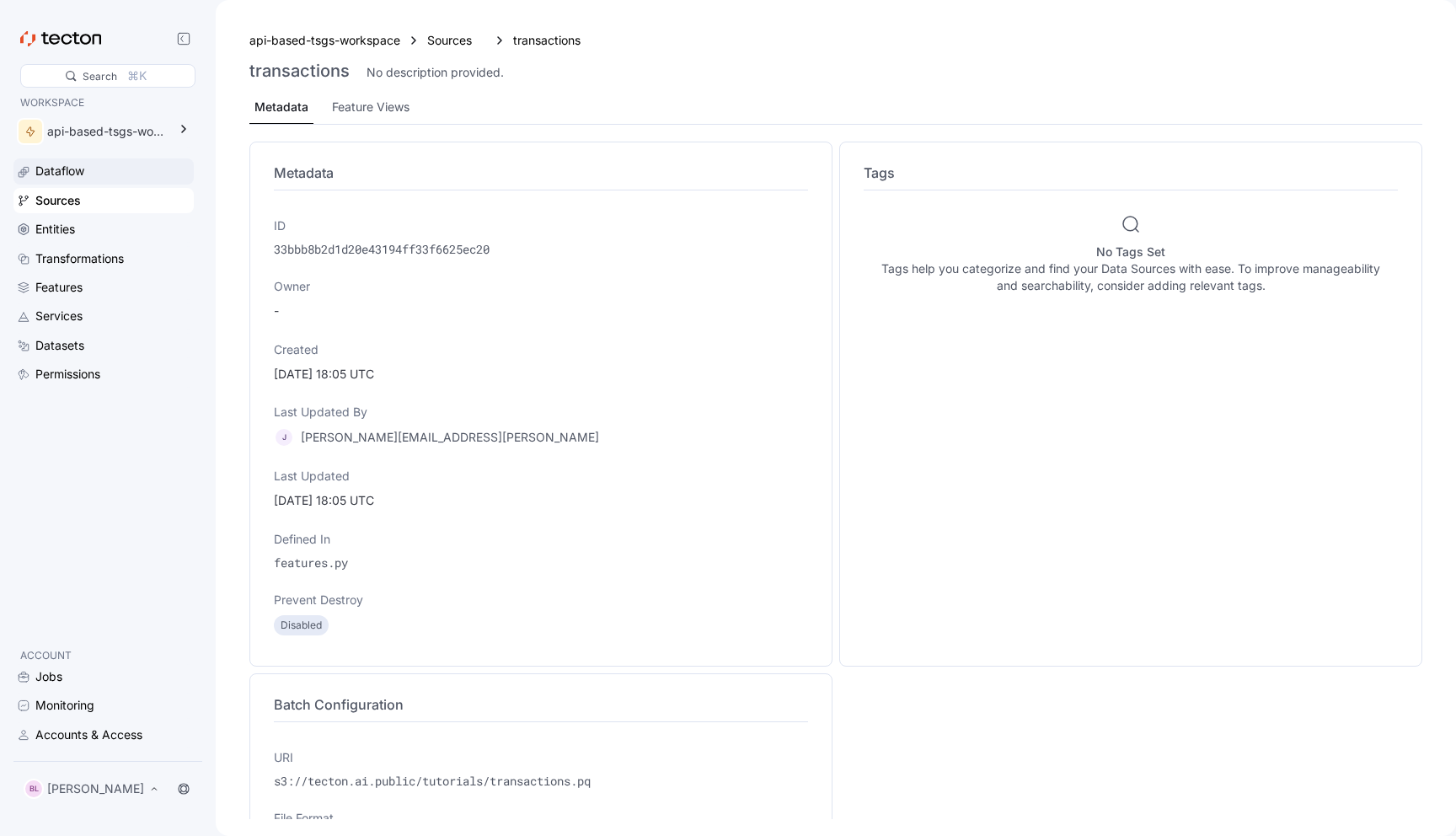
click at [95, 178] on div "Dataflow" at bounding box center [112, 171] width 155 height 19
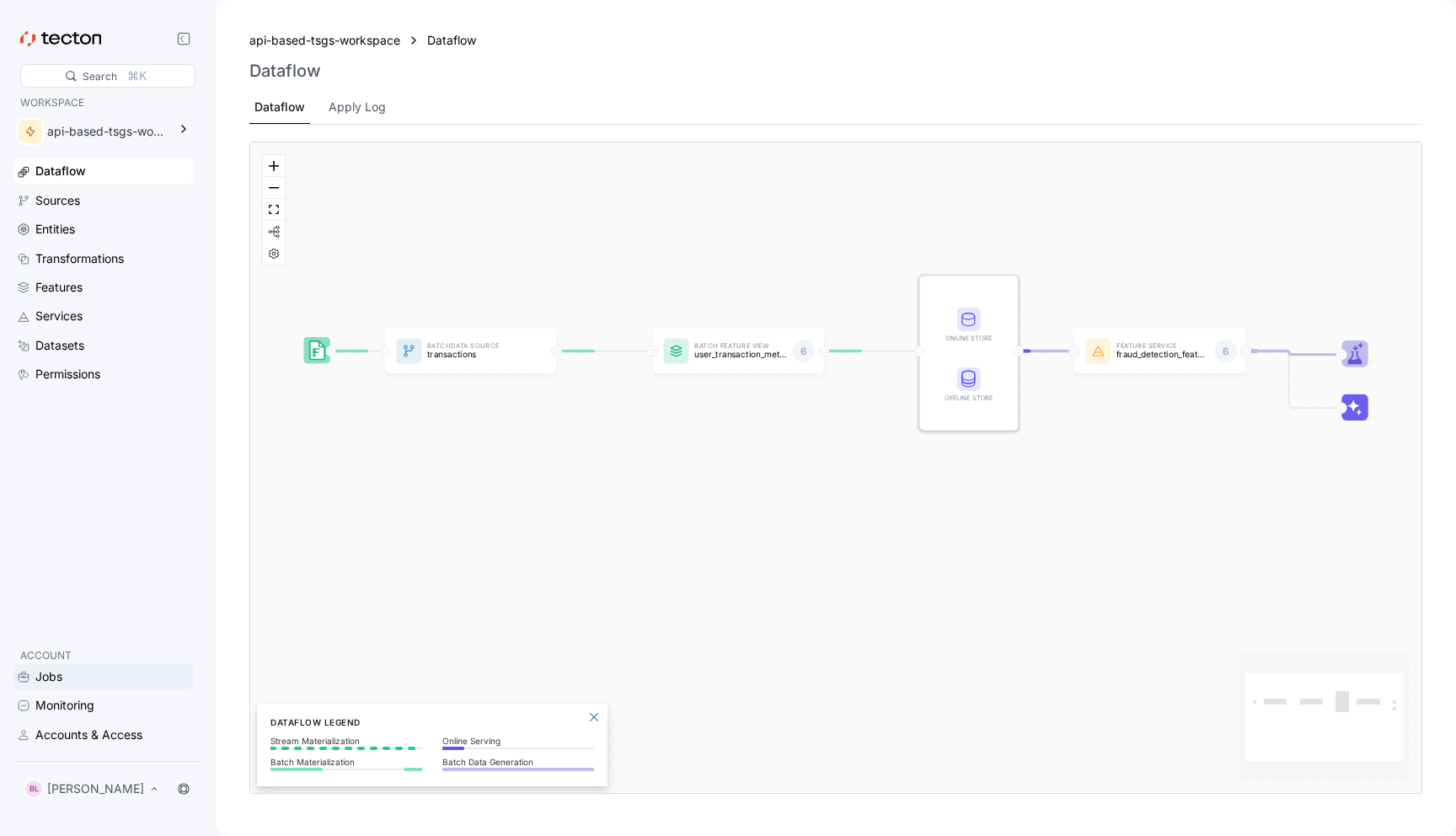
click at [62, 668] on div "Jobs" at bounding box center [48, 677] width 27 height 19
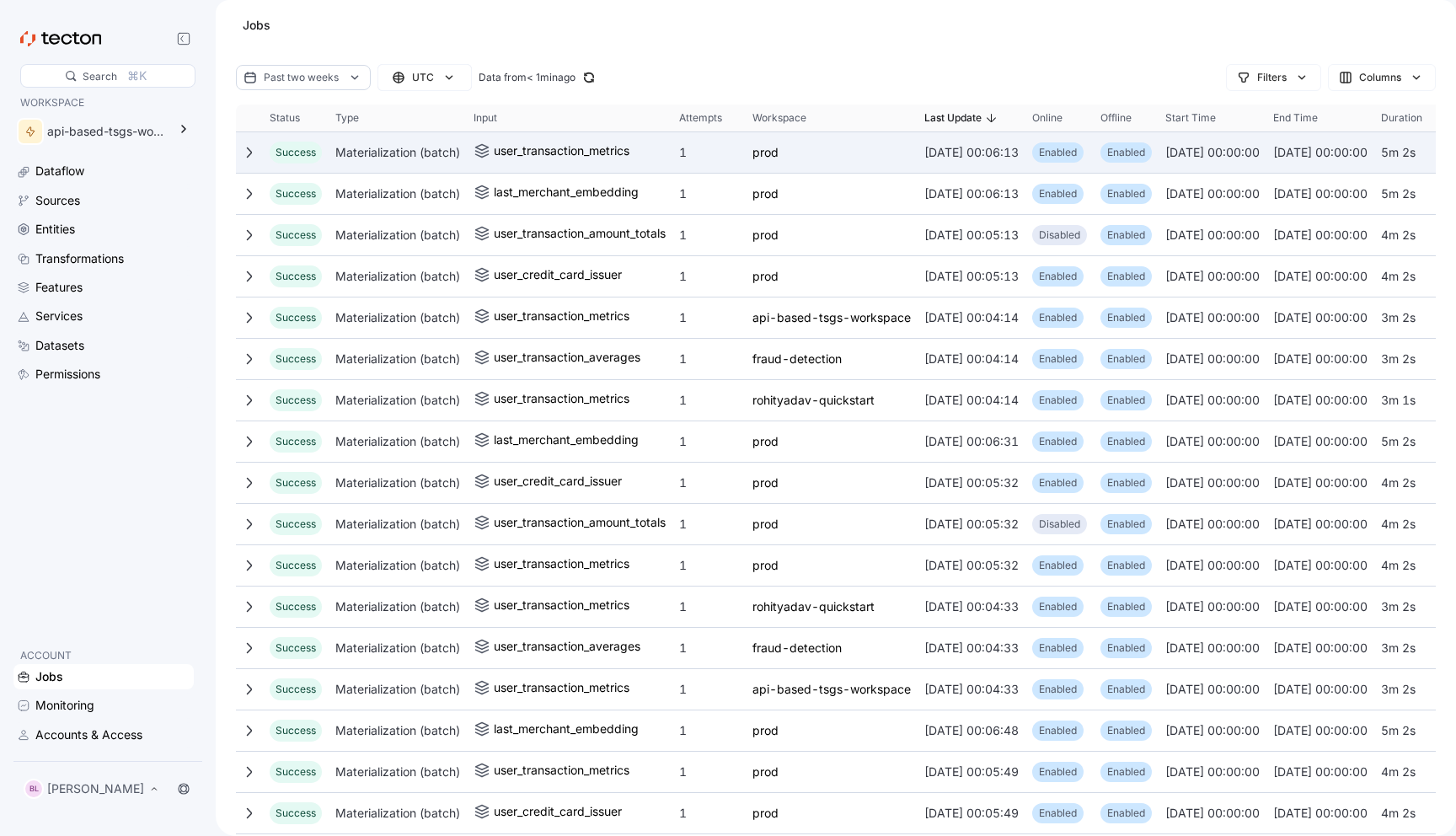
click at [255, 153] on icon at bounding box center [249, 153] width 14 height 14
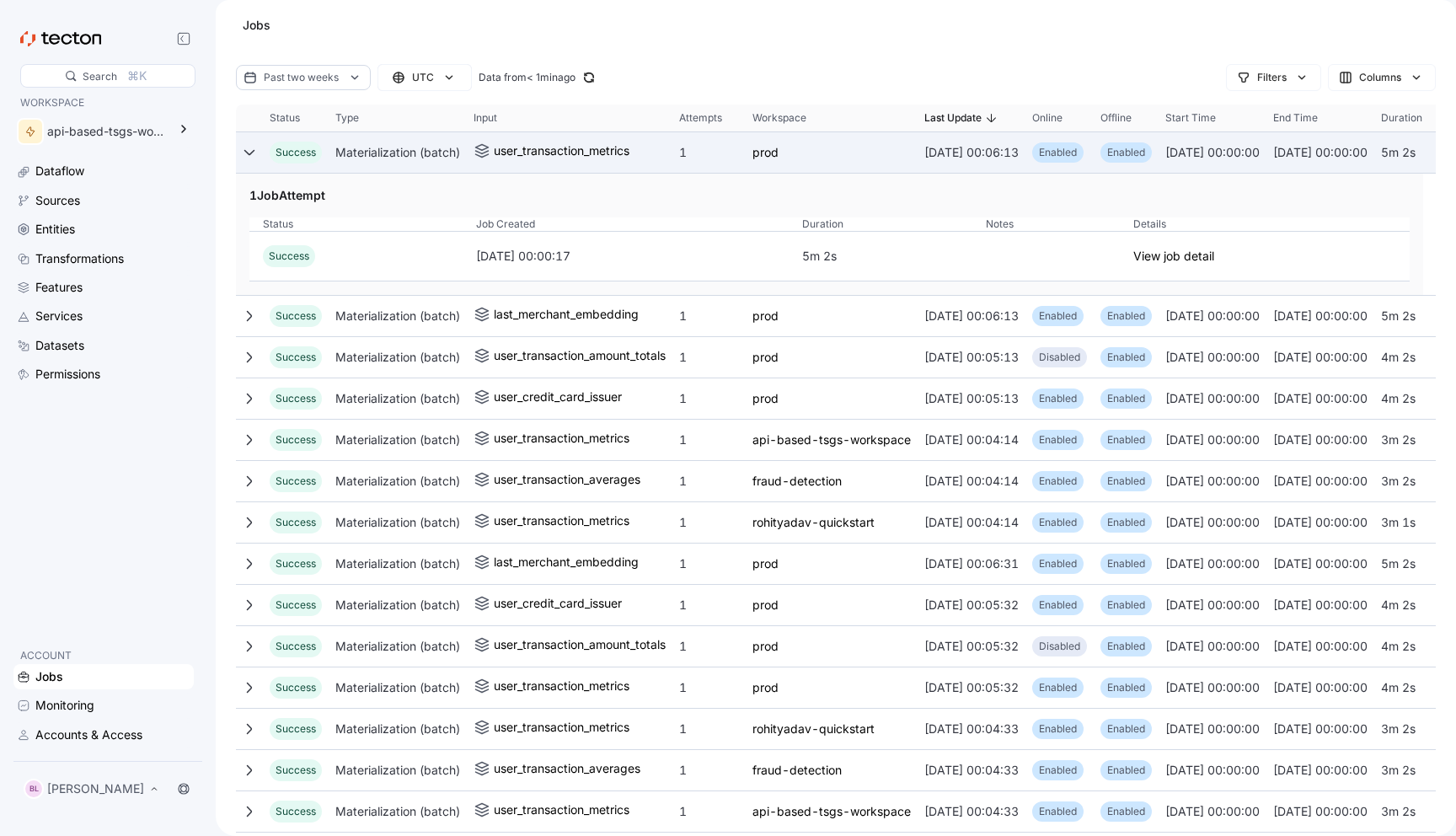
click at [254, 153] on icon at bounding box center [249, 153] width 14 height 14
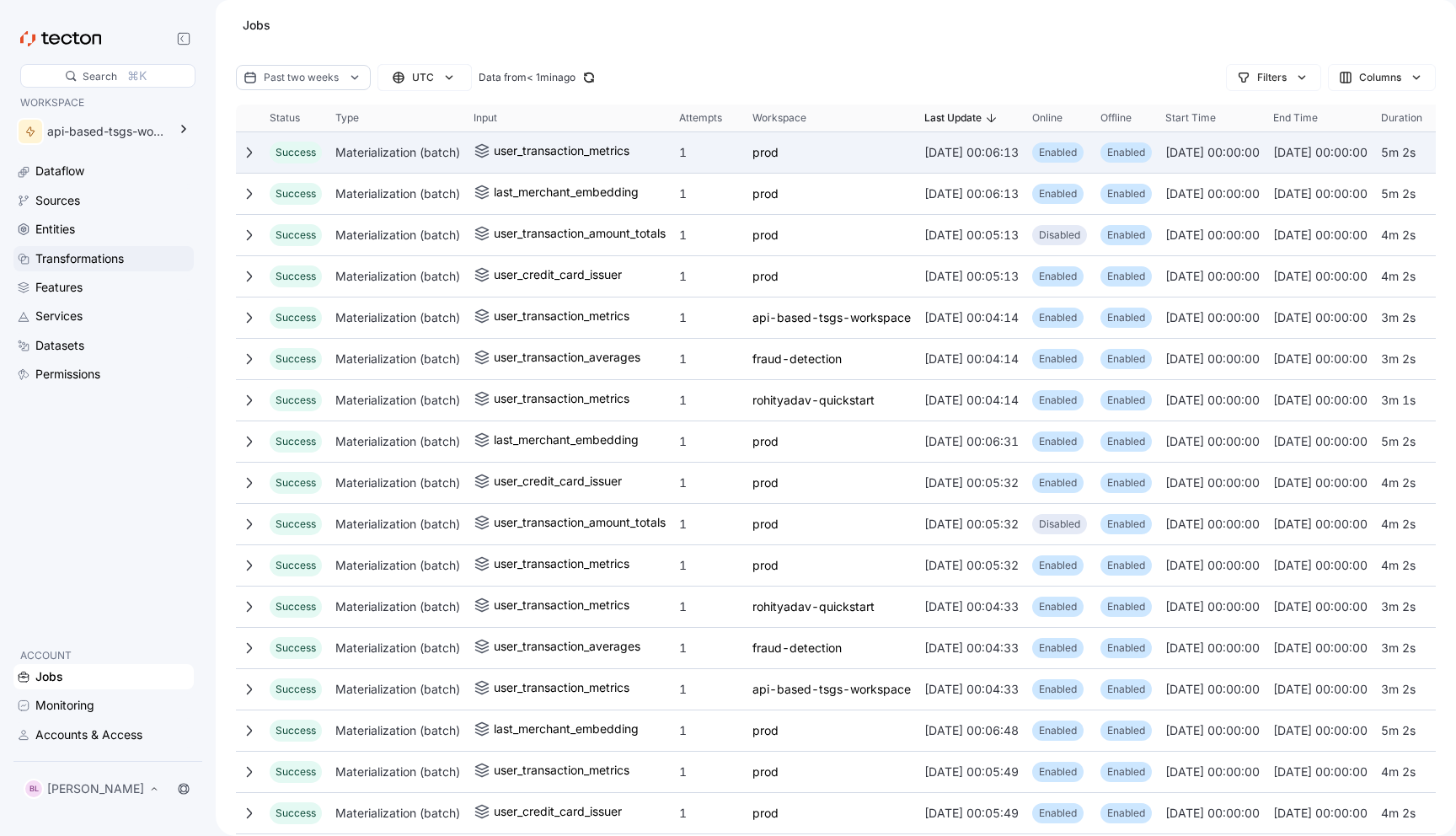
click at [66, 266] on div "Transformations" at bounding box center [79, 259] width 88 height 19
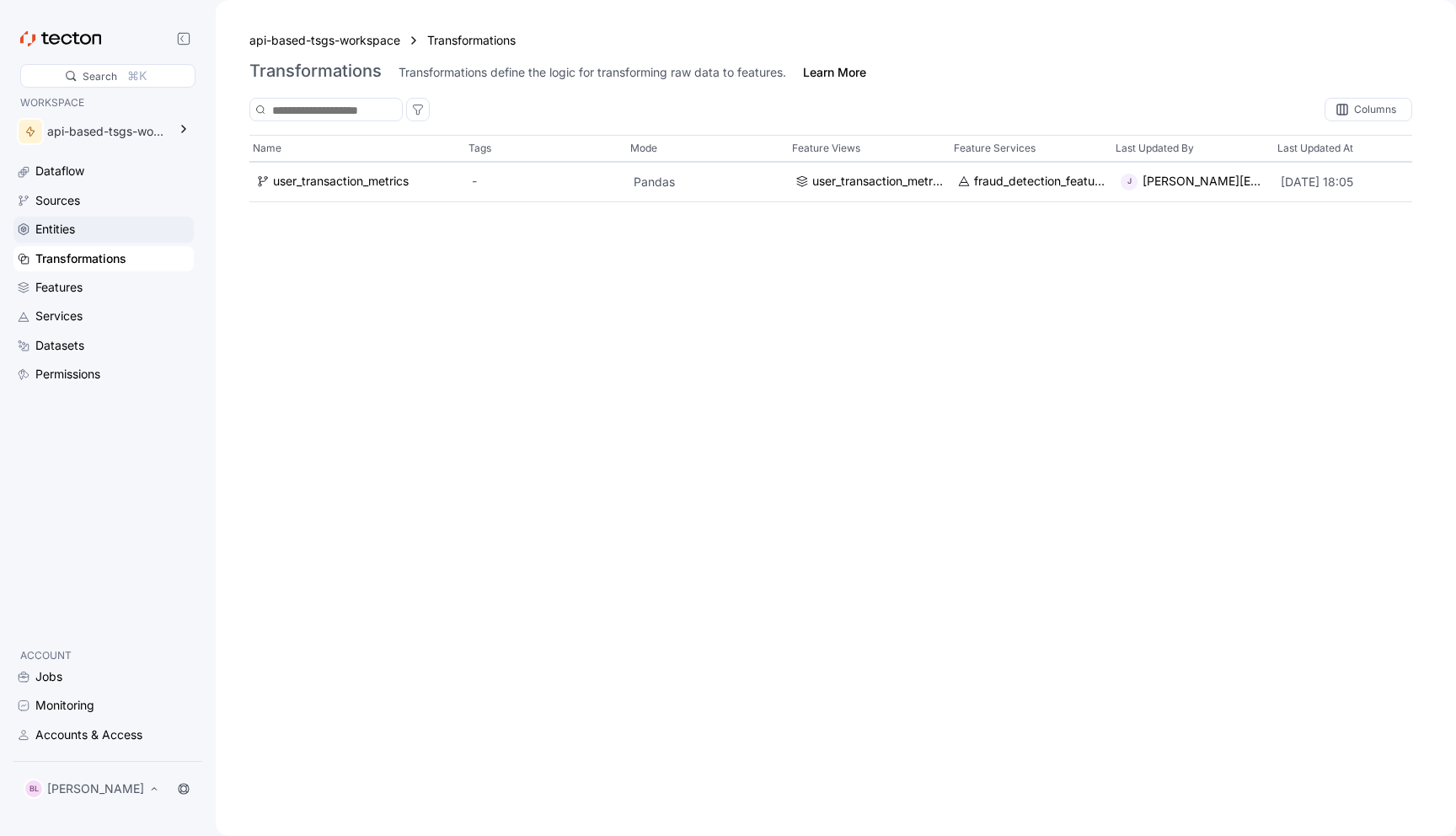
click at [128, 229] on div "Entities" at bounding box center [112, 230] width 155 height 19
click at [134, 209] on div "Sources" at bounding box center [112, 201] width 155 height 19
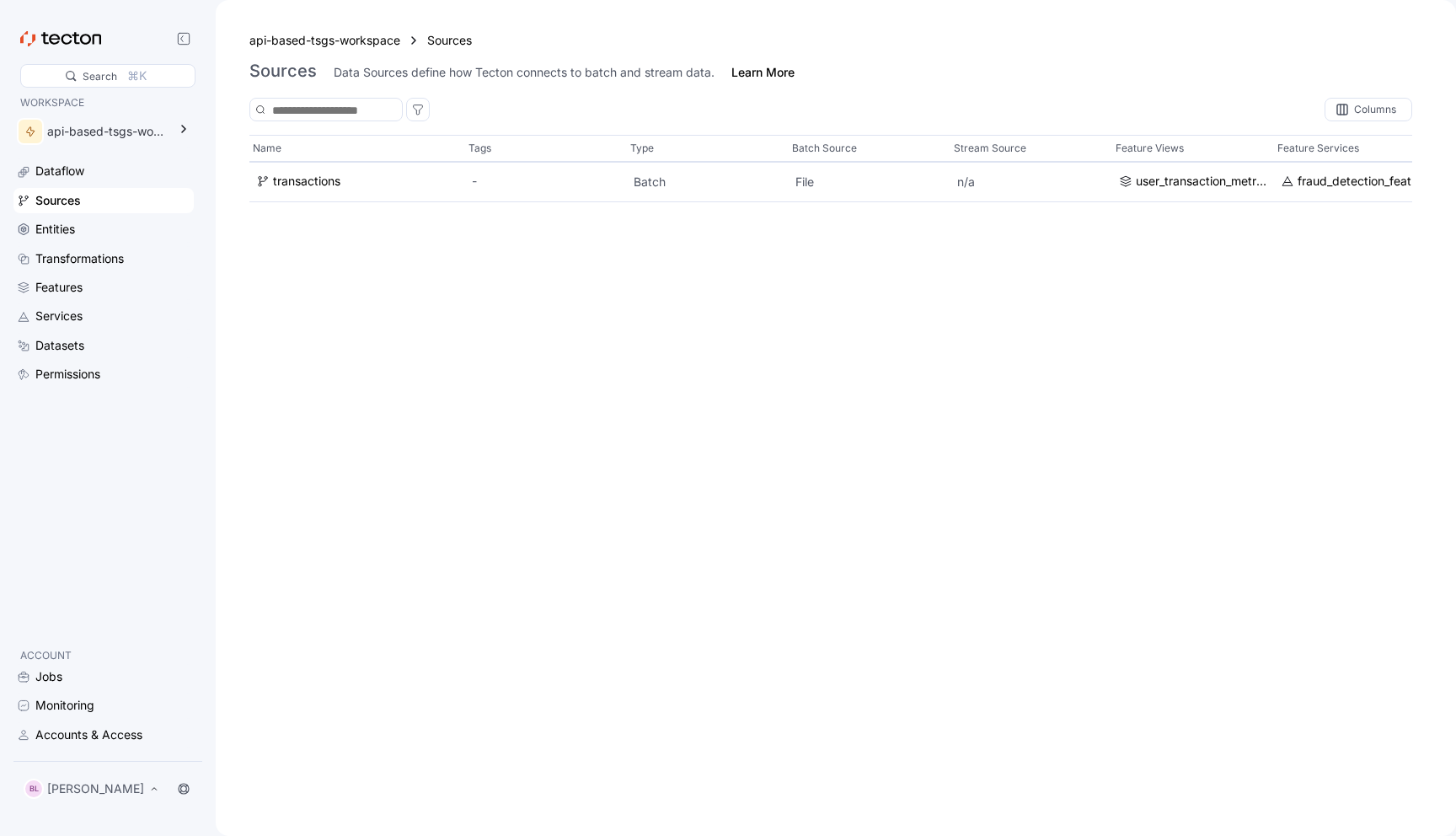
click at [136, 186] on div "Dataflow Sources Entities Transformations Features Services Datasets Permissions" at bounding box center [104, 273] width 180 height 228
click at [147, 160] on div "Dataflow" at bounding box center [104, 171] width 180 height 25
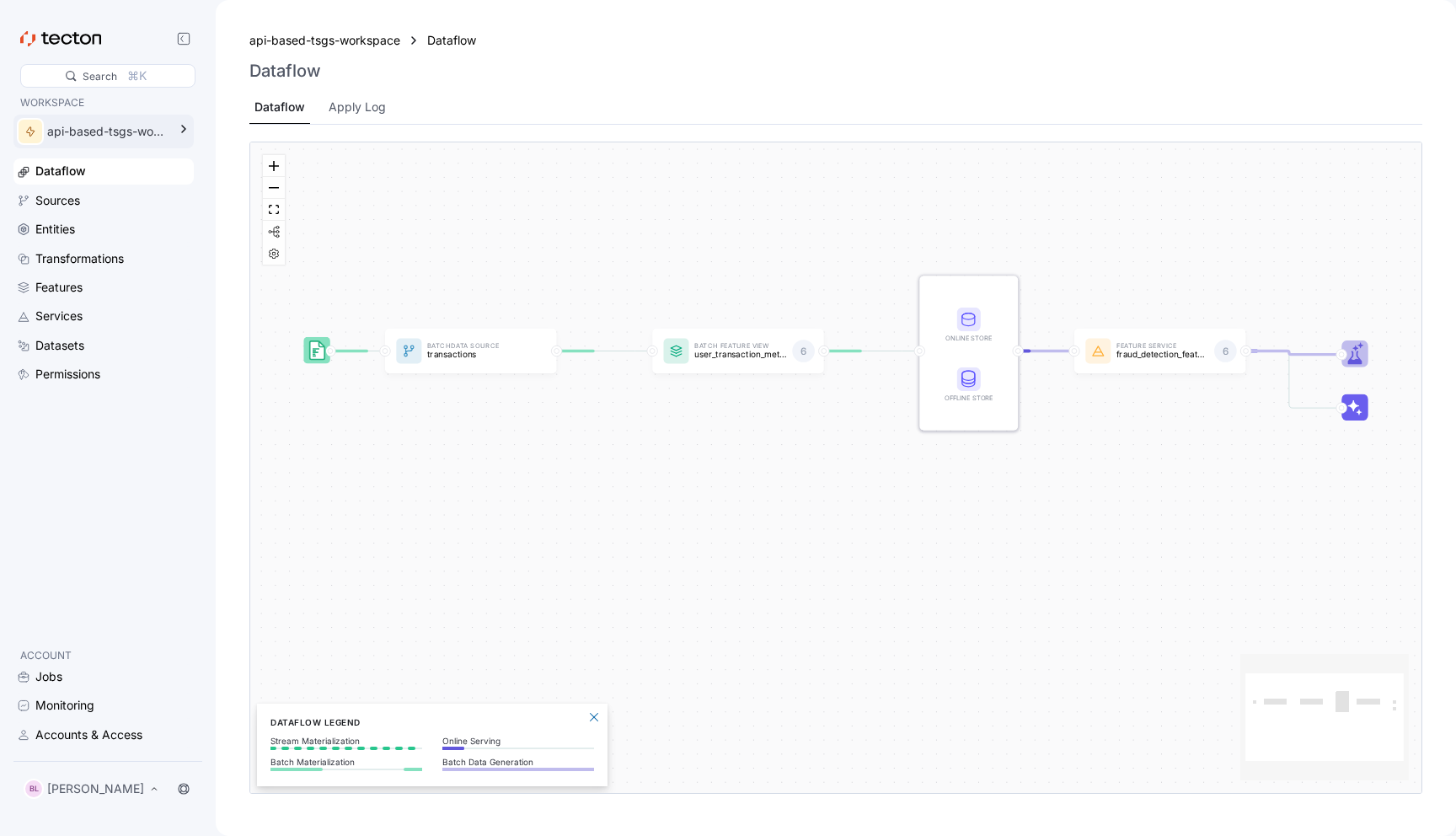
click at [115, 131] on div "api-based-tsgs-workspace" at bounding box center [107, 132] width 120 height 19
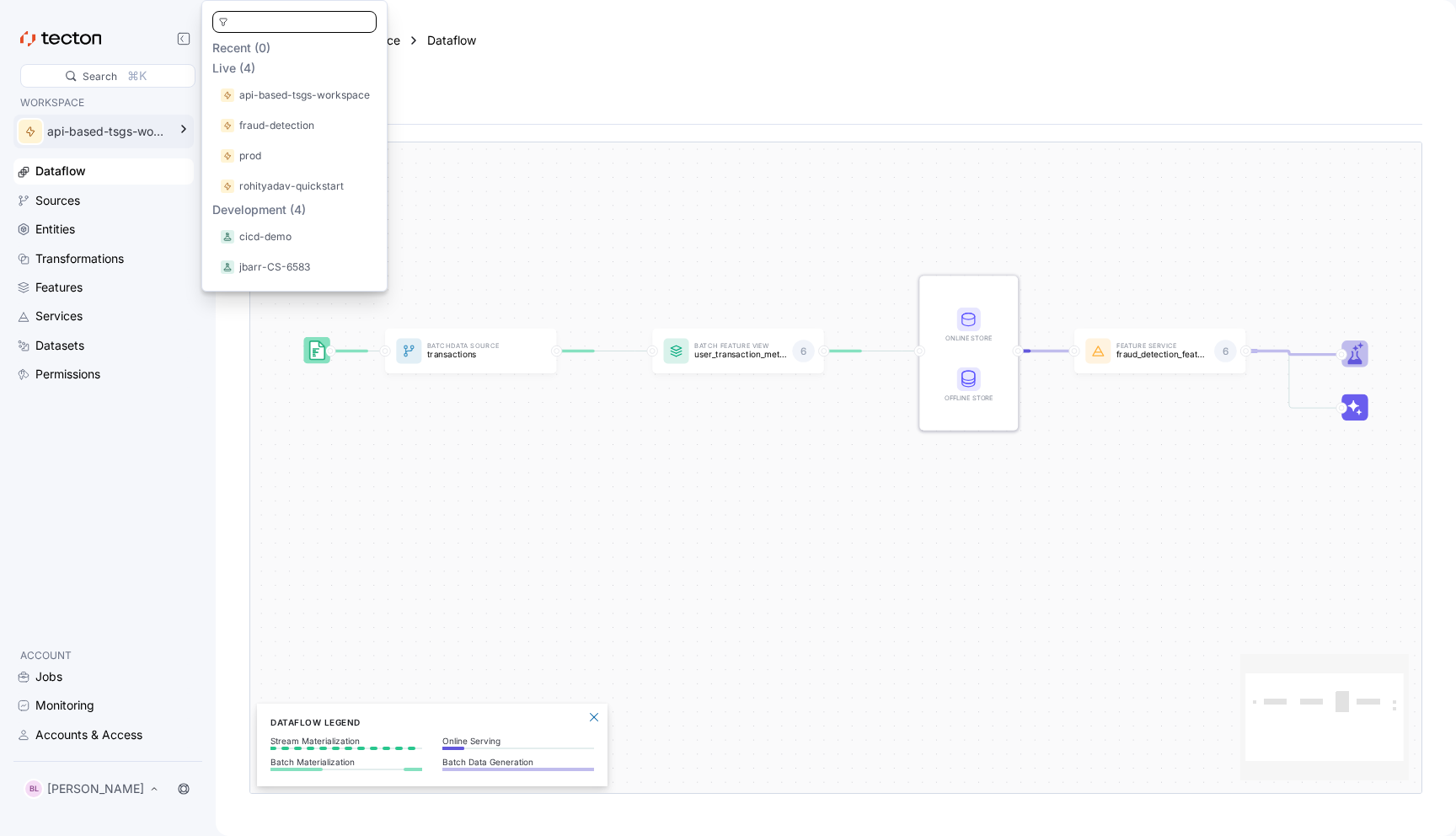
click at [115, 131] on div "api-based-tsgs-workspace" at bounding box center [107, 132] width 120 height 19
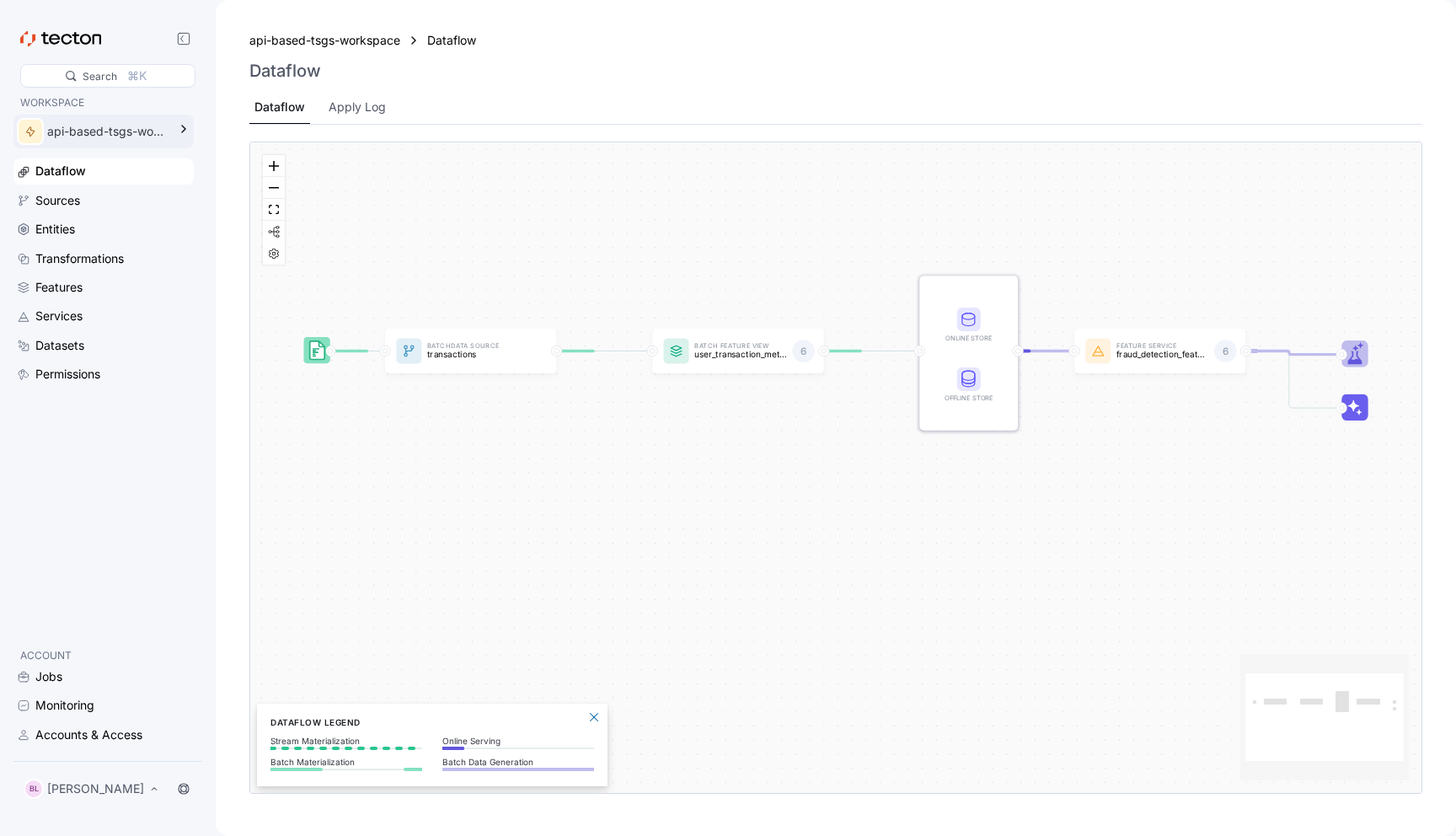
click at [125, 131] on div "api-based-tsgs-workspace" at bounding box center [107, 132] width 120 height 19
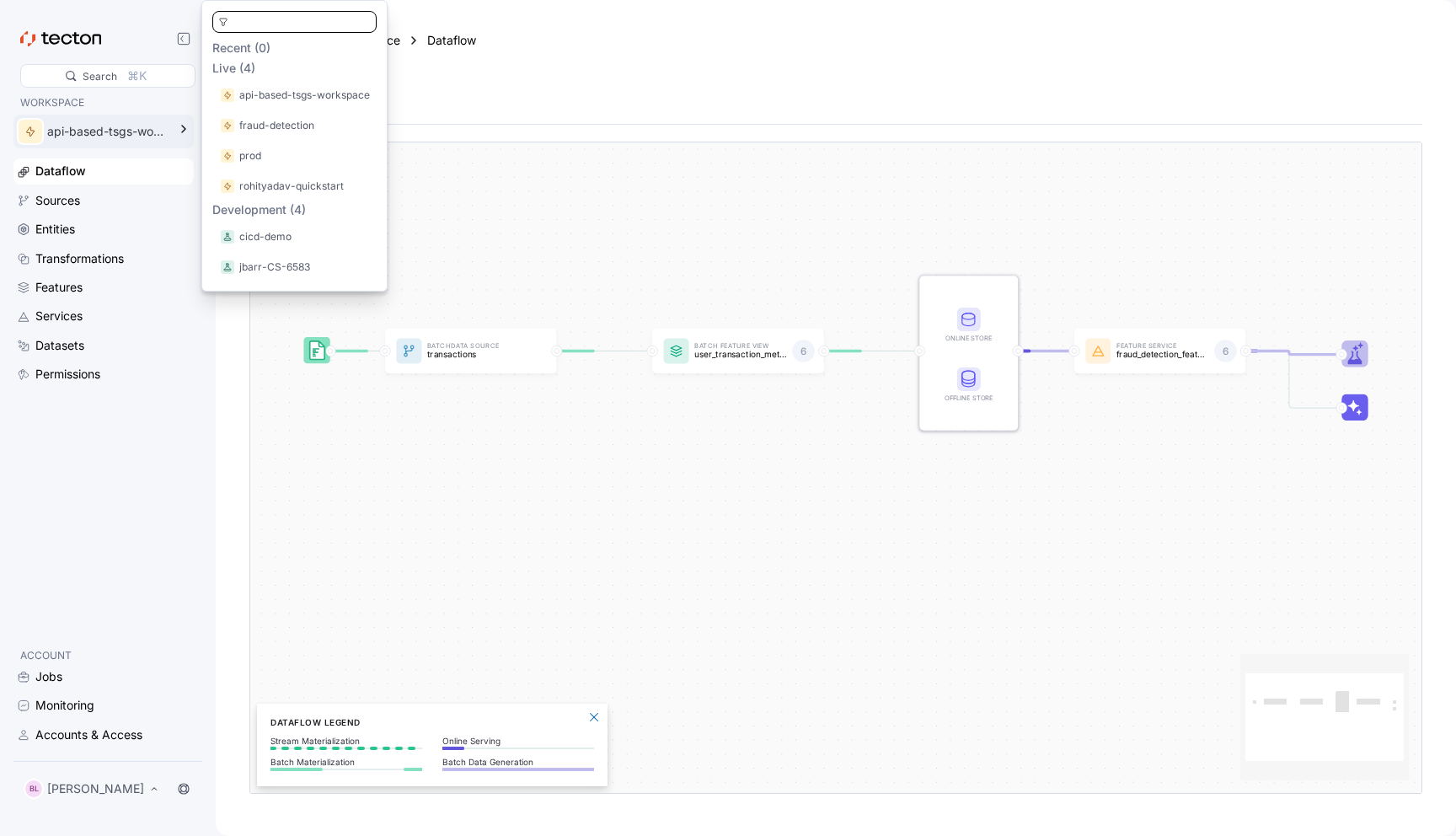
click at [126, 136] on div "api-based-tsgs-workspace" at bounding box center [107, 132] width 120 height 19
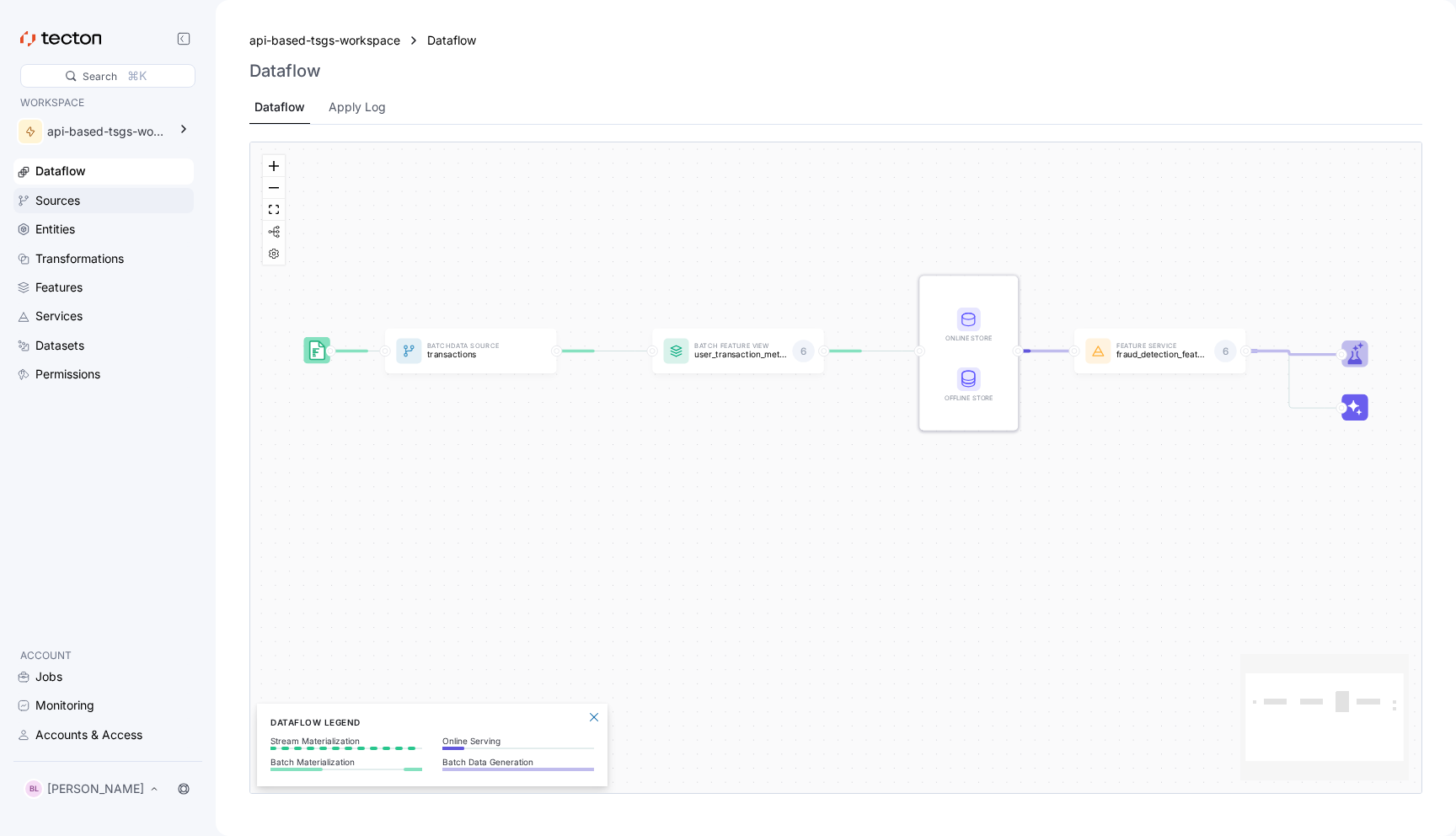
click at [104, 191] on div "Sources" at bounding box center [112, 201] width 155 height 19
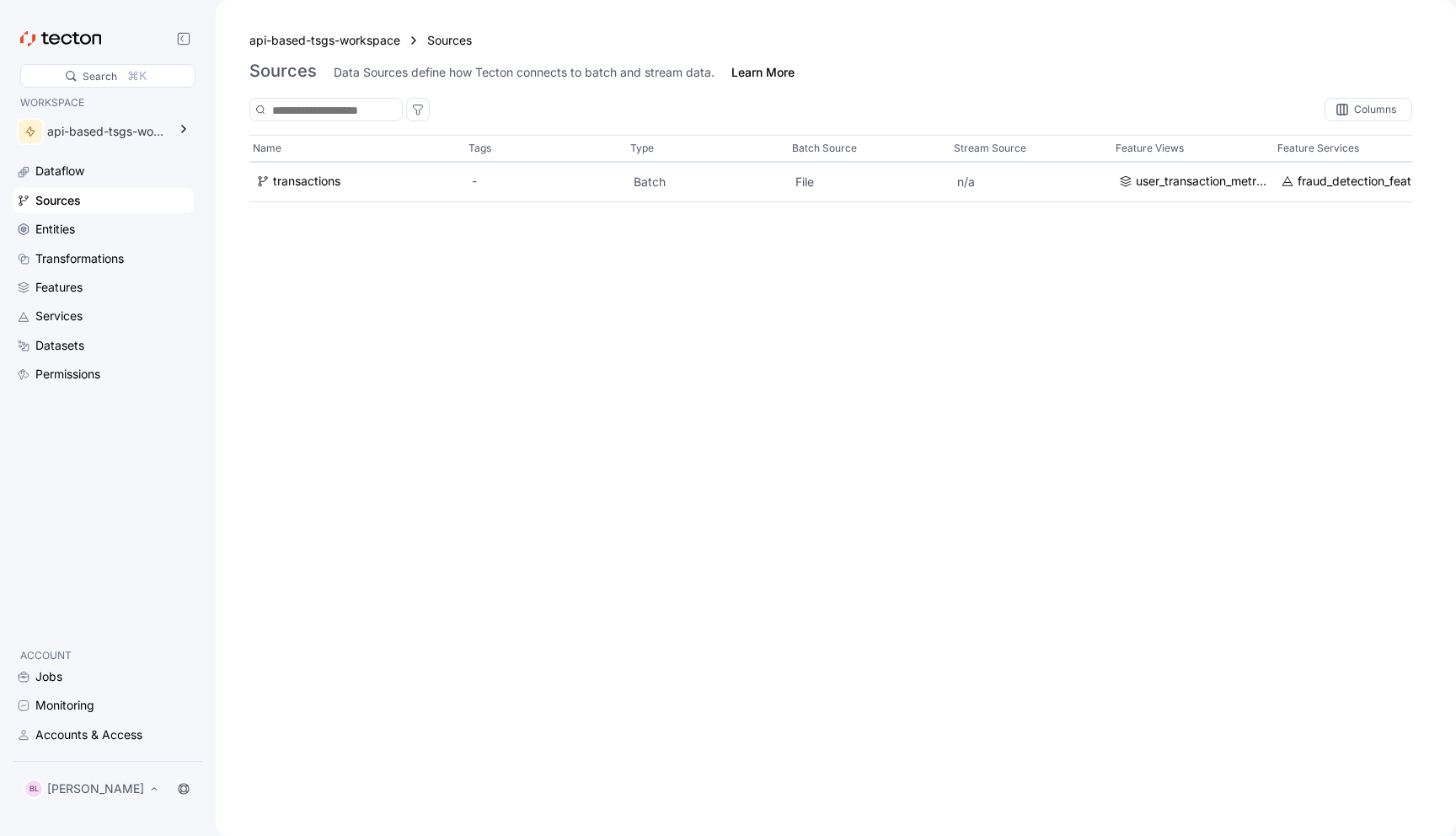
click at [102, 206] on div "Sources" at bounding box center [112, 201] width 155 height 19
click at [99, 226] on div "Entities" at bounding box center [112, 230] width 155 height 19
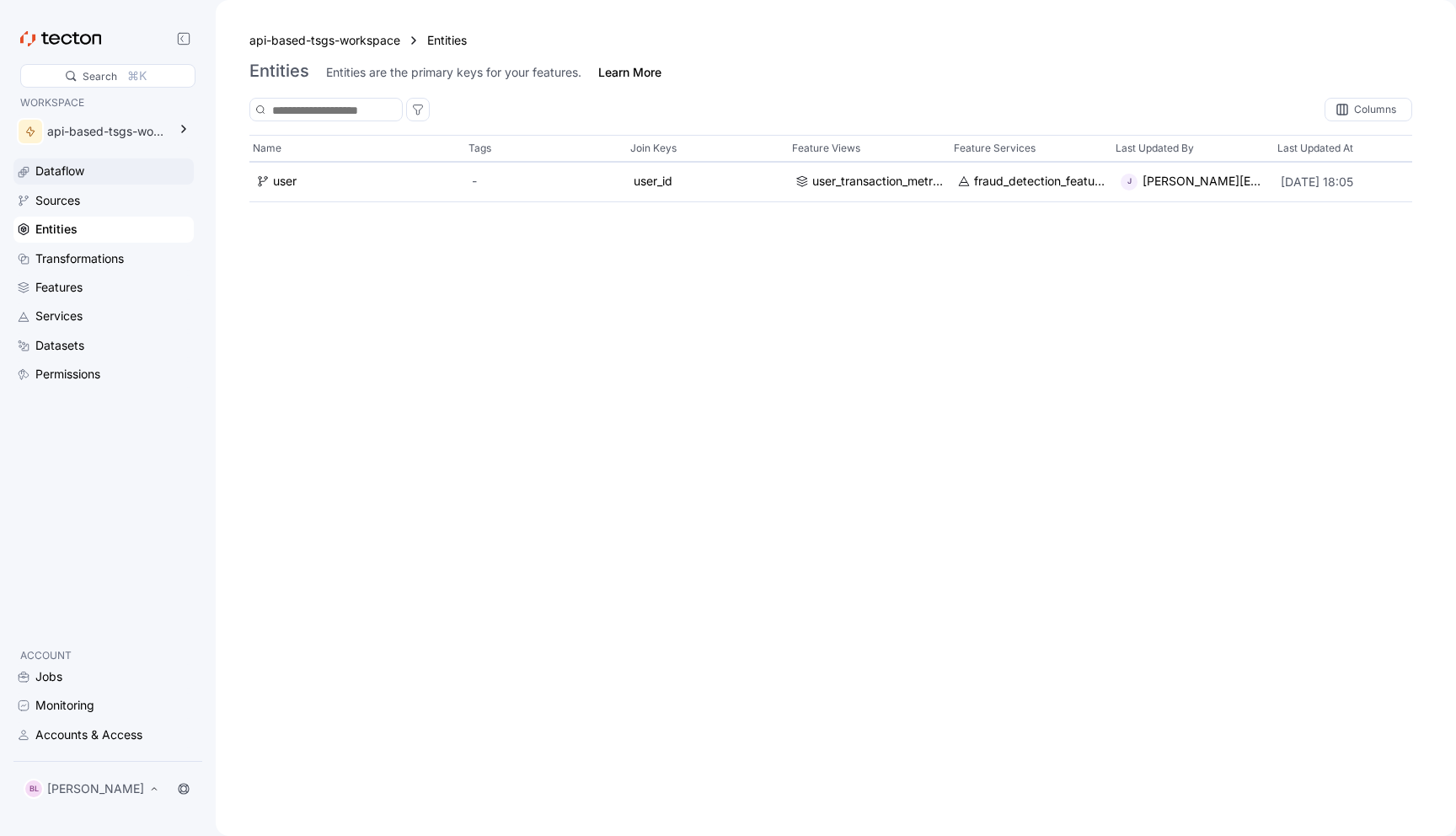
click at [97, 170] on div "Dataflow" at bounding box center [112, 171] width 155 height 19
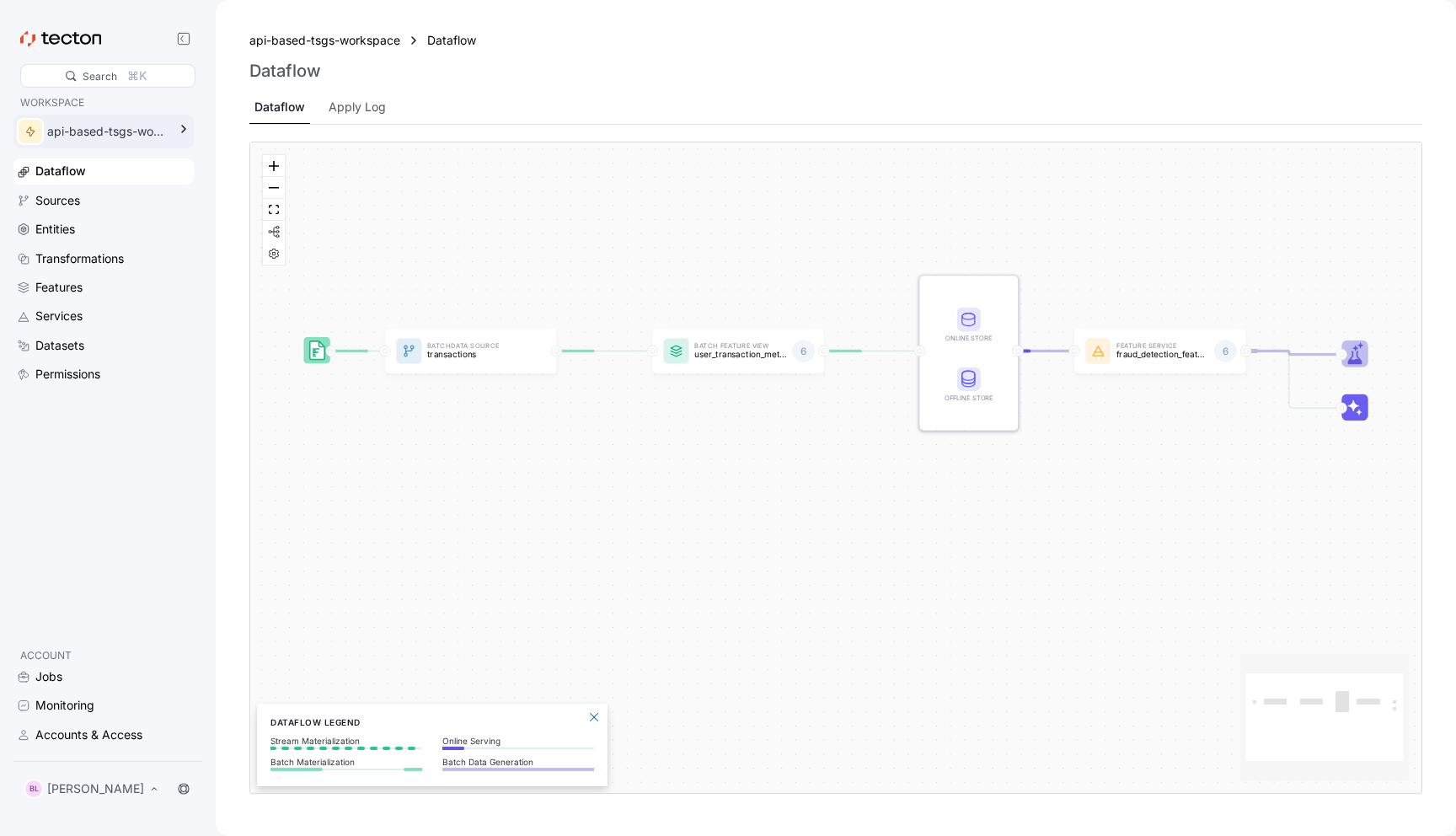
click at [113, 117] on div "api-based-tsgs-workspace" at bounding box center [92, 131] width 157 height 33
click at [524, 90] on div "api-based-tsgs-workspace Dataflow Dataflow Dataflow Apply Log" at bounding box center [836, 77] width 1173 height 94
click at [344, 103] on div "Apply Log" at bounding box center [357, 107] width 57 height 19
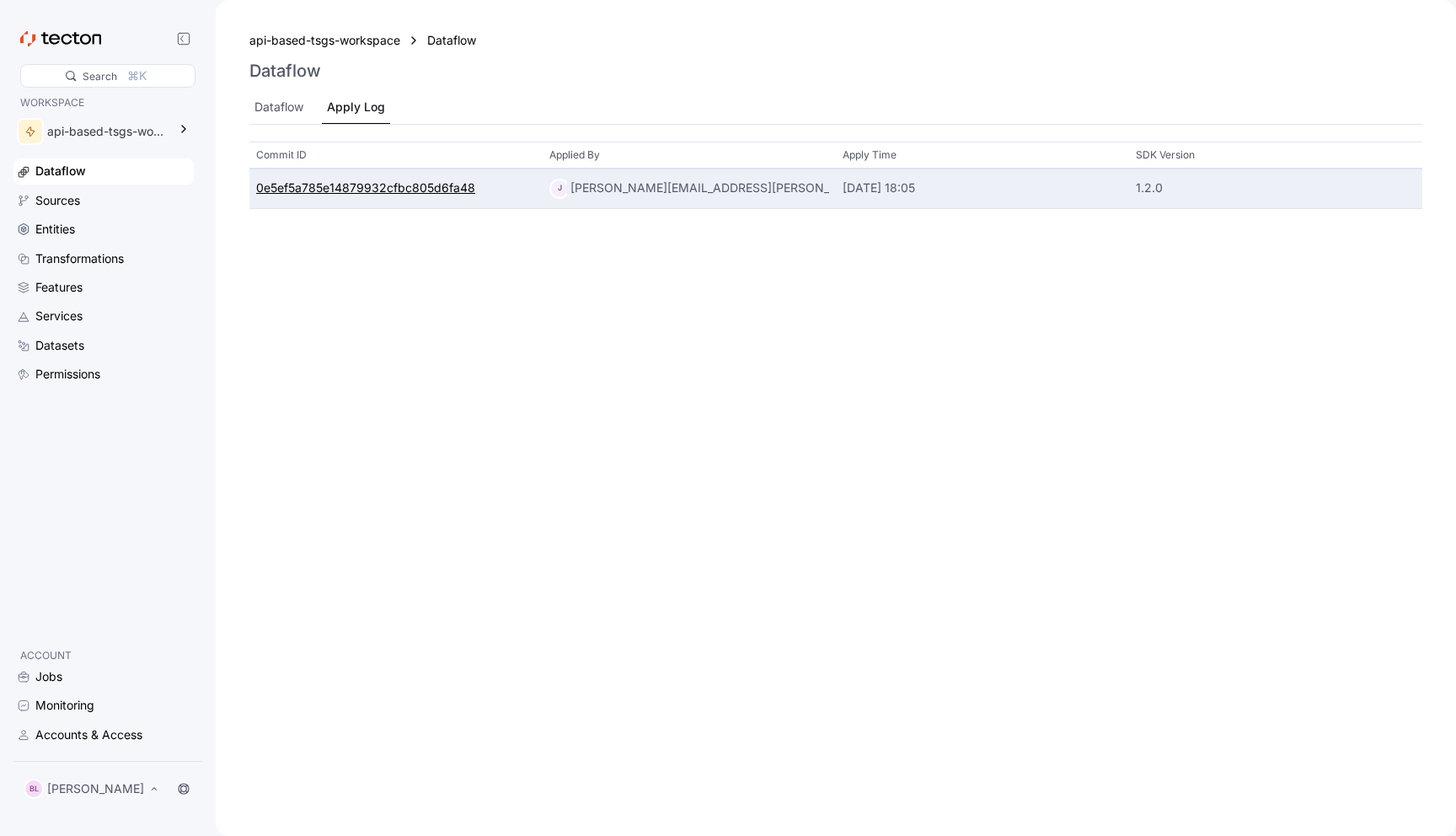
click at [339, 182] on div "0e5ef5a785e14879932cfbc805d6fa48" at bounding box center [366, 189] width 219 height 19
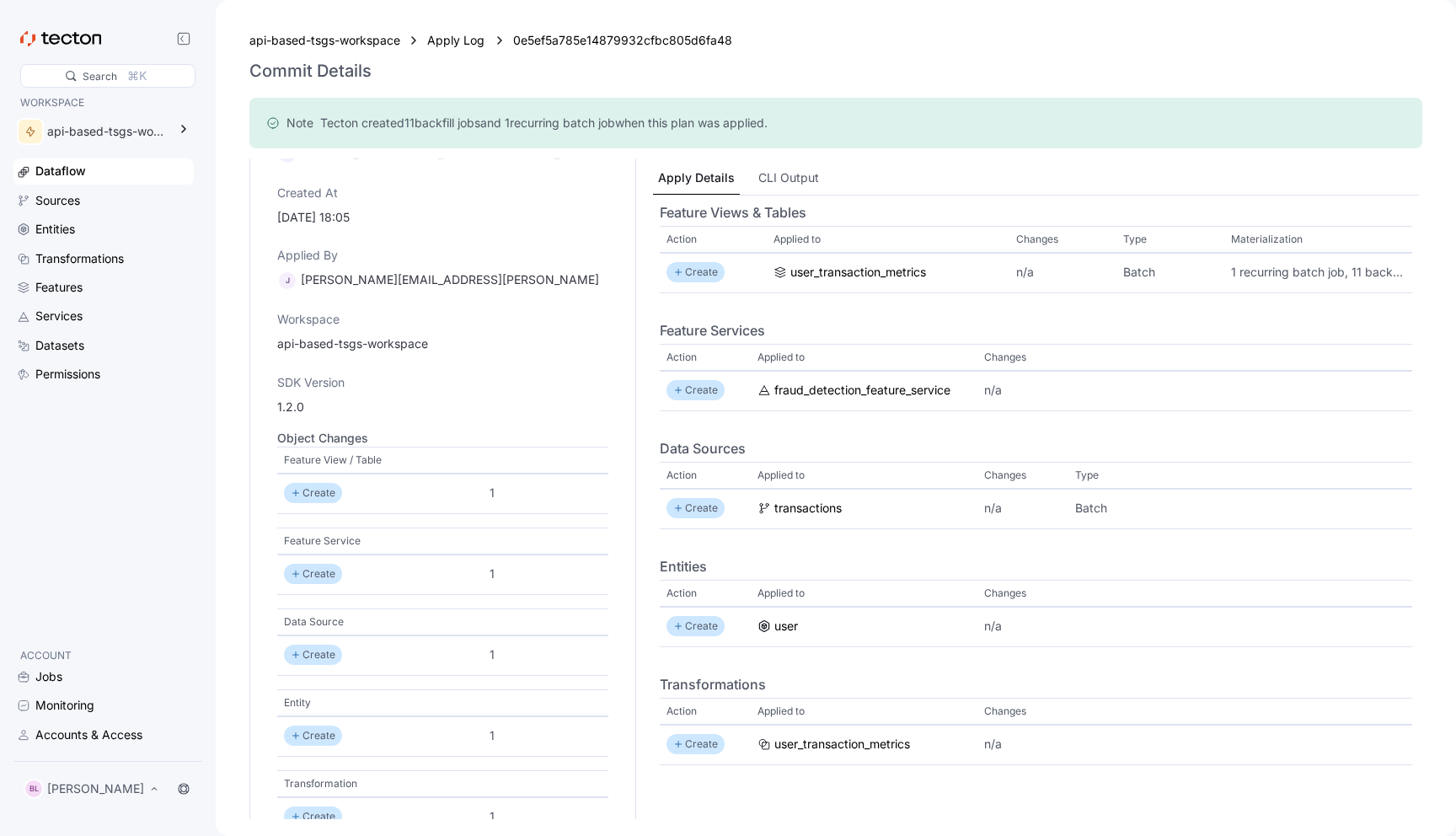
scroll to position [186, 0]
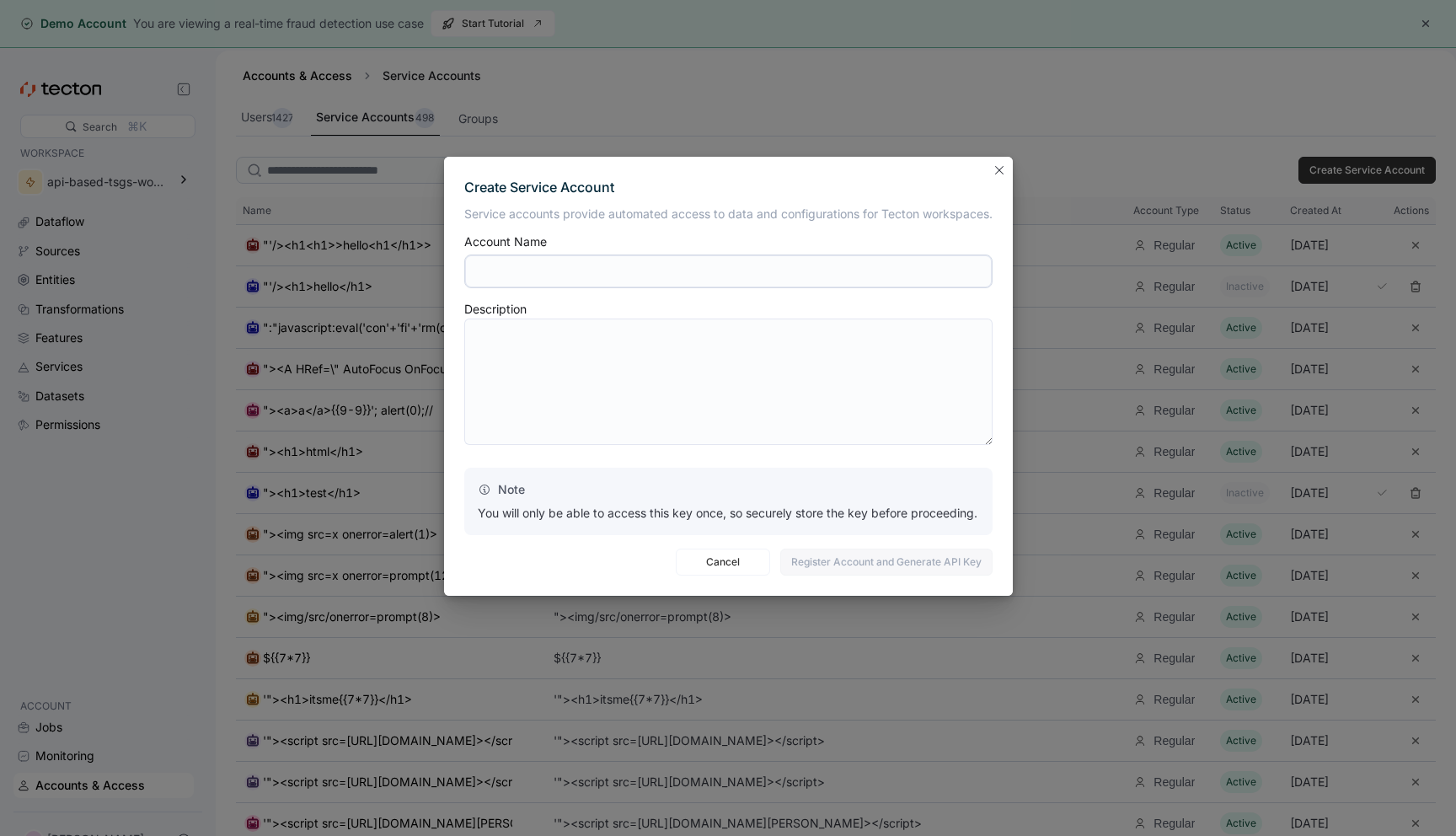
click at [983, 168] on div "Create Service Account Service accounts provide automated access to data and co…" at bounding box center [728, 376] width 569 height 439
click at [984, 168] on div "Create Service Account Service accounts provide automated access to data and co…" at bounding box center [728, 376] width 569 height 439
click at [986, 167] on div "Create Service Account Service accounts provide automated access to data and co…" at bounding box center [728, 376] width 569 height 439
click at [989, 167] on div "Create Service Account Service accounts provide automated access to data and co…" at bounding box center [728, 376] width 569 height 439
click at [995, 168] on button "Closes this modal window" at bounding box center [999, 170] width 21 height 21
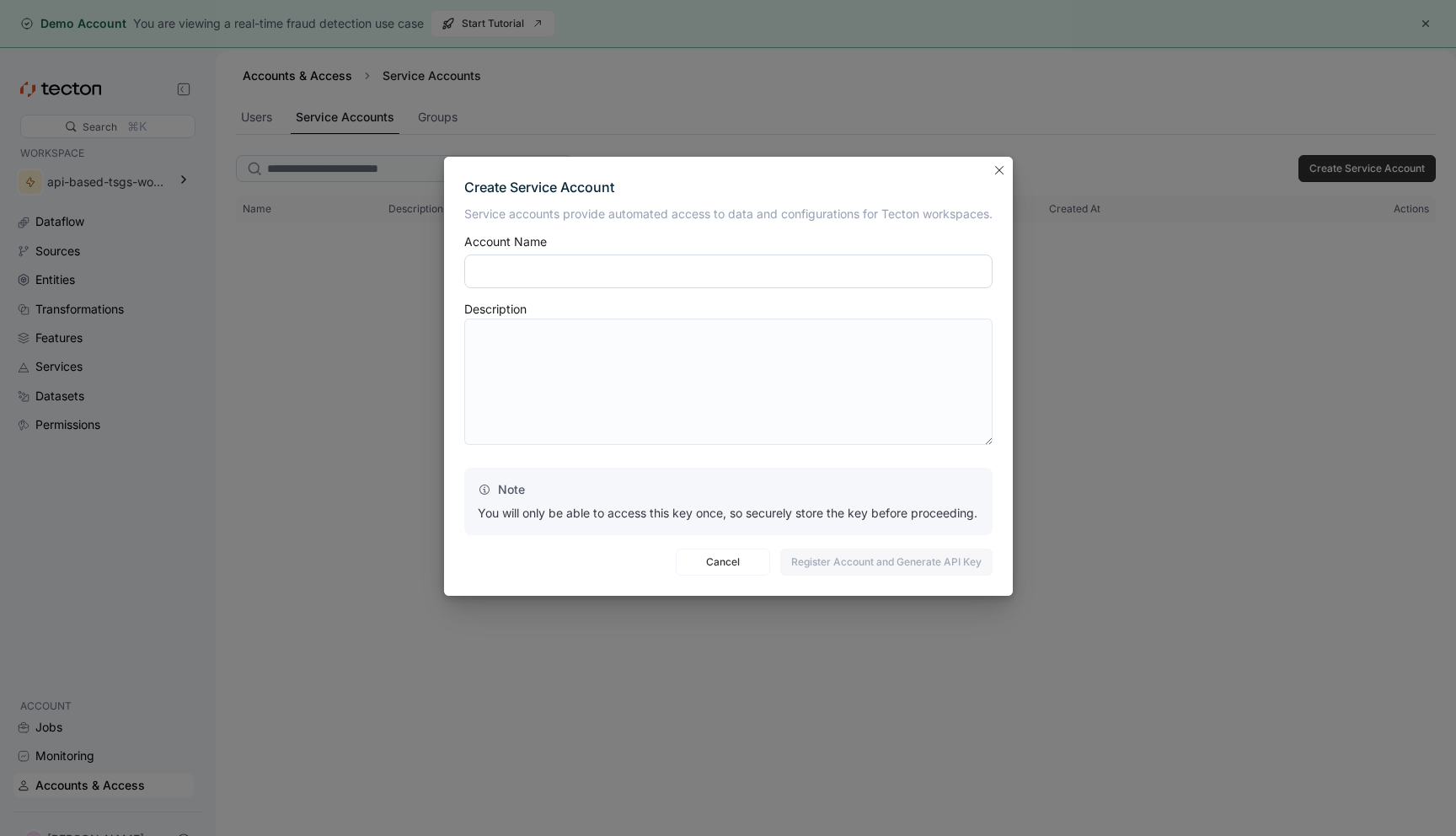
click at [560, 268] on input "text" at bounding box center [728, 271] width 529 height 33
type input "***"
click at [854, 572] on span "Register Account and Generate API Key" at bounding box center [886, 562] width 190 height 25
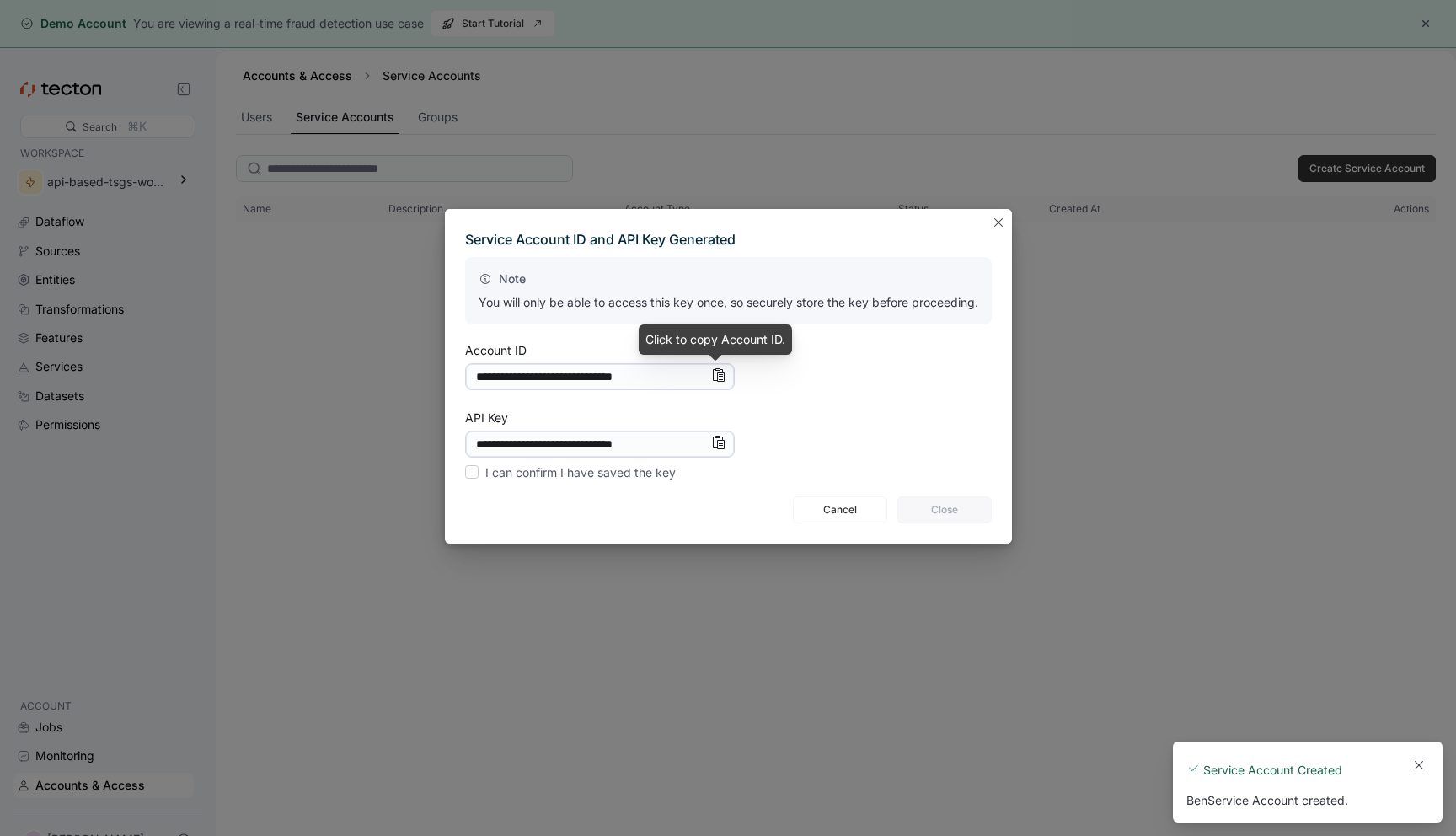
click at [717, 373] on icon "Info" at bounding box center [719, 376] width 12 height 13
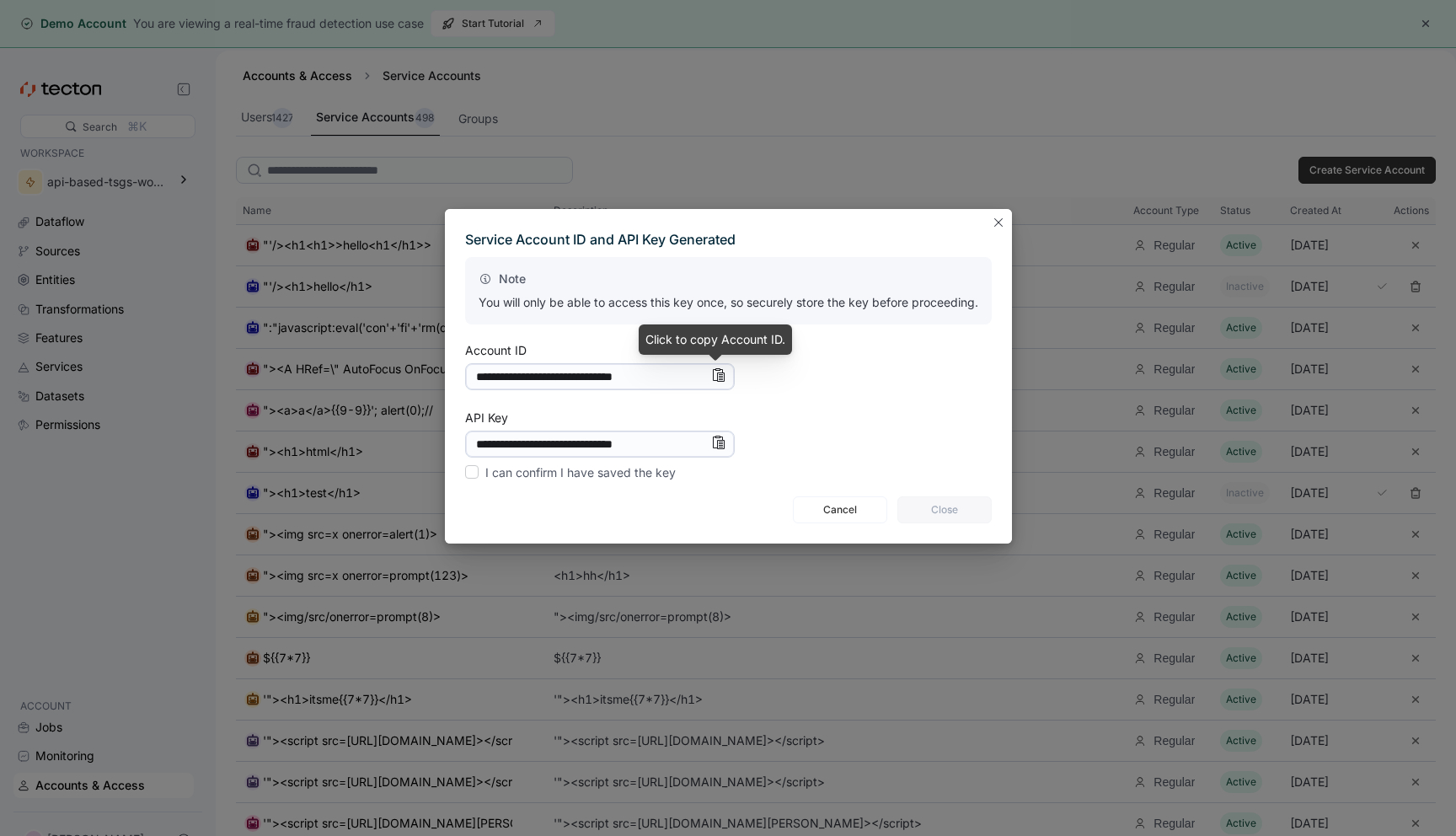
click at [716, 443] on icon "Info" at bounding box center [718, 442] width 14 height 14
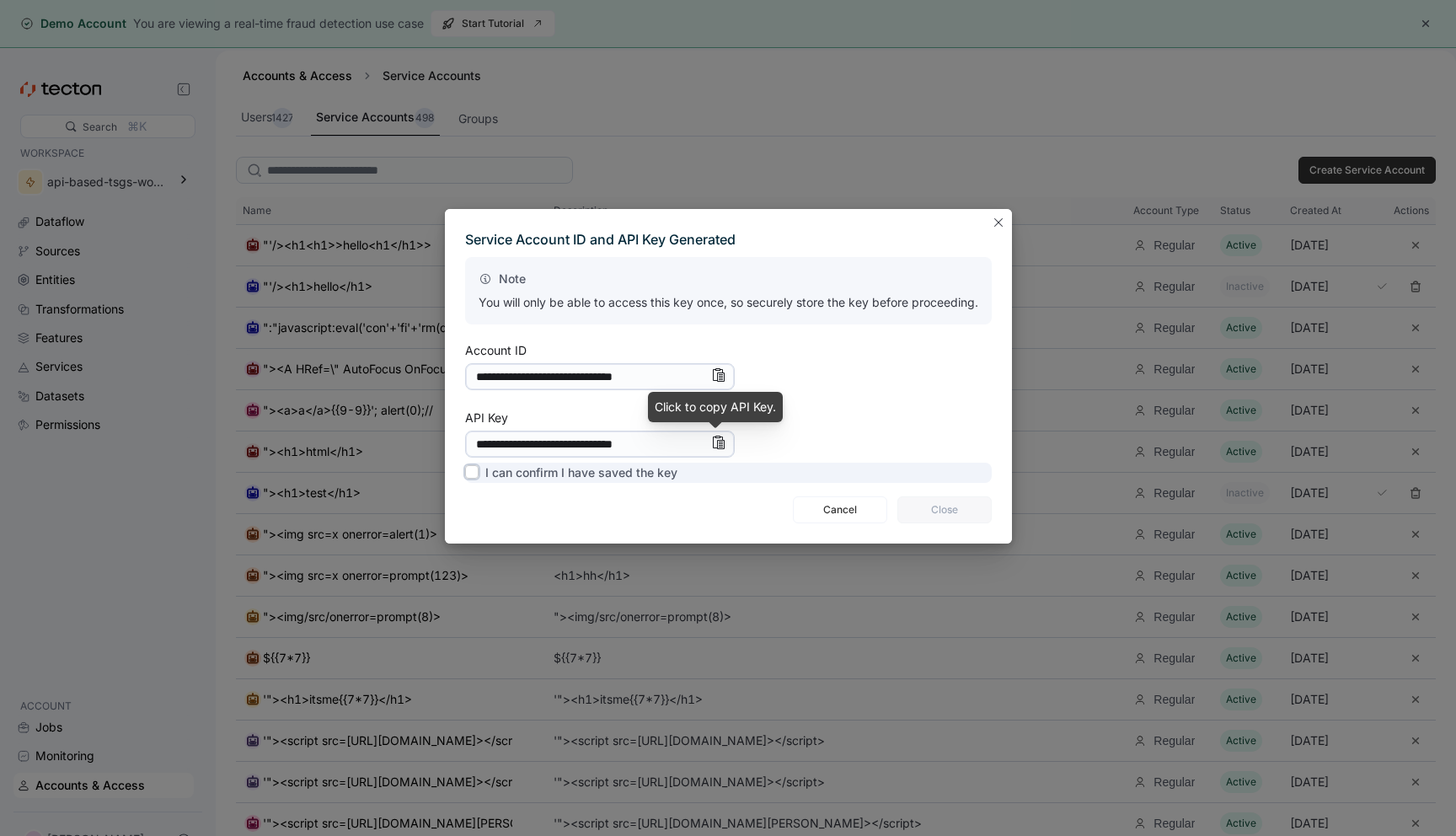
click at [584, 470] on label "I can confirm I have saved the key" at bounding box center [572, 473] width 213 height 21
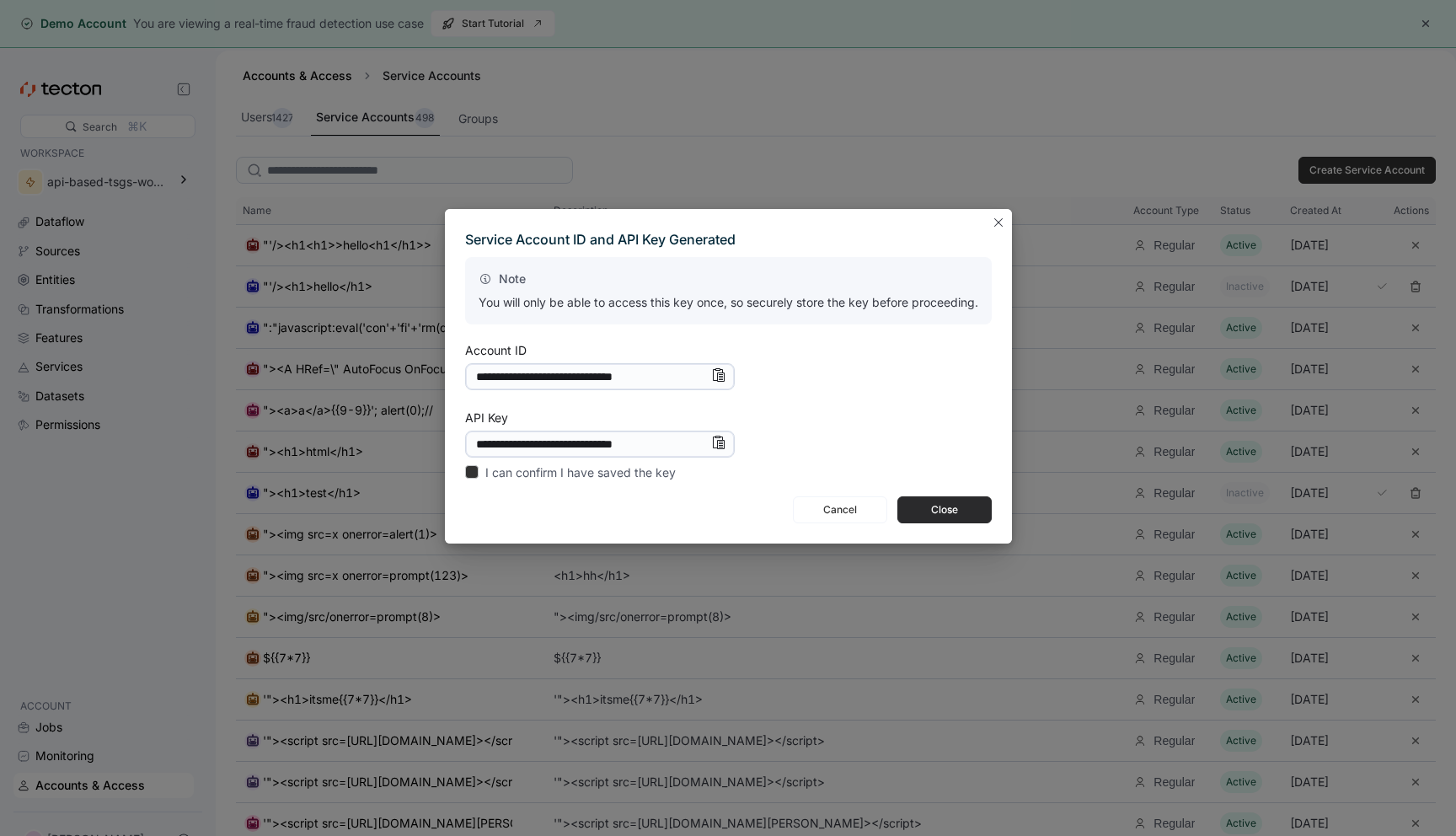
click at [935, 506] on span "Close" at bounding box center [944, 509] width 73 height 25
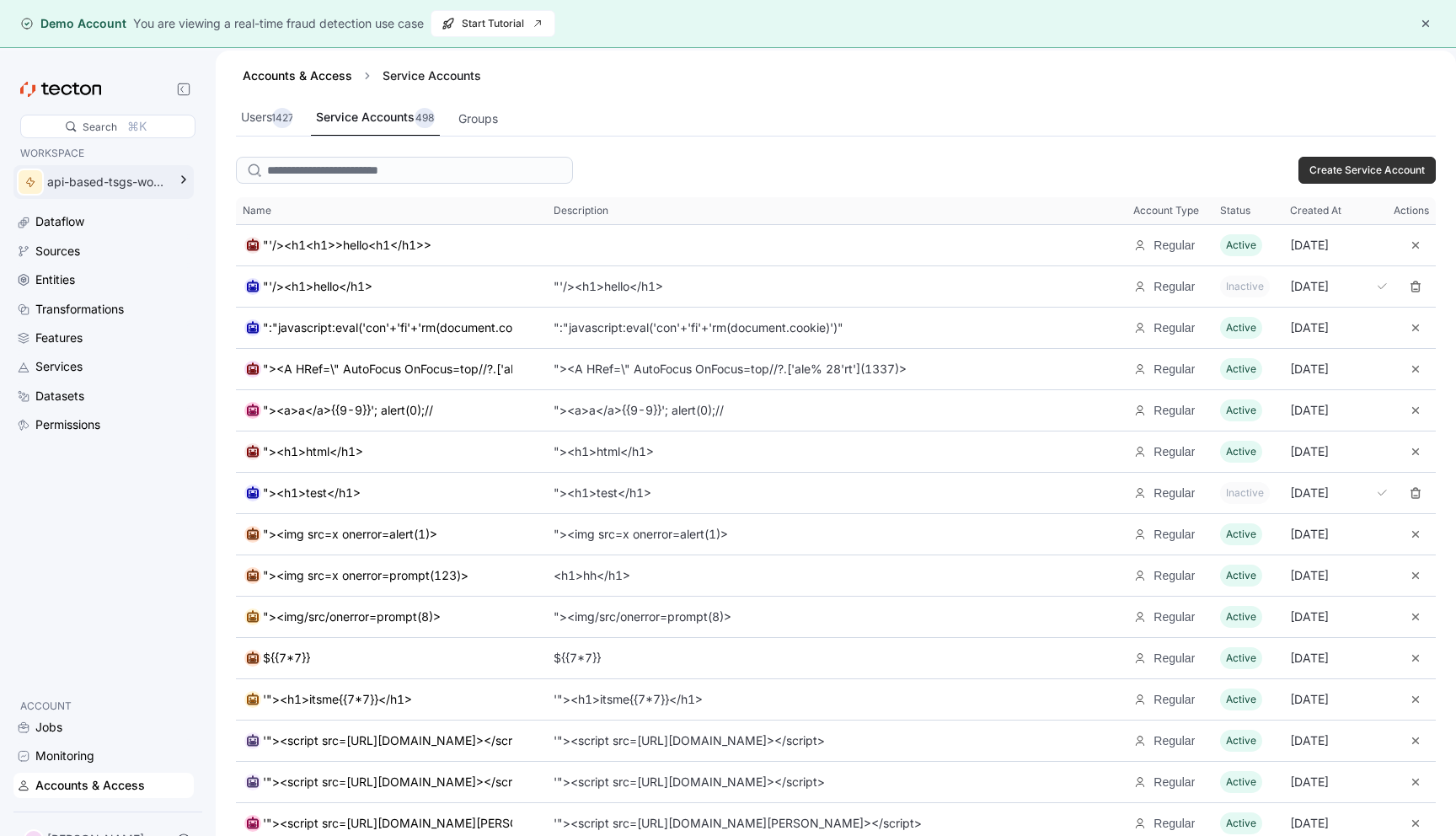
click at [105, 185] on div "api-based-tsgs-workspace" at bounding box center [107, 183] width 120 height 19
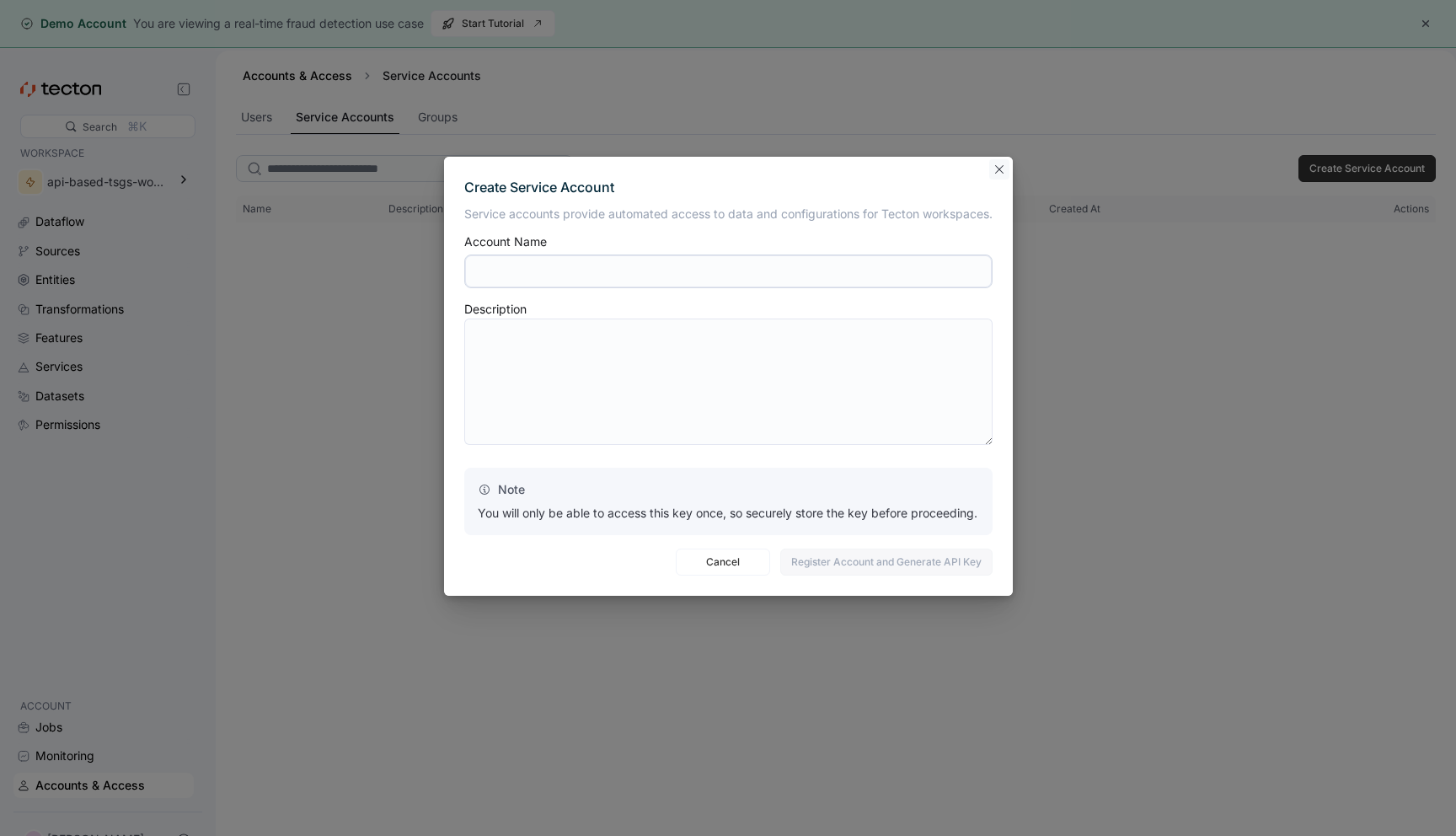
click at [1000, 174] on button "Closes this modal window" at bounding box center [999, 170] width 21 height 21
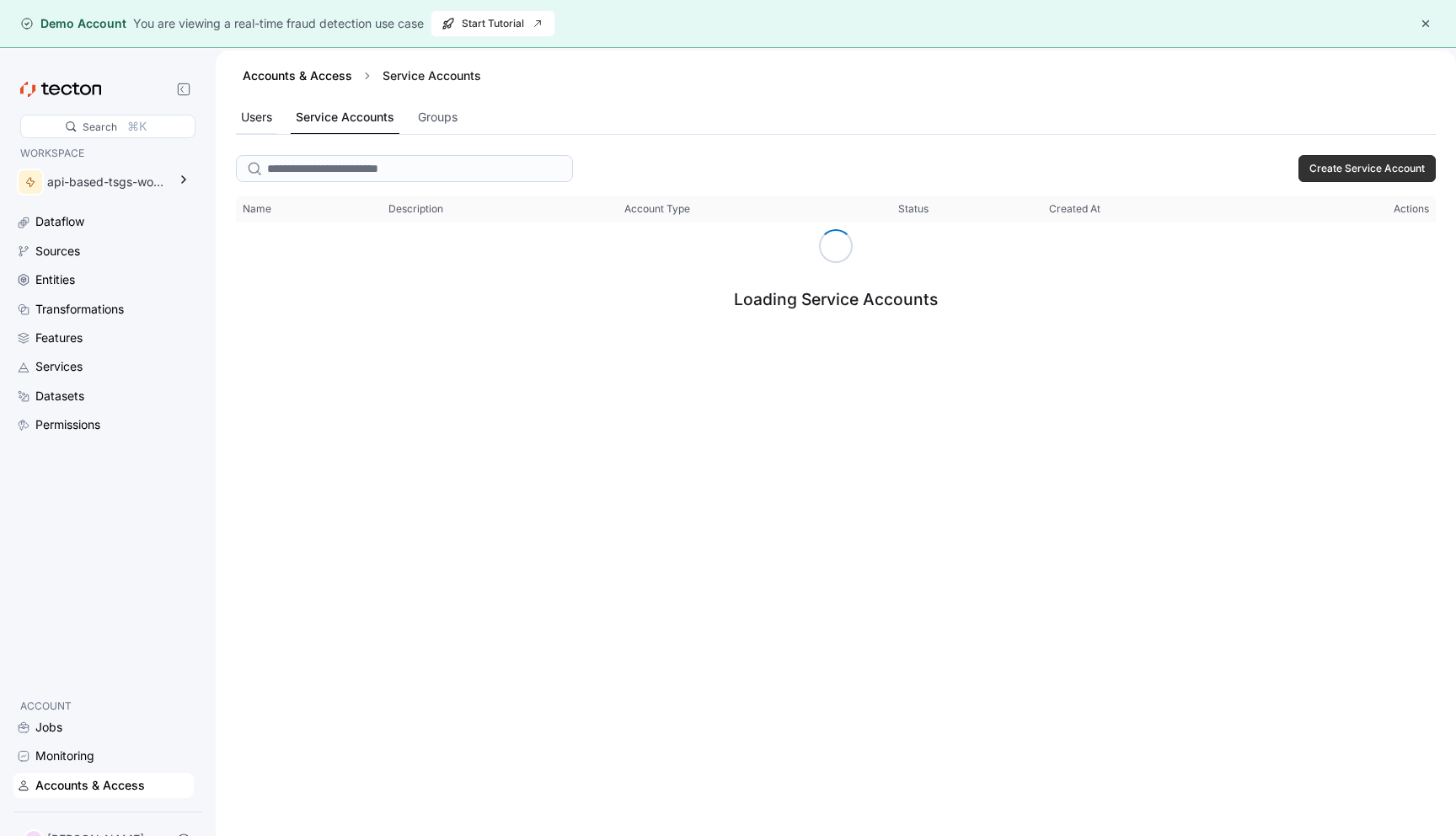
click at [263, 114] on div "Users" at bounding box center [256, 117] width 31 height 19
click at [329, 170] on input "search" at bounding box center [404, 168] width 337 height 27
click at [79, 187] on div "api-based-tsgs-workspace" at bounding box center [107, 183] width 120 height 19
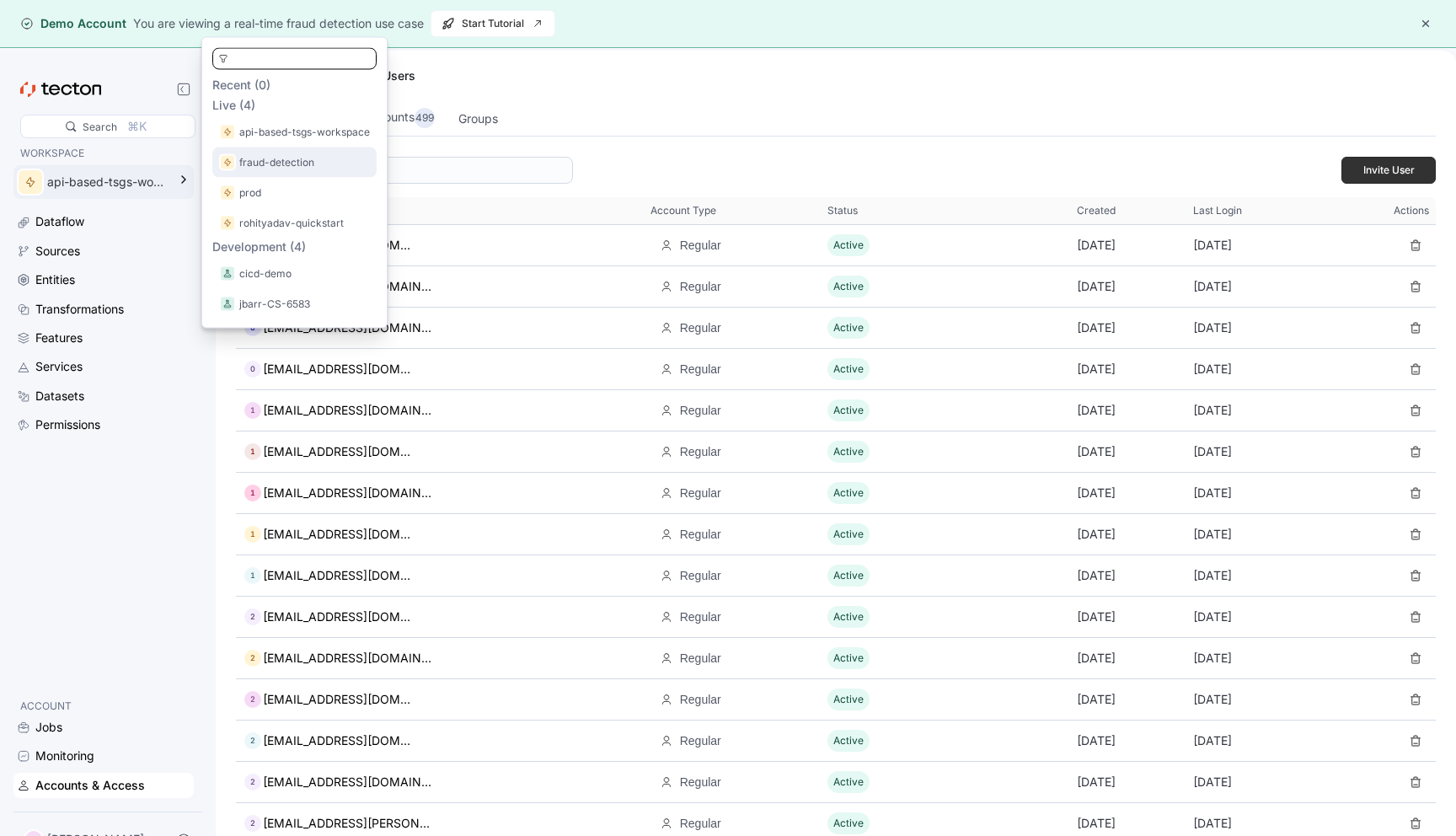
click at [320, 170] on div "fraud-detection" at bounding box center [295, 163] width 151 height 17
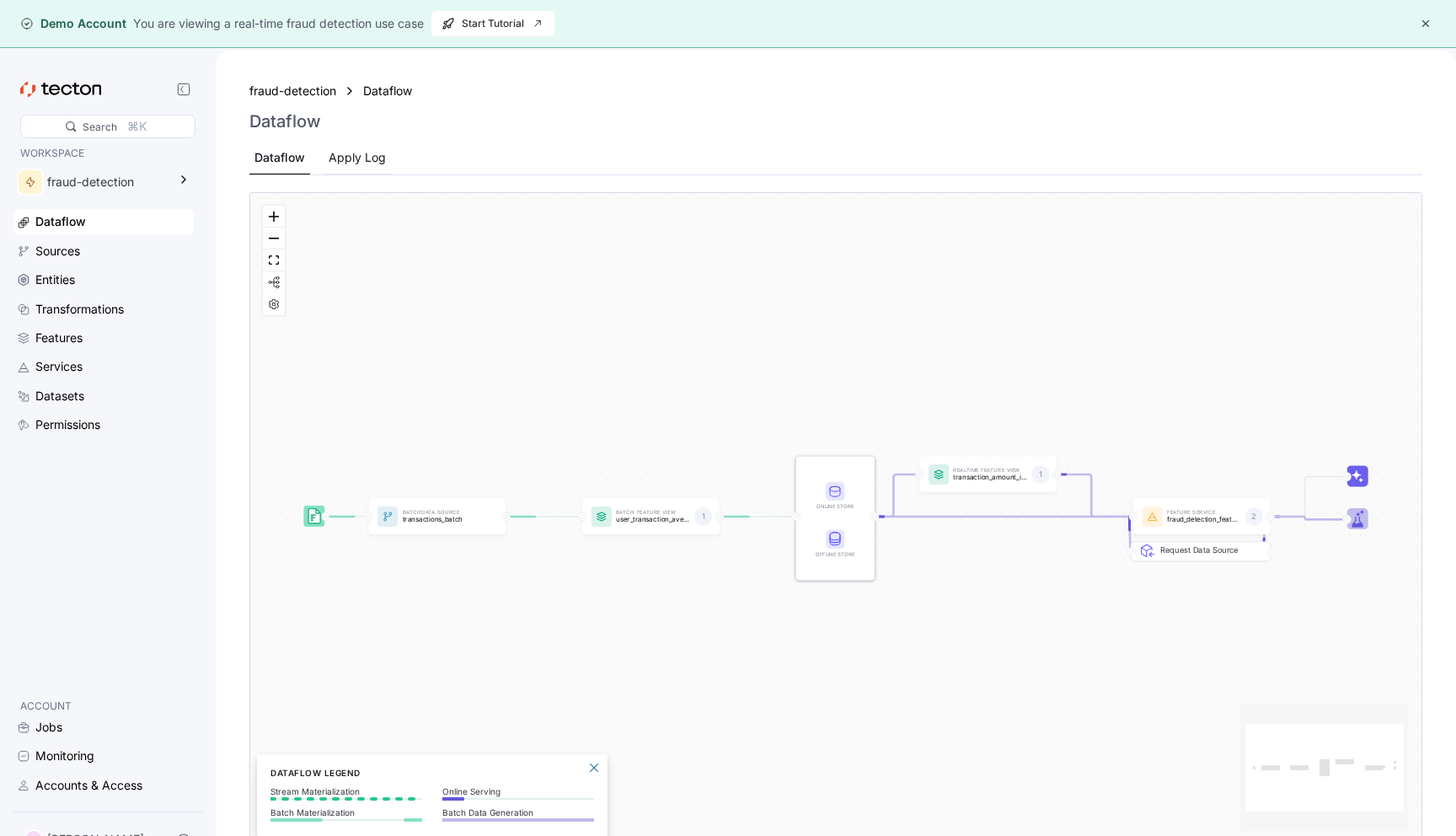
click at [345, 162] on div "Apply Log" at bounding box center [357, 158] width 57 height 19
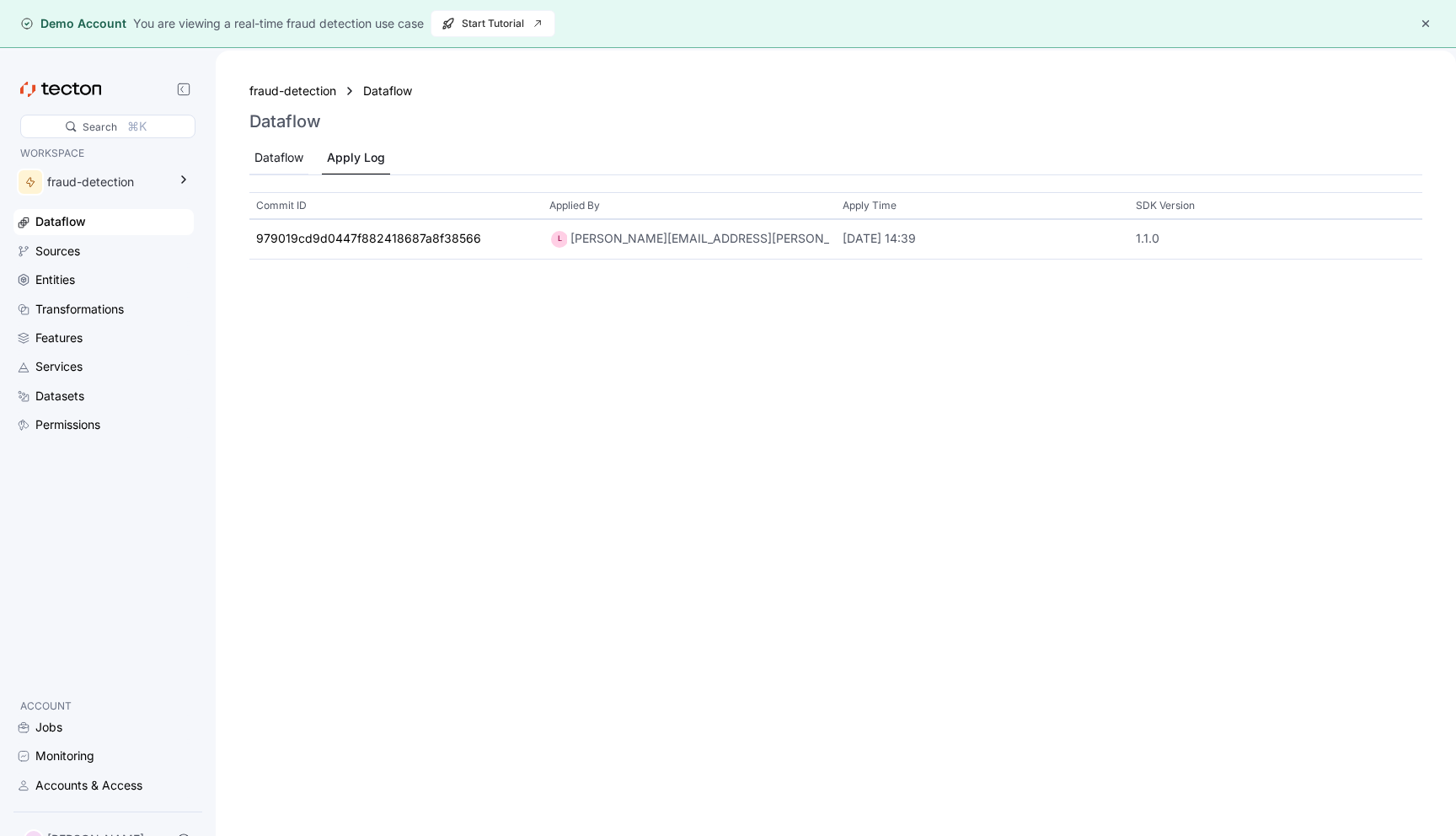
click at [301, 165] on div "Dataflow" at bounding box center [279, 158] width 49 height 19
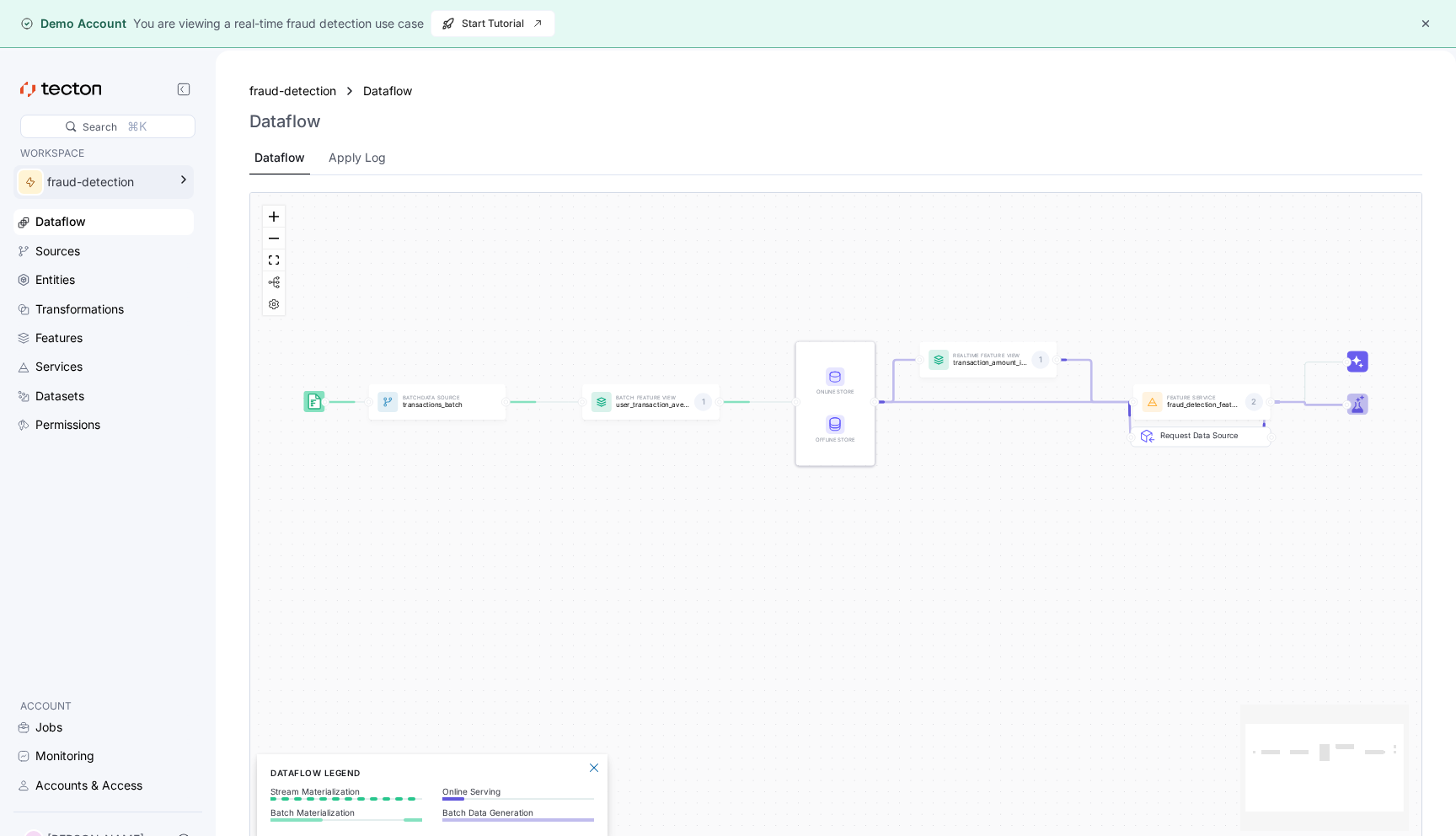
click at [129, 178] on div "fraud-detection" at bounding box center [107, 183] width 120 height 19
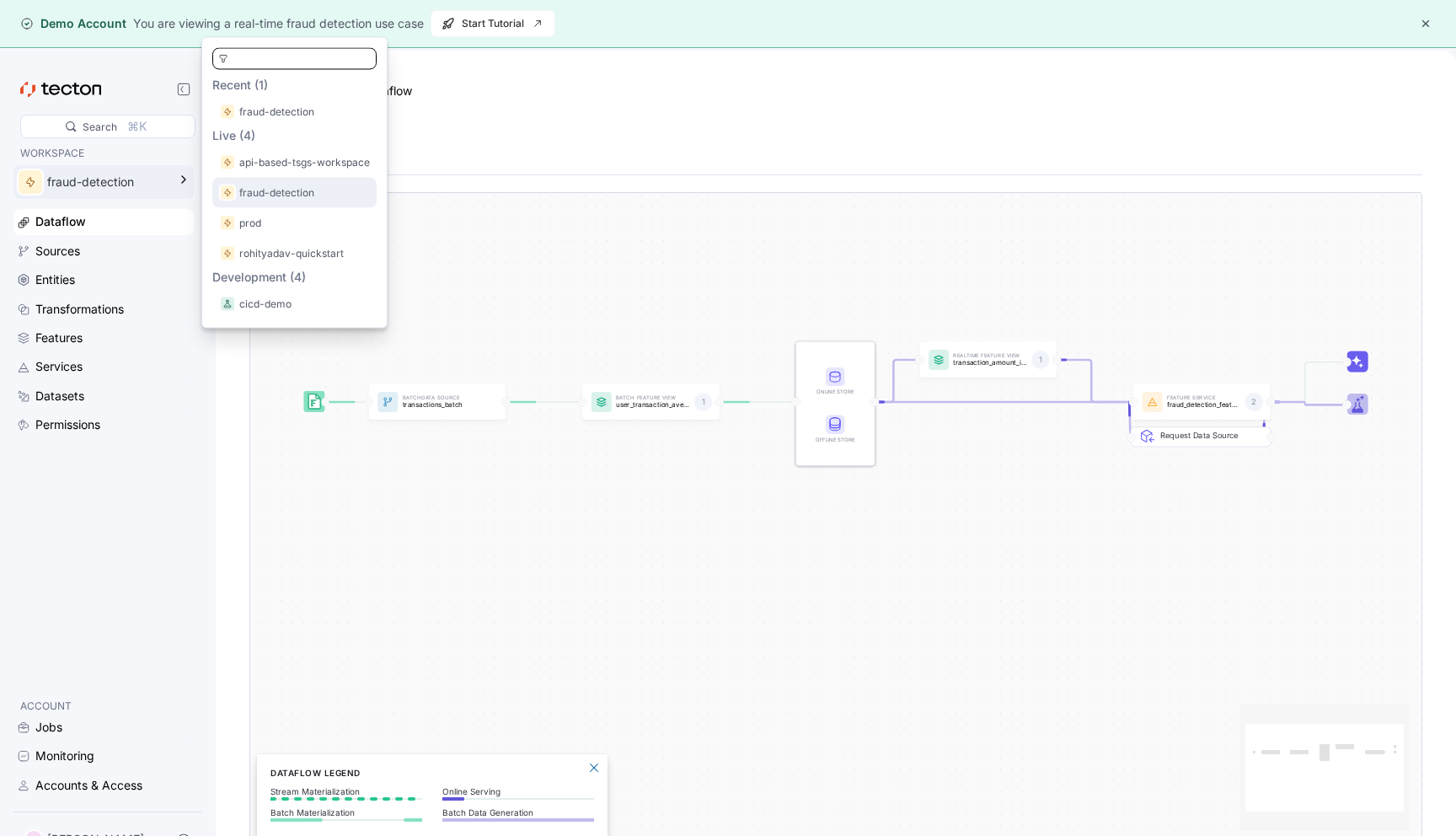
click at [300, 207] on div "fraud-detection" at bounding box center [295, 192] width 165 height 30
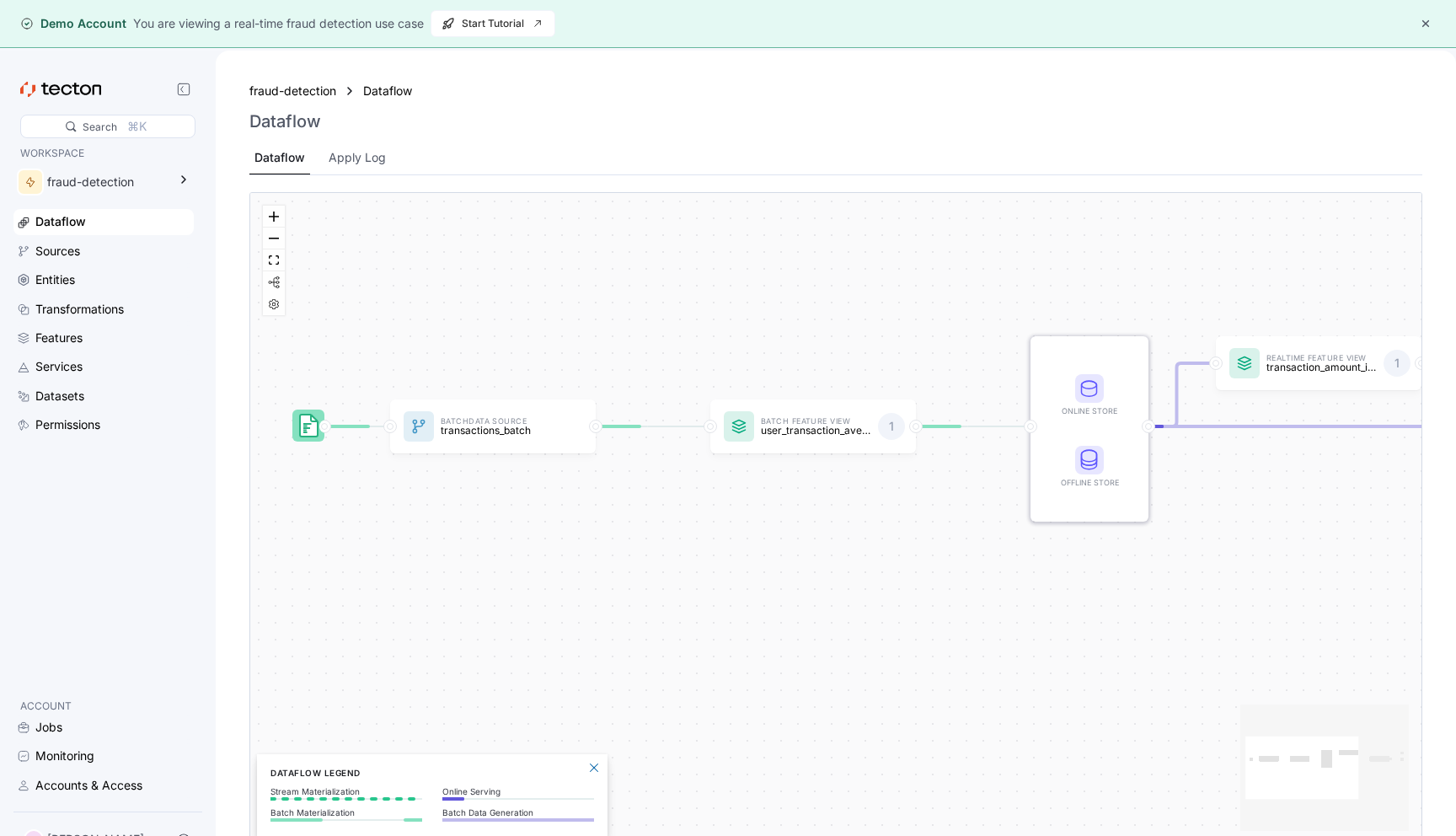
click at [169, 219] on div "Dataflow" at bounding box center [112, 222] width 155 height 19
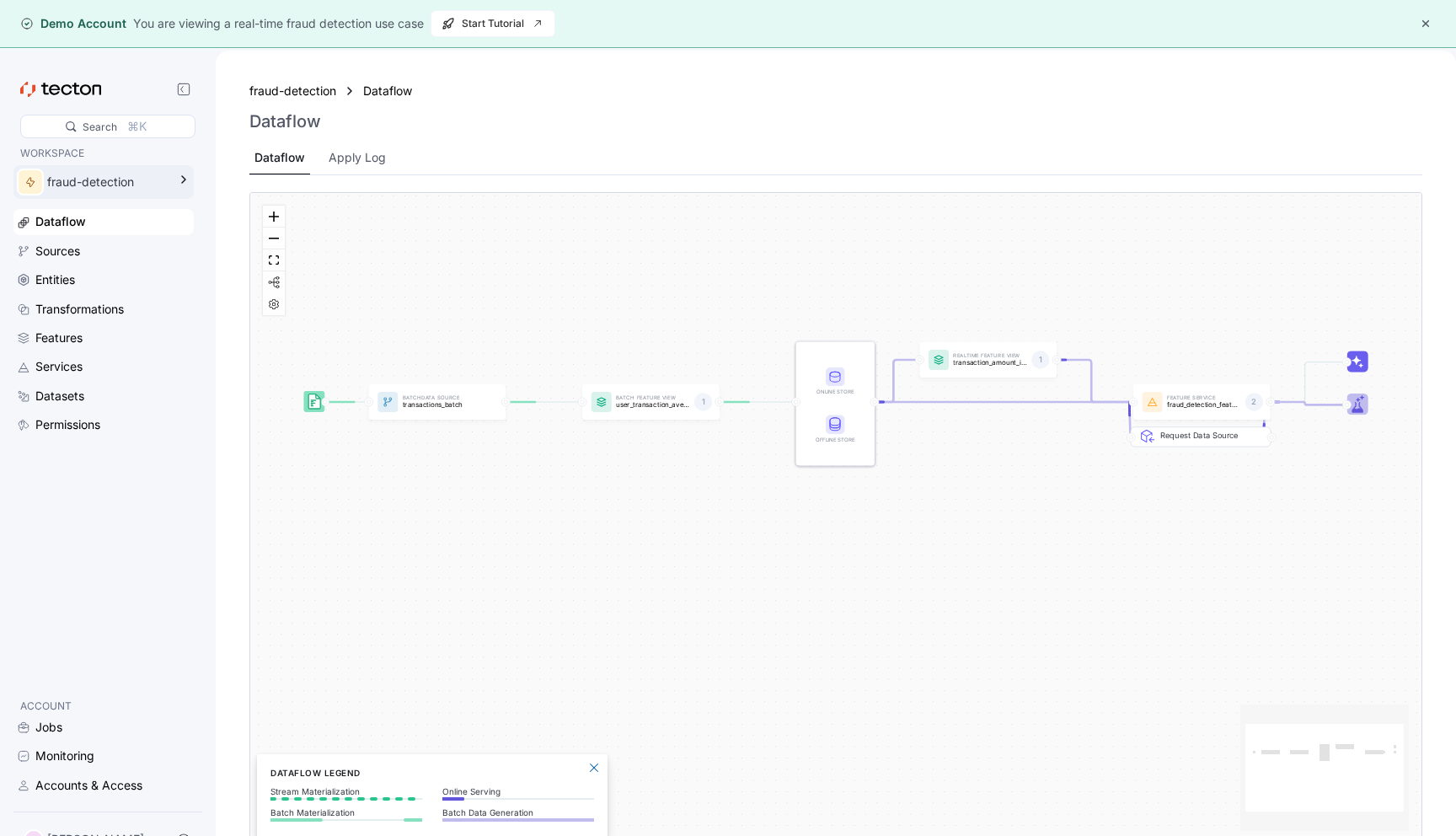
click at [142, 193] on div "fraud-detection" at bounding box center [92, 182] width 157 height 33
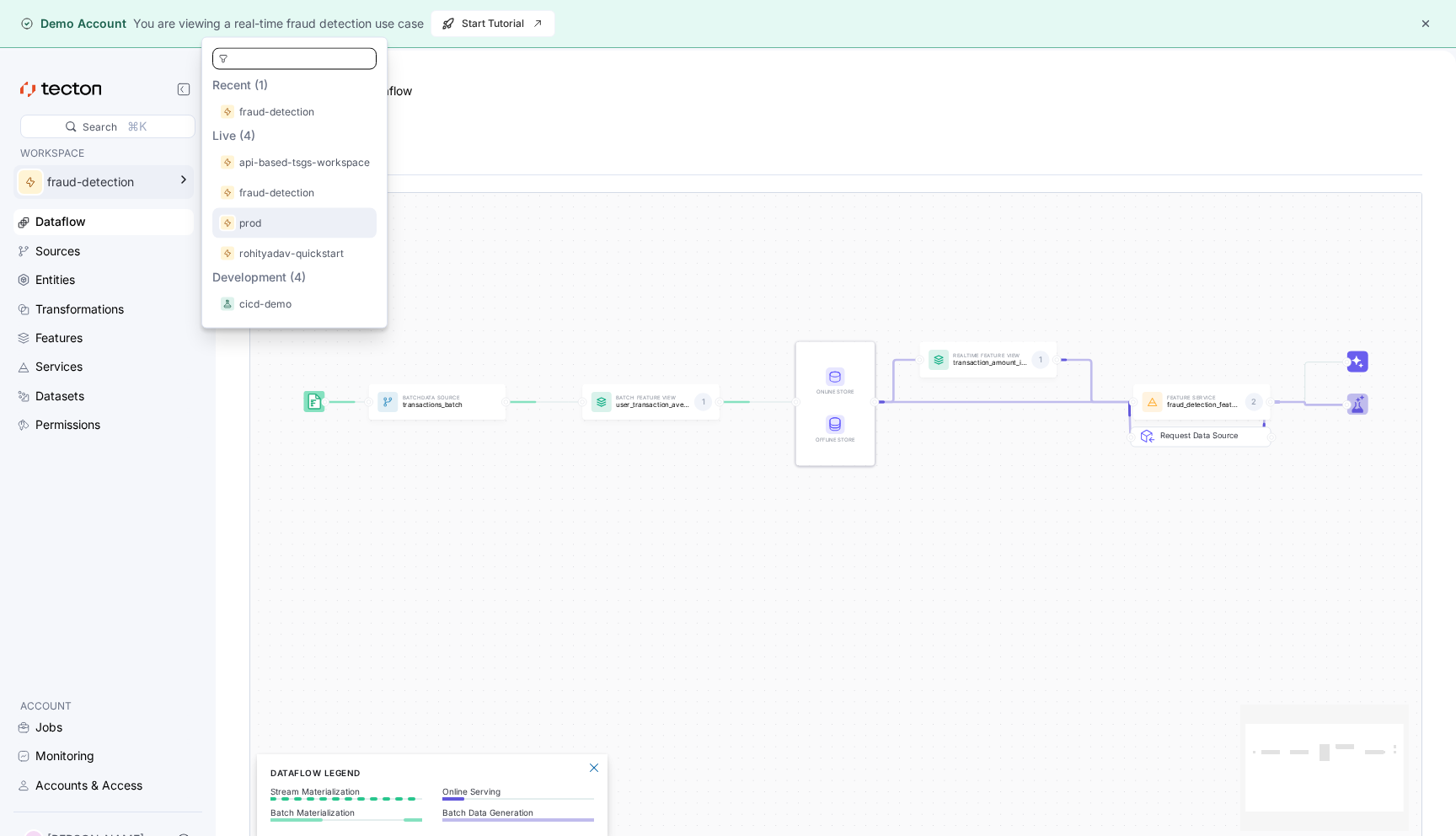
click at [269, 214] on div "prod" at bounding box center [295, 223] width 165 height 30
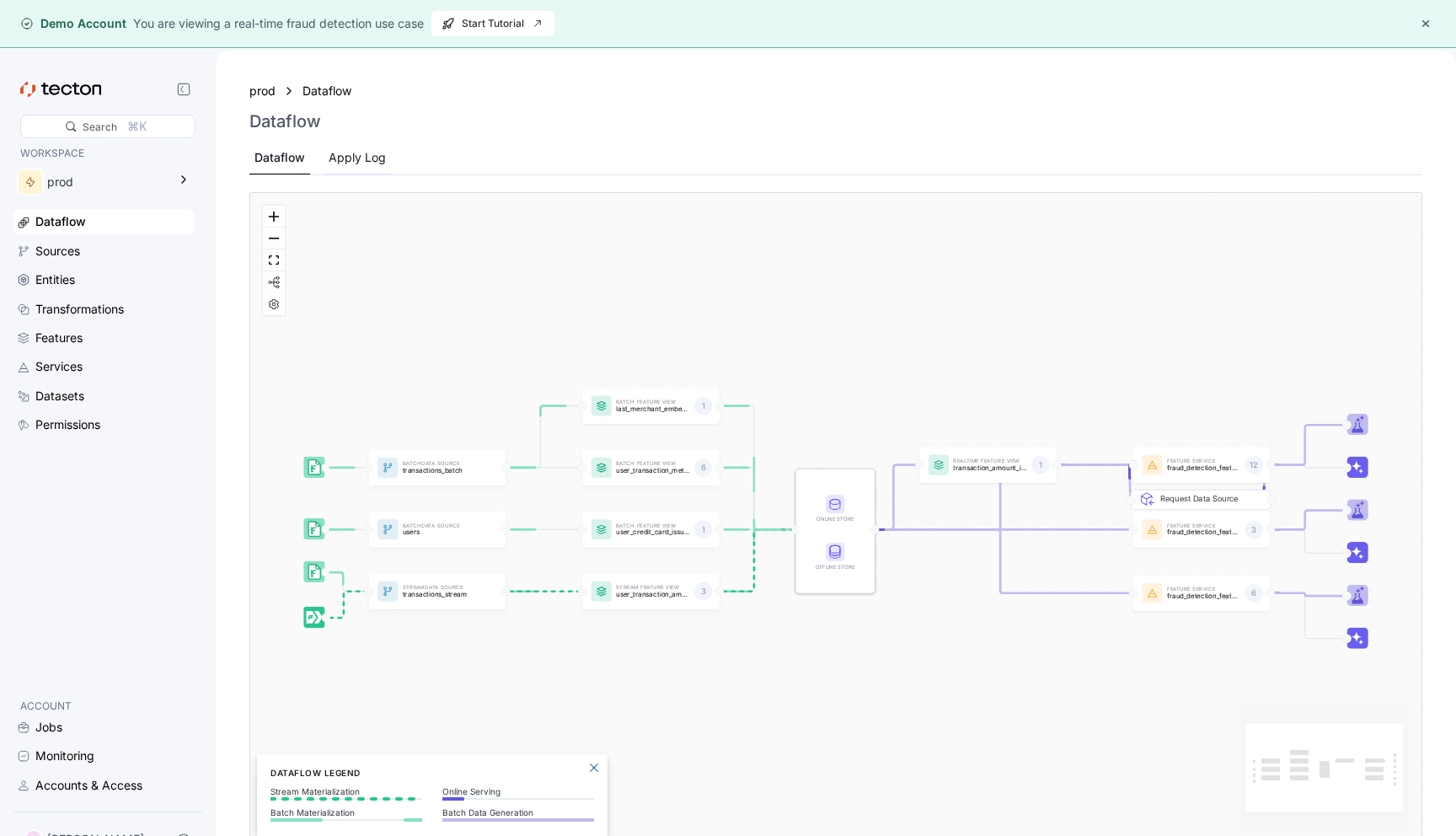
click at [368, 146] on div "Apply Log" at bounding box center [357, 158] width 68 height 33
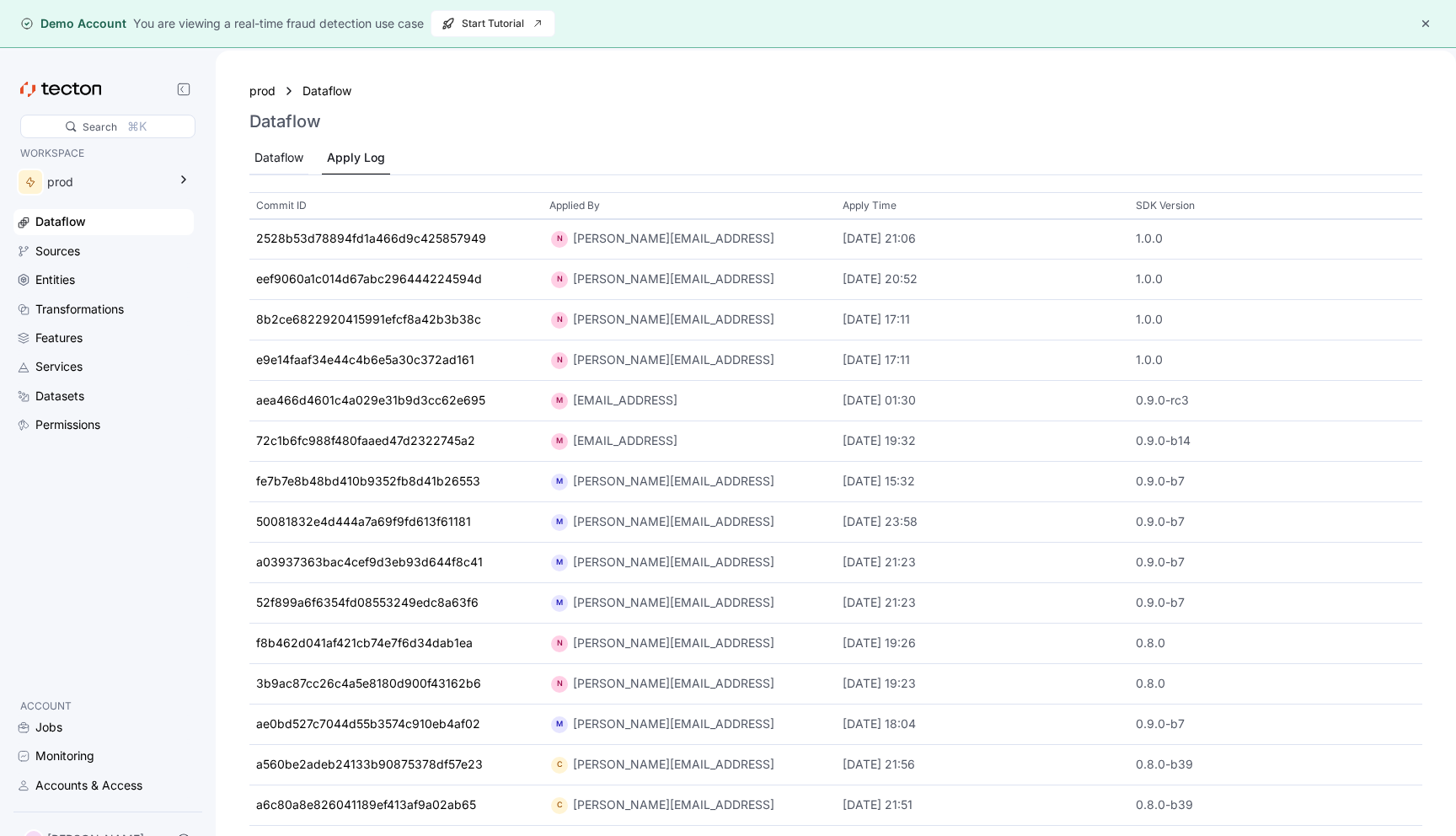
click at [294, 166] on div "Dataflow" at bounding box center [279, 158] width 49 height 19
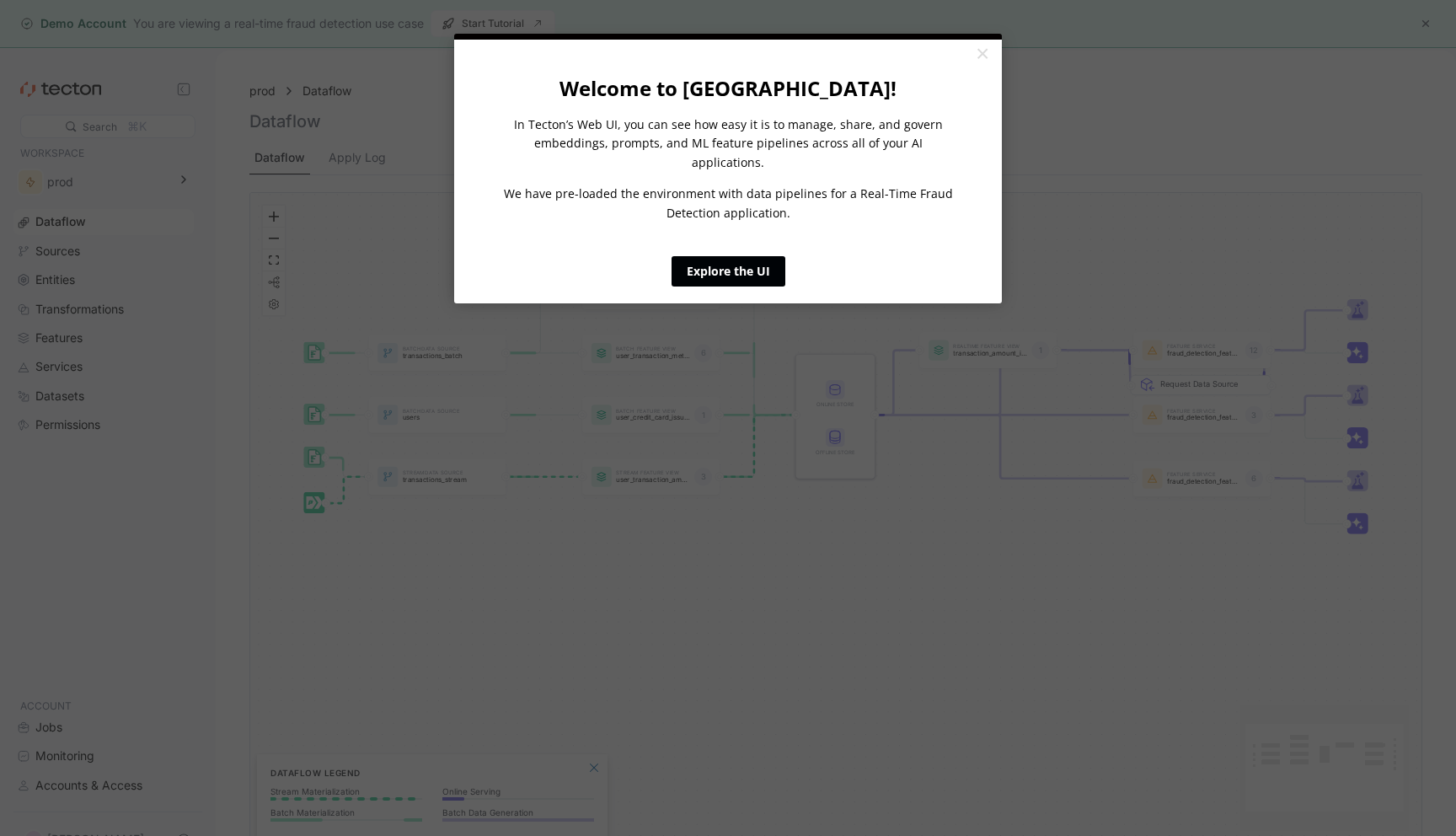
click at [720, 257] on link "Explore the UI" at bounding box center [728, 271] width 114 height 30
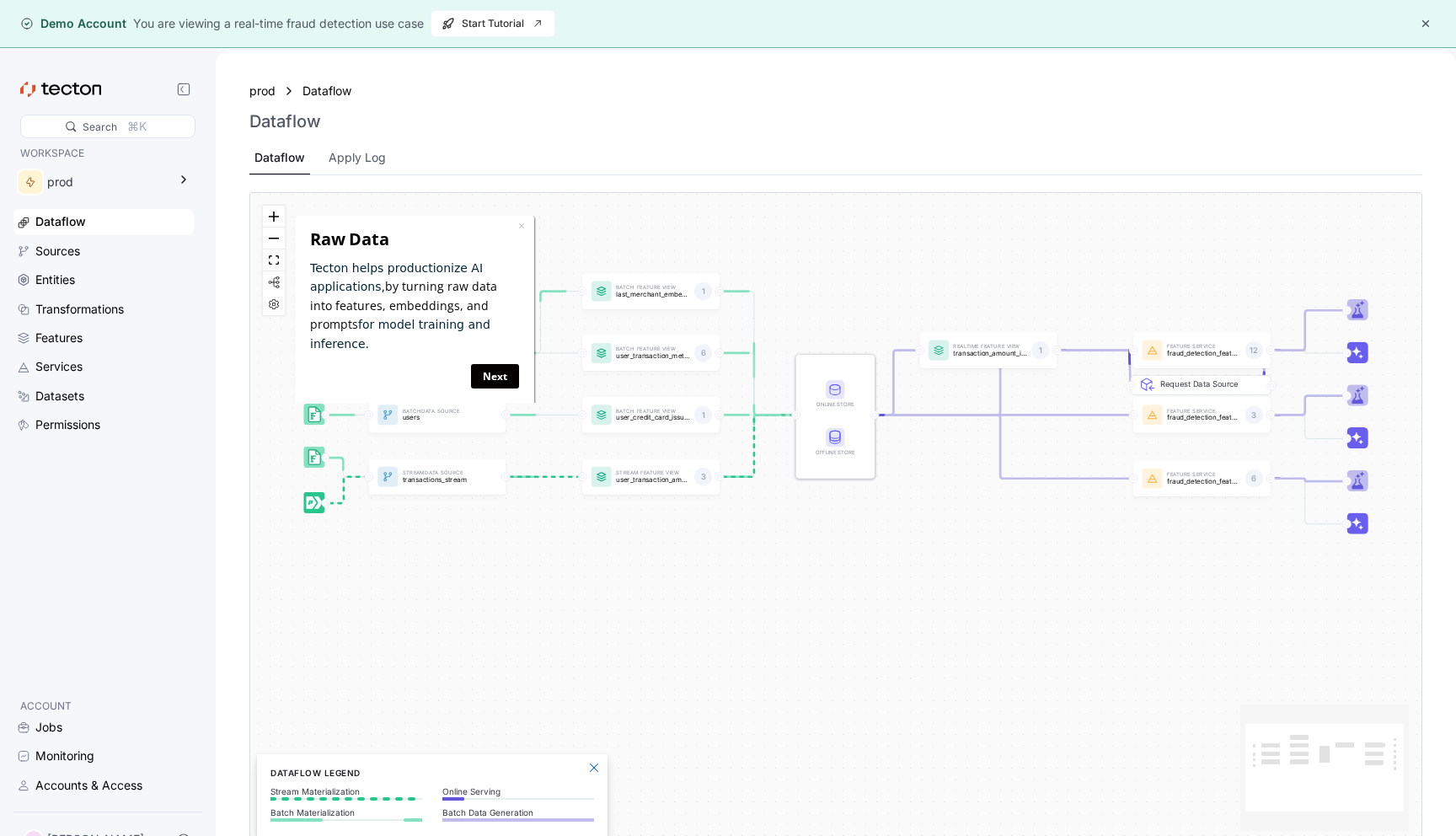
click at [518, 214] on div "Batch Data Source transactions_batch Stream Data Source transactions_stream Bat…" at bounding box center [836, 518] width 1171 height 651
click at [518, 218] on link "×" at bounding box center [522, 225] width 7 height 16
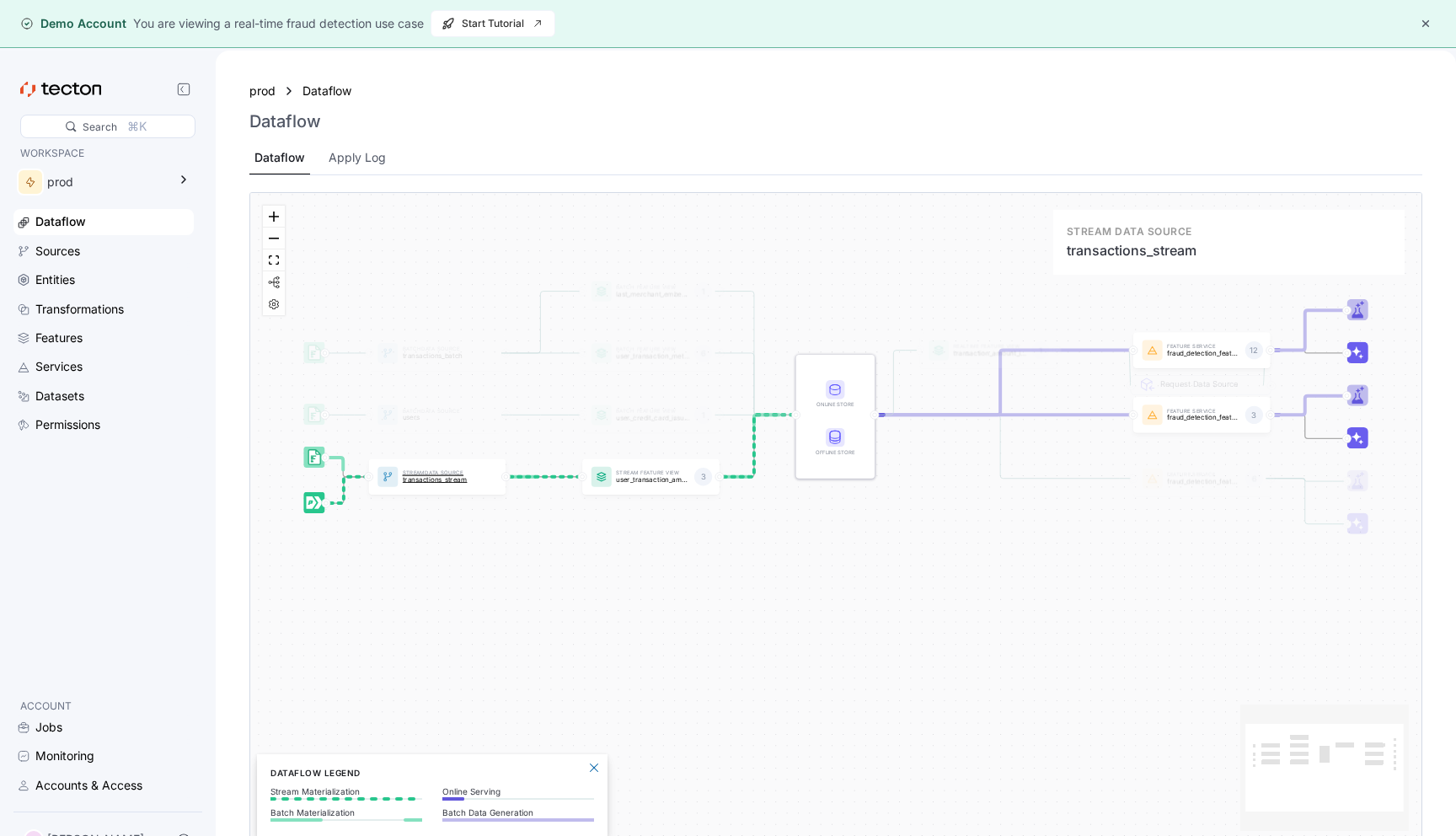
click at [459, 484] on div "Stream Data Source transactions_stream" at bounding box center [439, 478] width 82 height 23
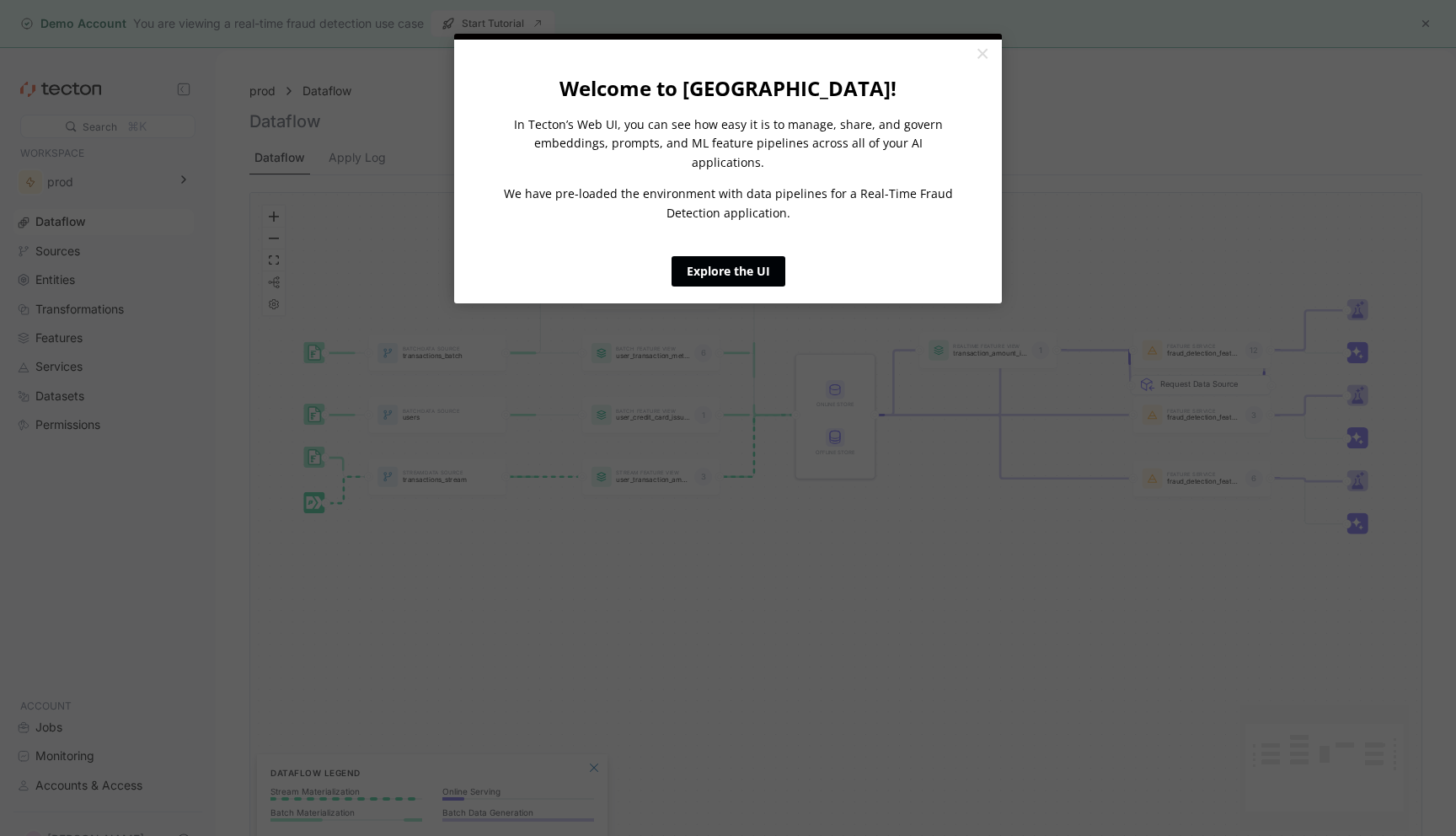
click at [714, 256] on link "Explore the UI" at bounding box center [728, 271] width 114 height 30
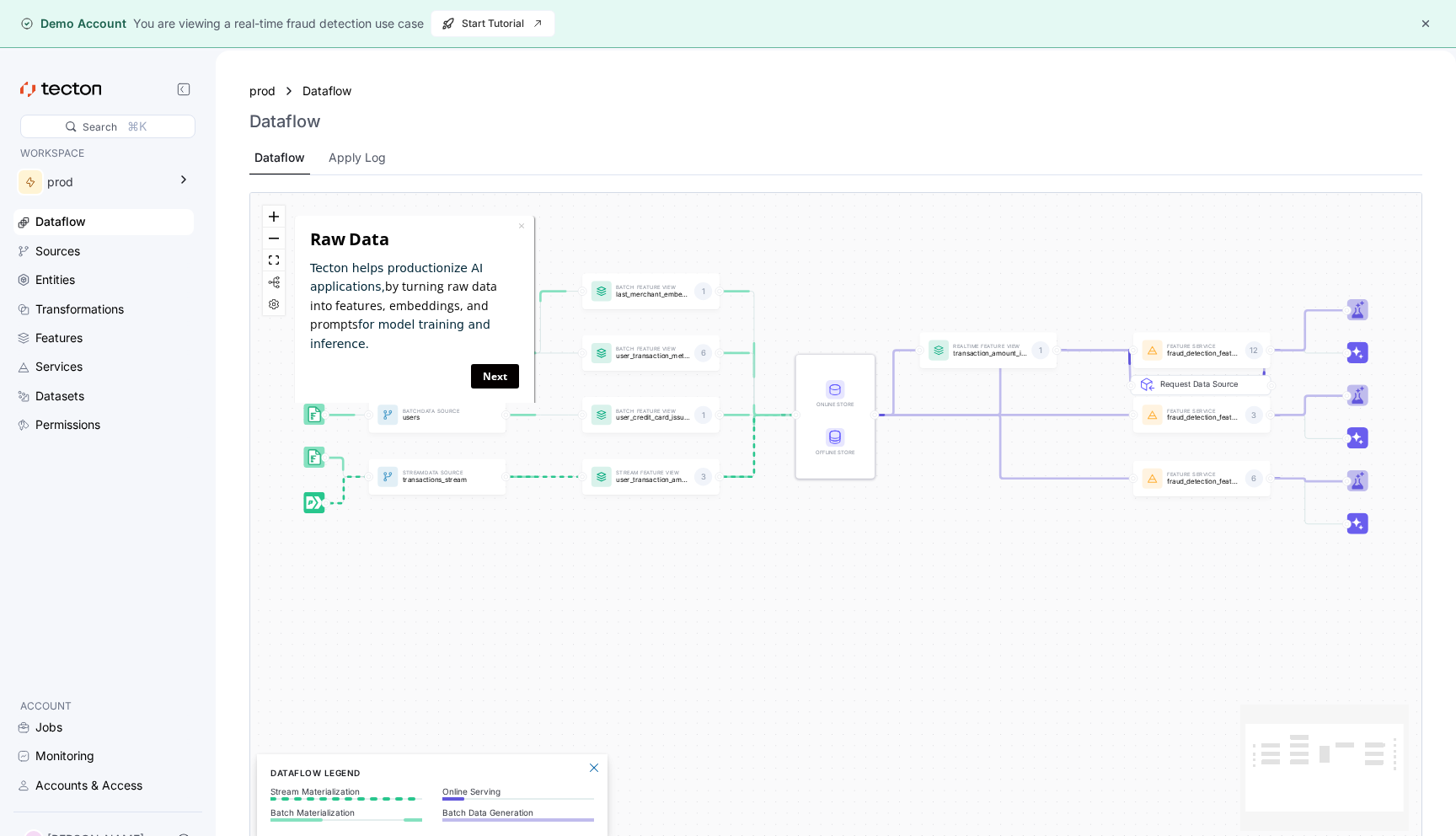
click at [45, 701] on p "ACCOUNT" at bounding box center [104, 707] width 167 height 17
click at [45, 719] on div "Jobs" at bounding box center [48, 728] width 27 height 19
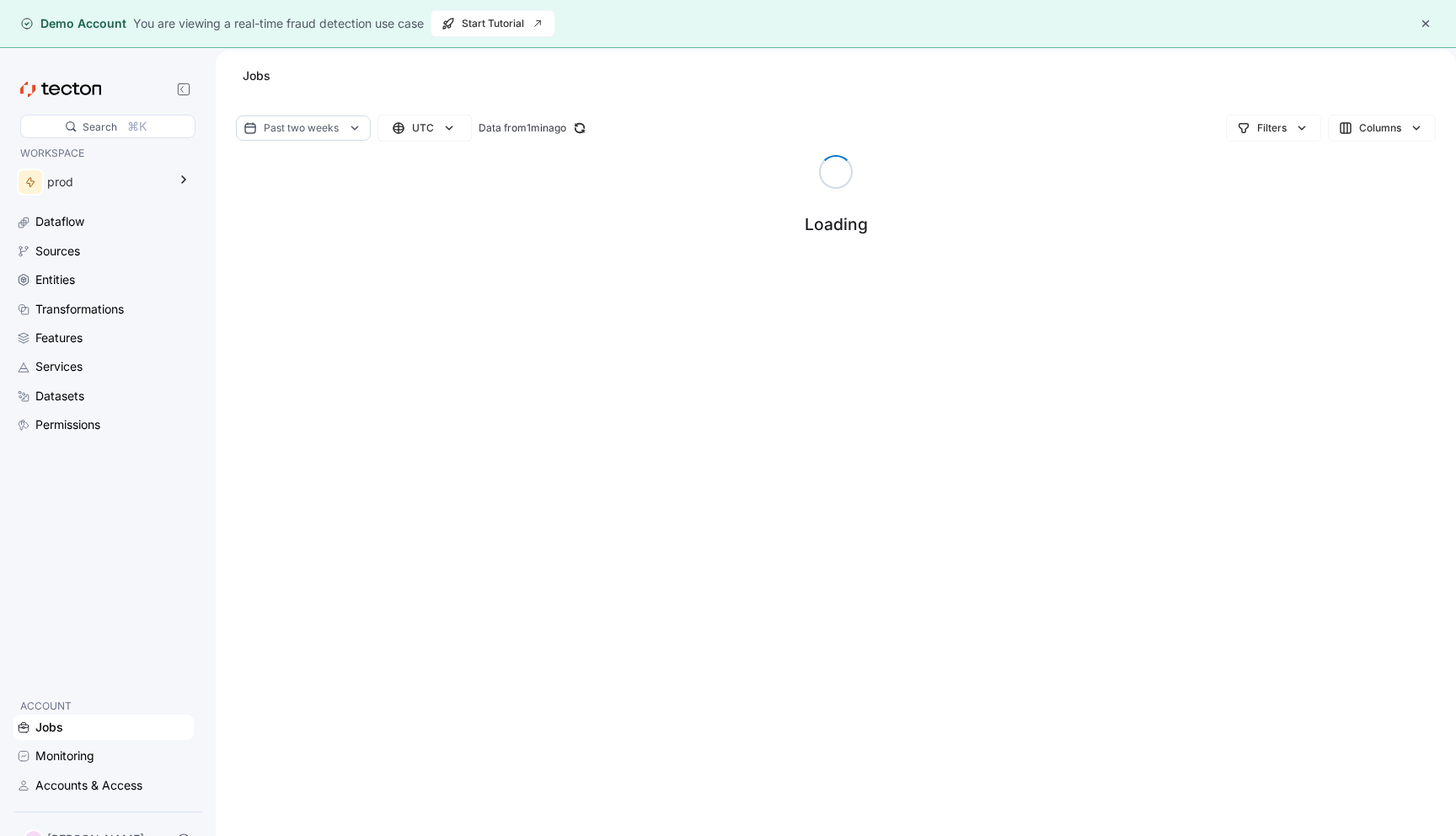
click at [48, 719] on div "Jobs" at bounding box center [49, 728] width 27 height 19
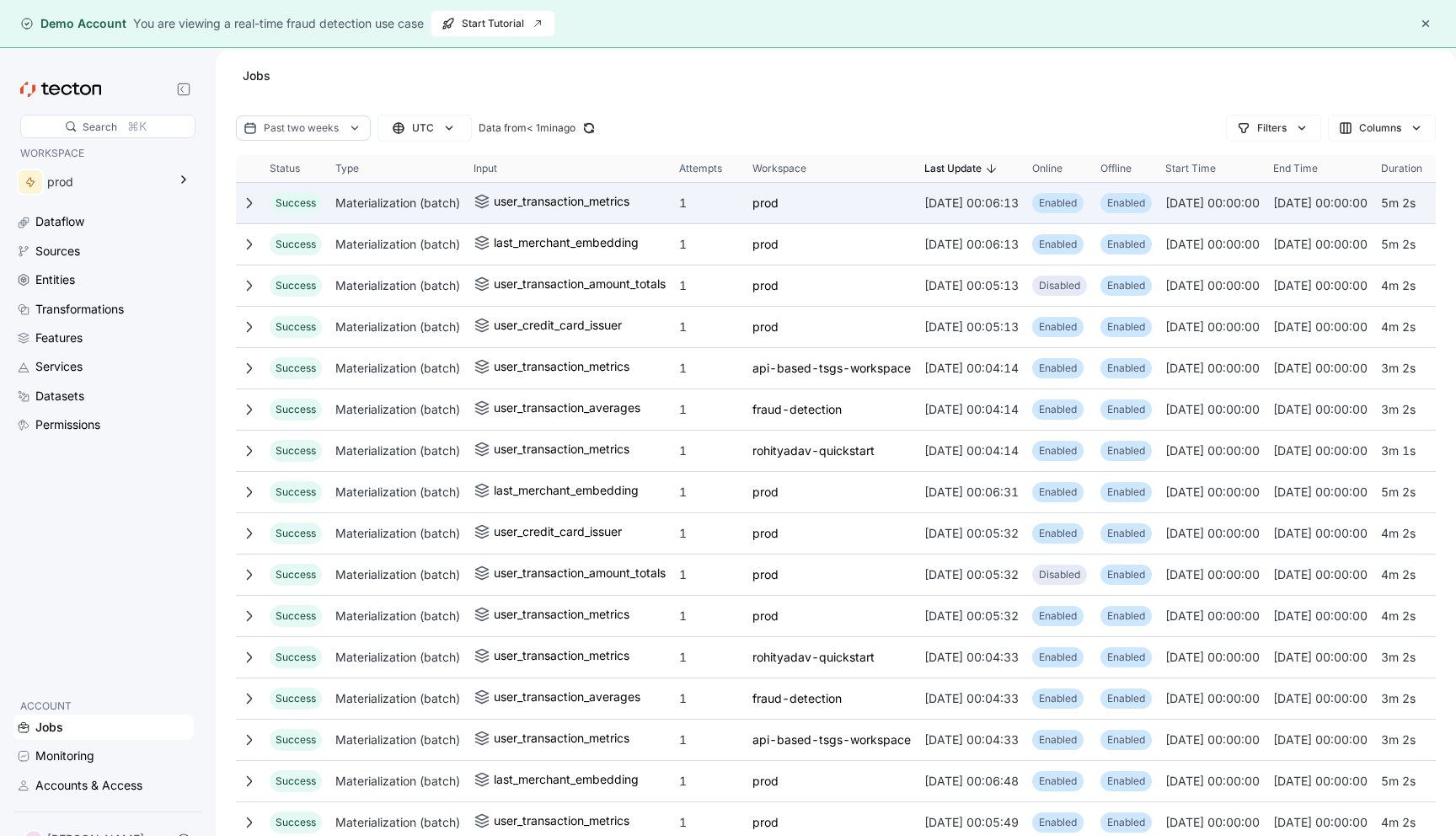
click at [386, 199] on div "Materialization (batch)" at bounding box center [397, 202] width 138 height 33
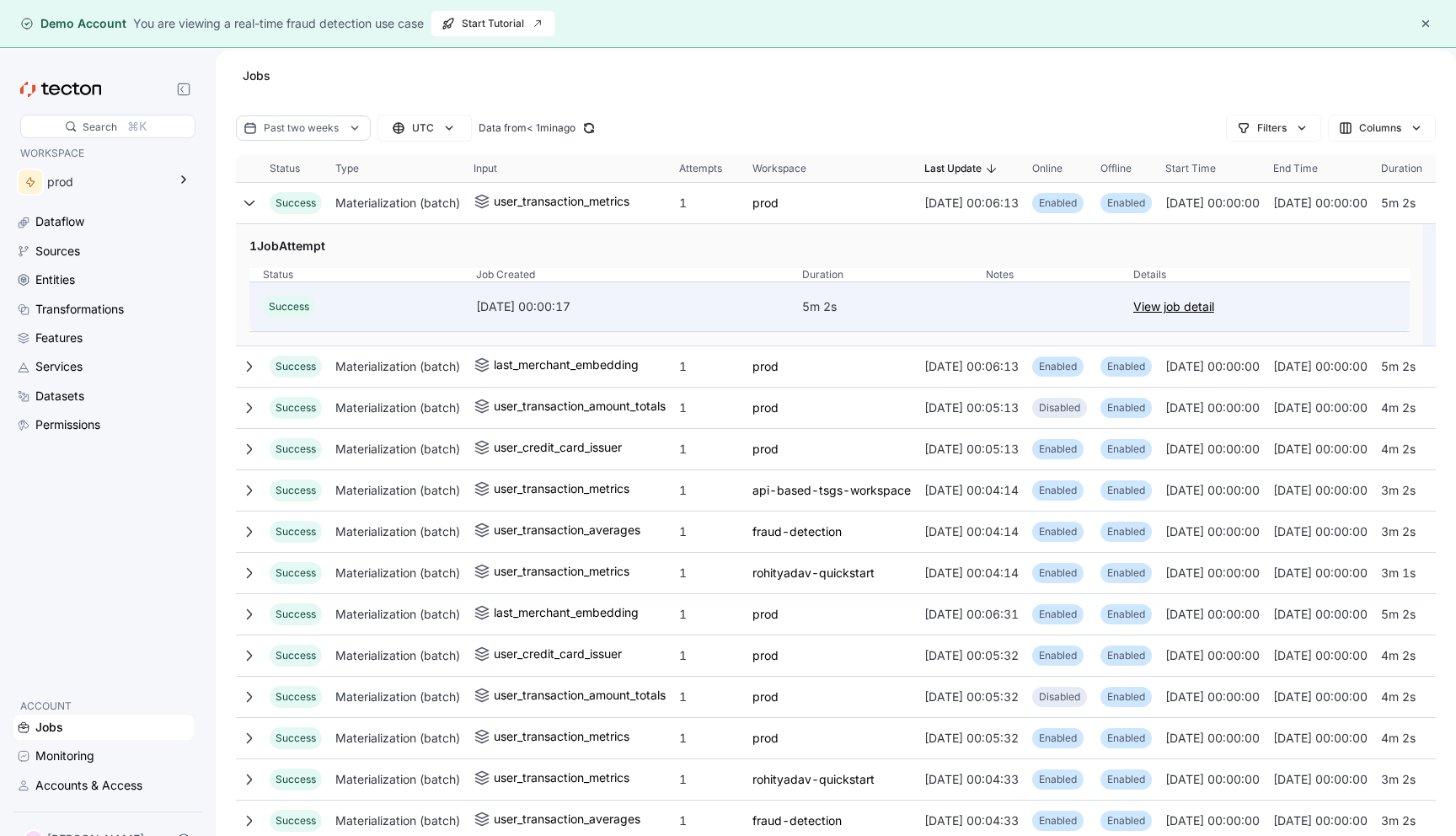
click at [1171, 308] on link "View job detail" at bounding box center [1174, 307] width 81 height 21
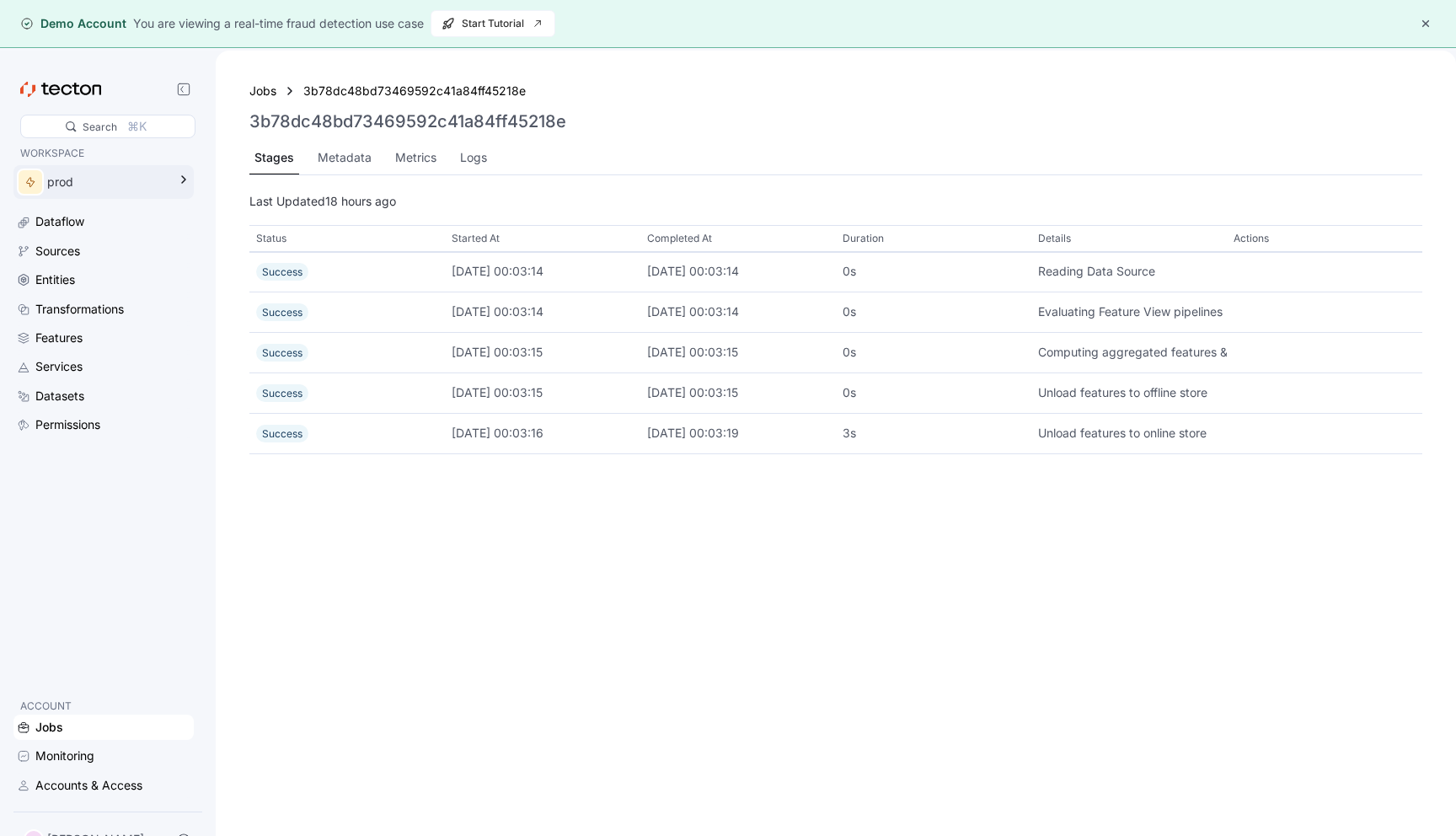
click at [126, 178] on div "prod" at bounding box center [107, 183] width 120 height 19
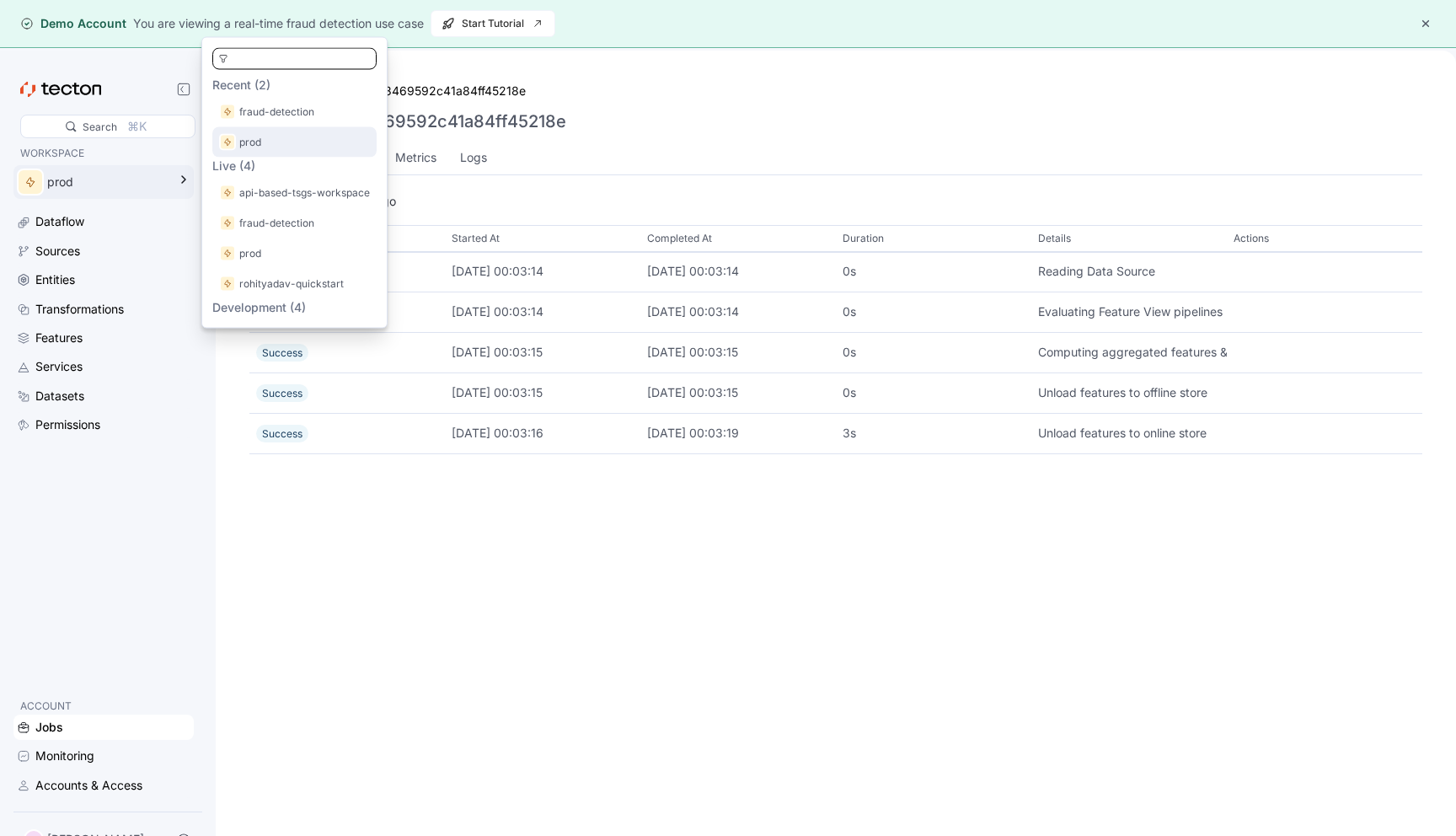
click at [287, 152] on div "prod" at bounding box center [295, 141] width 165 height 30
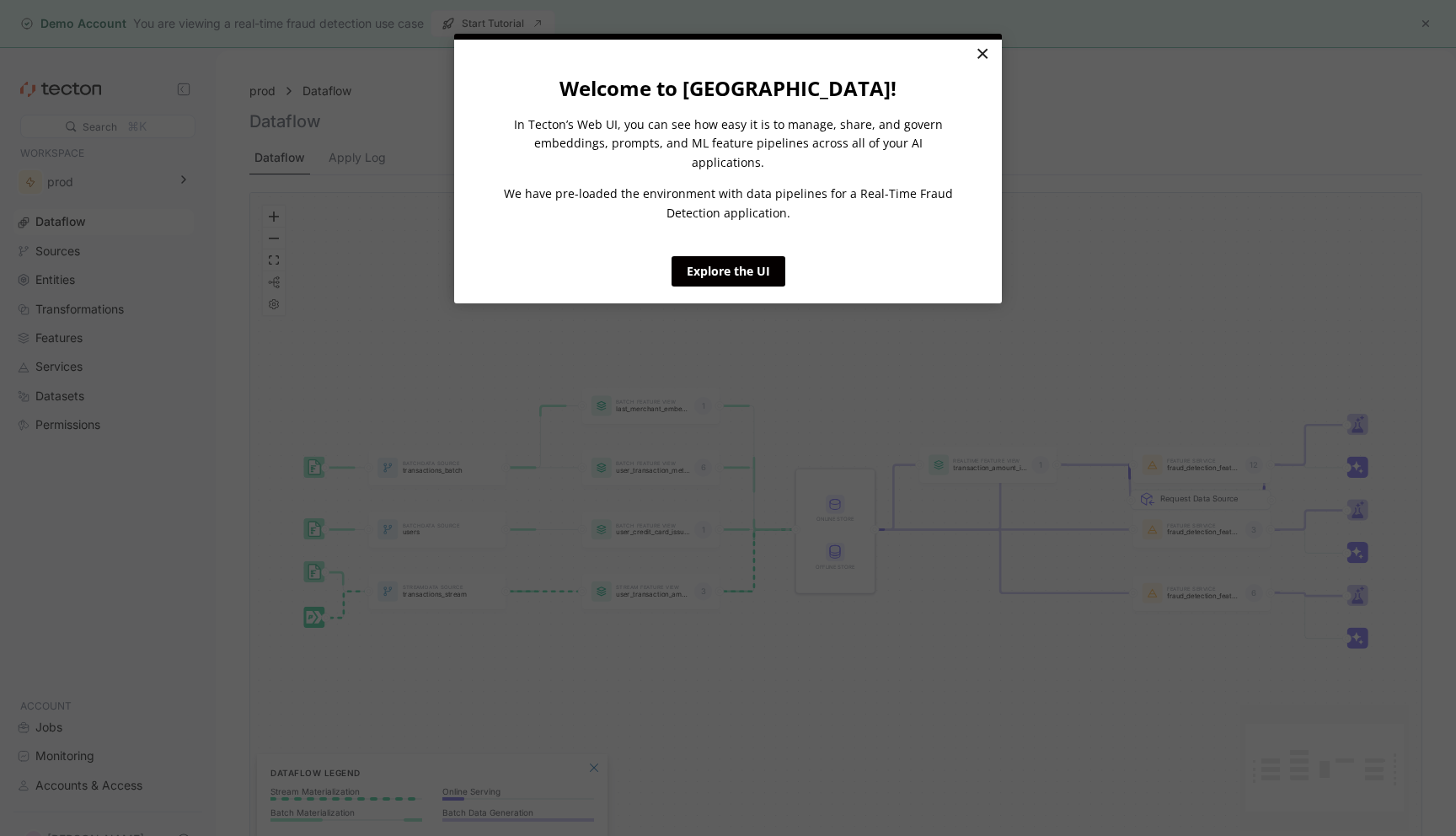
click at [981, 59] on link "×" at bounding box center [982, 54] width 29 height 30
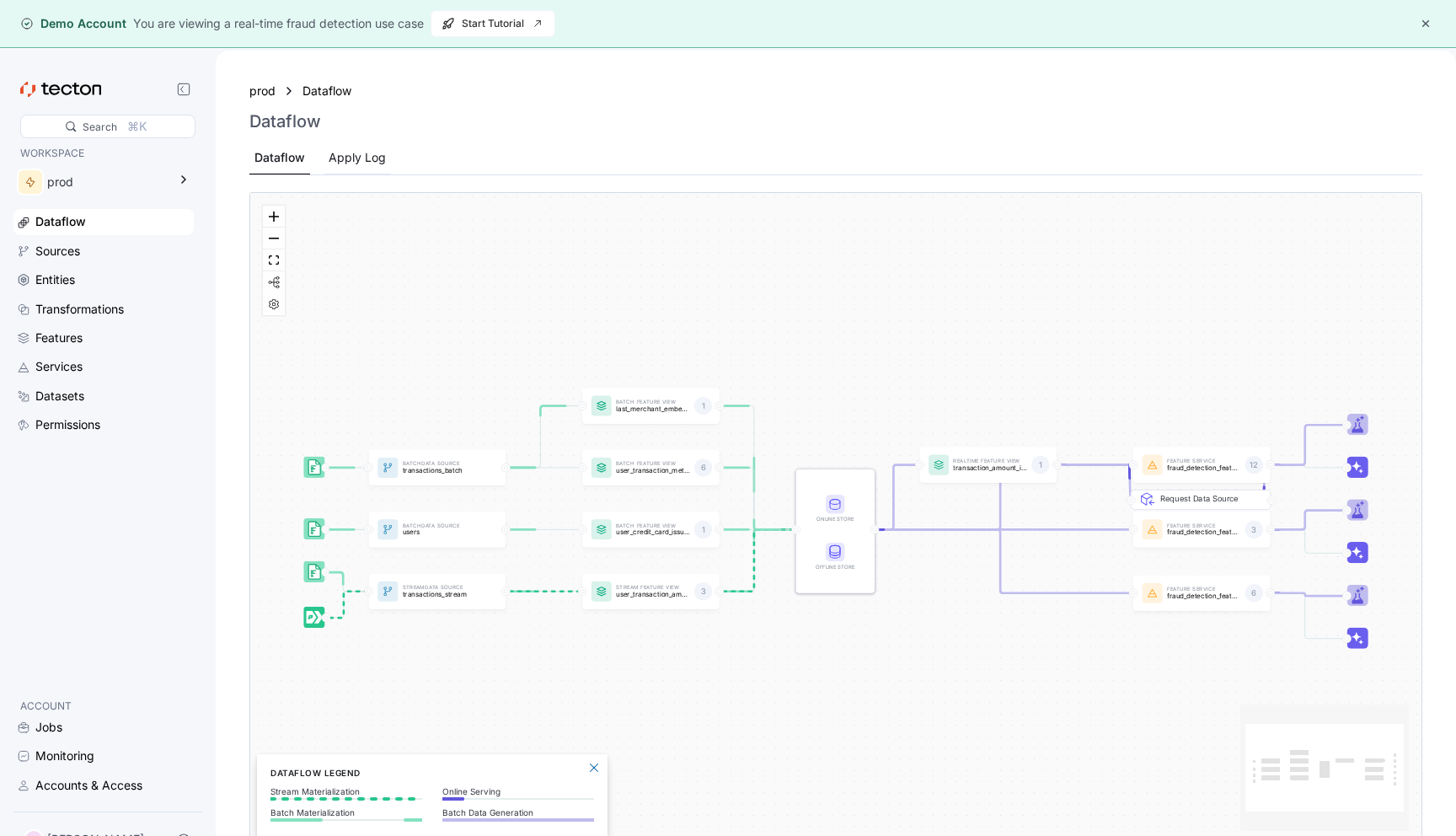
click at [353, 160] on div "Apply Log" at bounding box center [357, 158] width 57 height 19
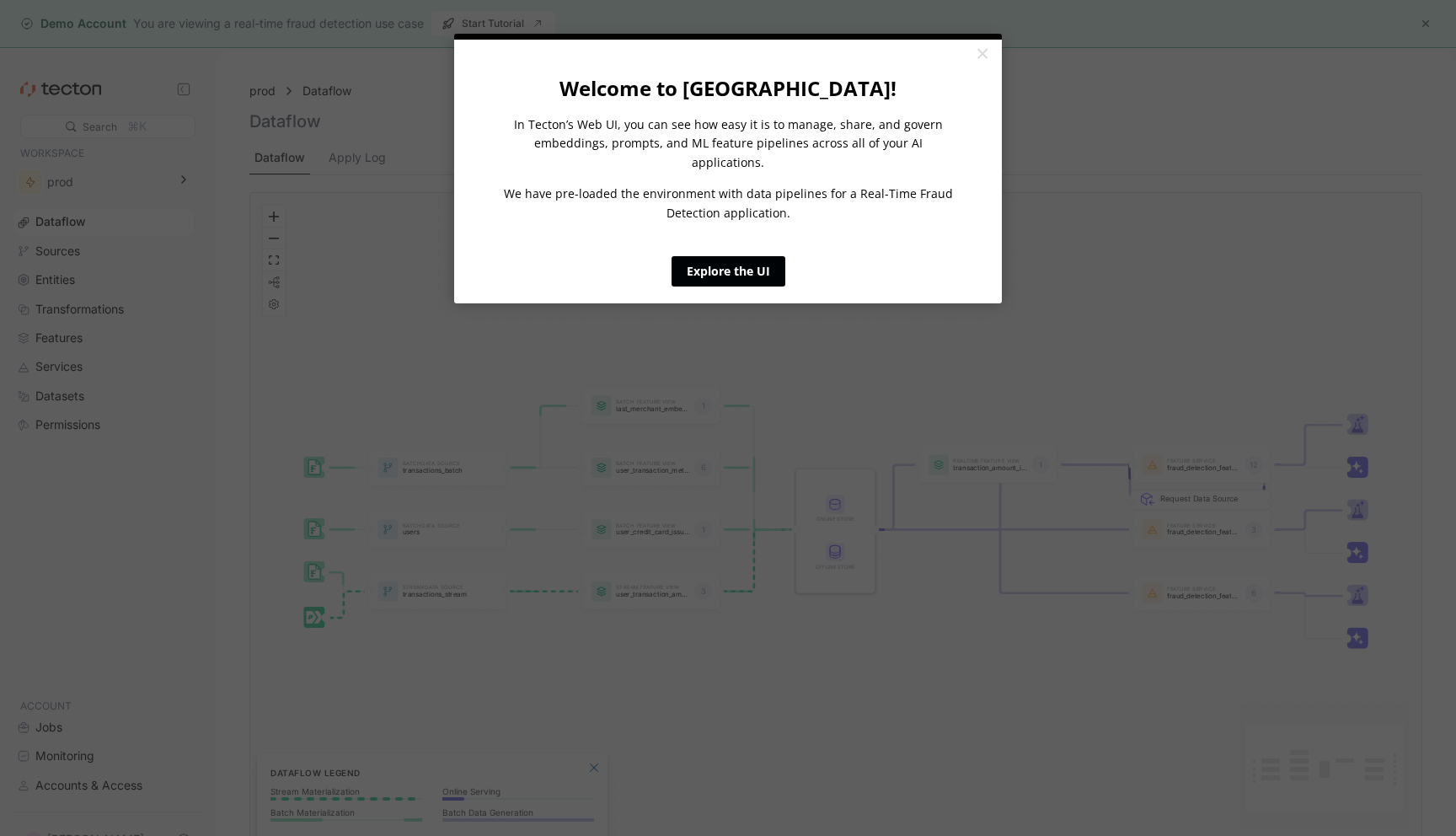
click at [696, 256] on link "Explore the UI" at bounding box center [728, 271] width 114 height 30
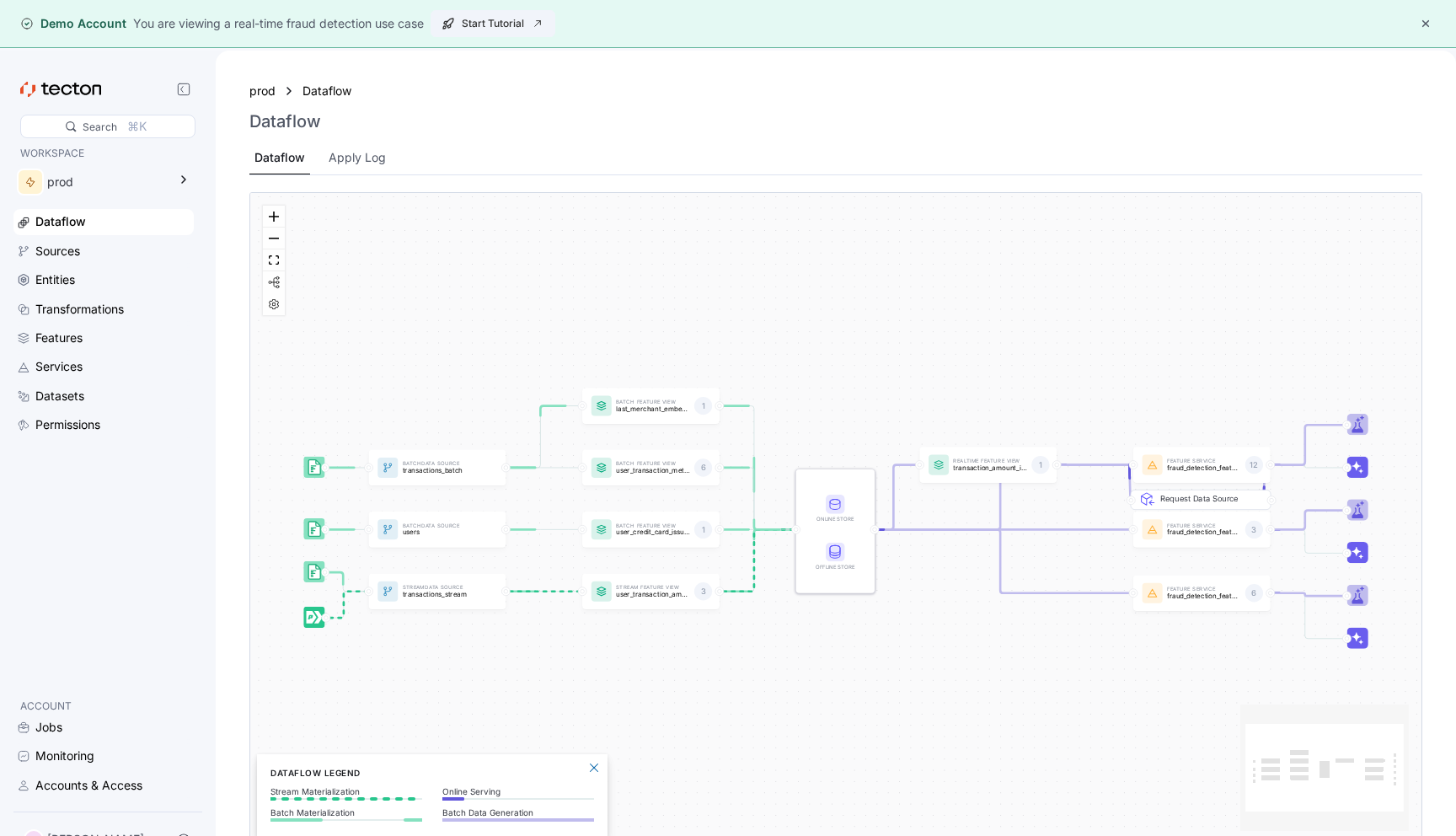
click at [510, 30] on span "Start Tutorial" at bounding box center [493, 23] width 103 height 25
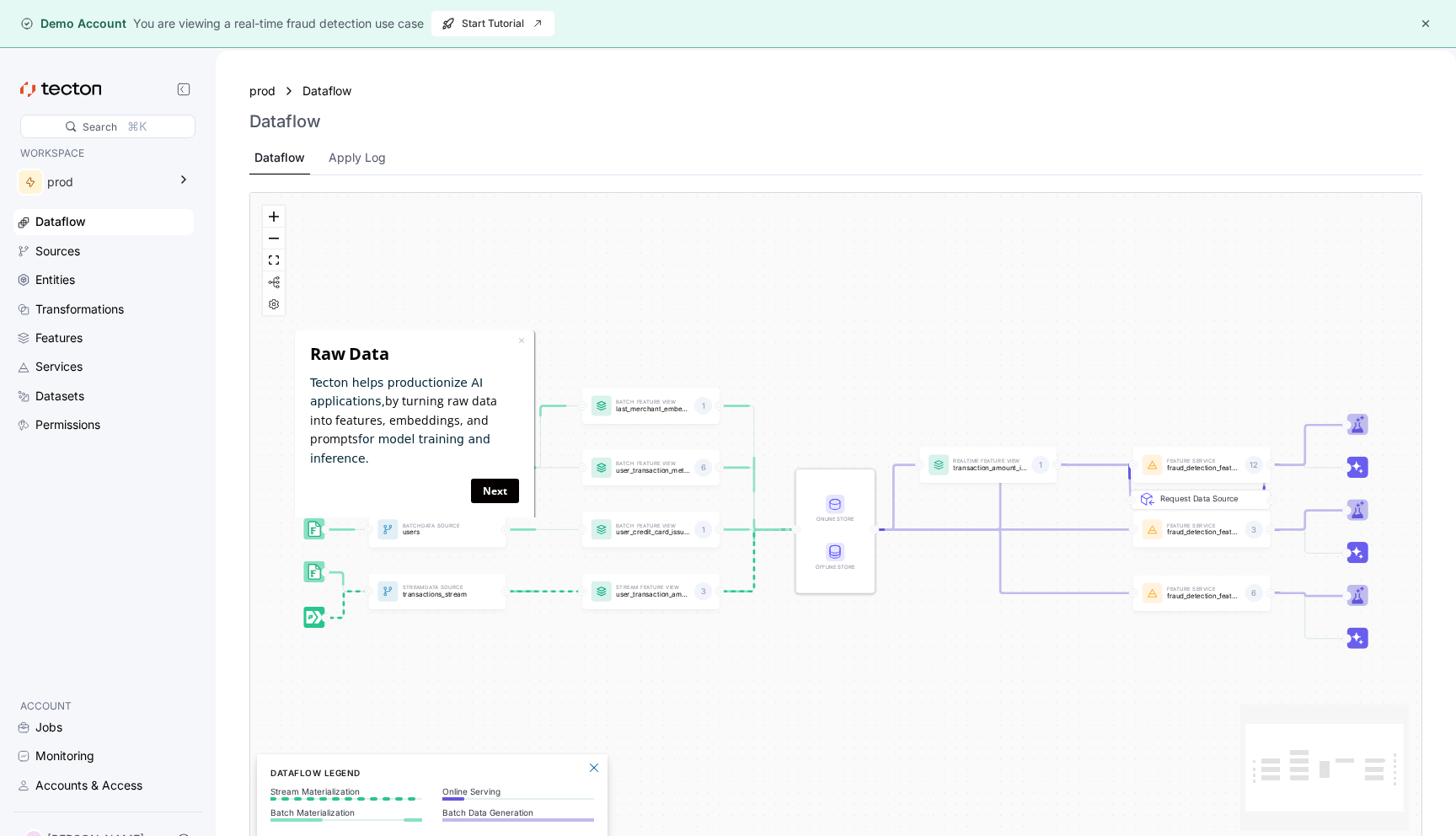
click at [1426, 22] on button "button" at bounding box center [1426, 24] width 21 height 21
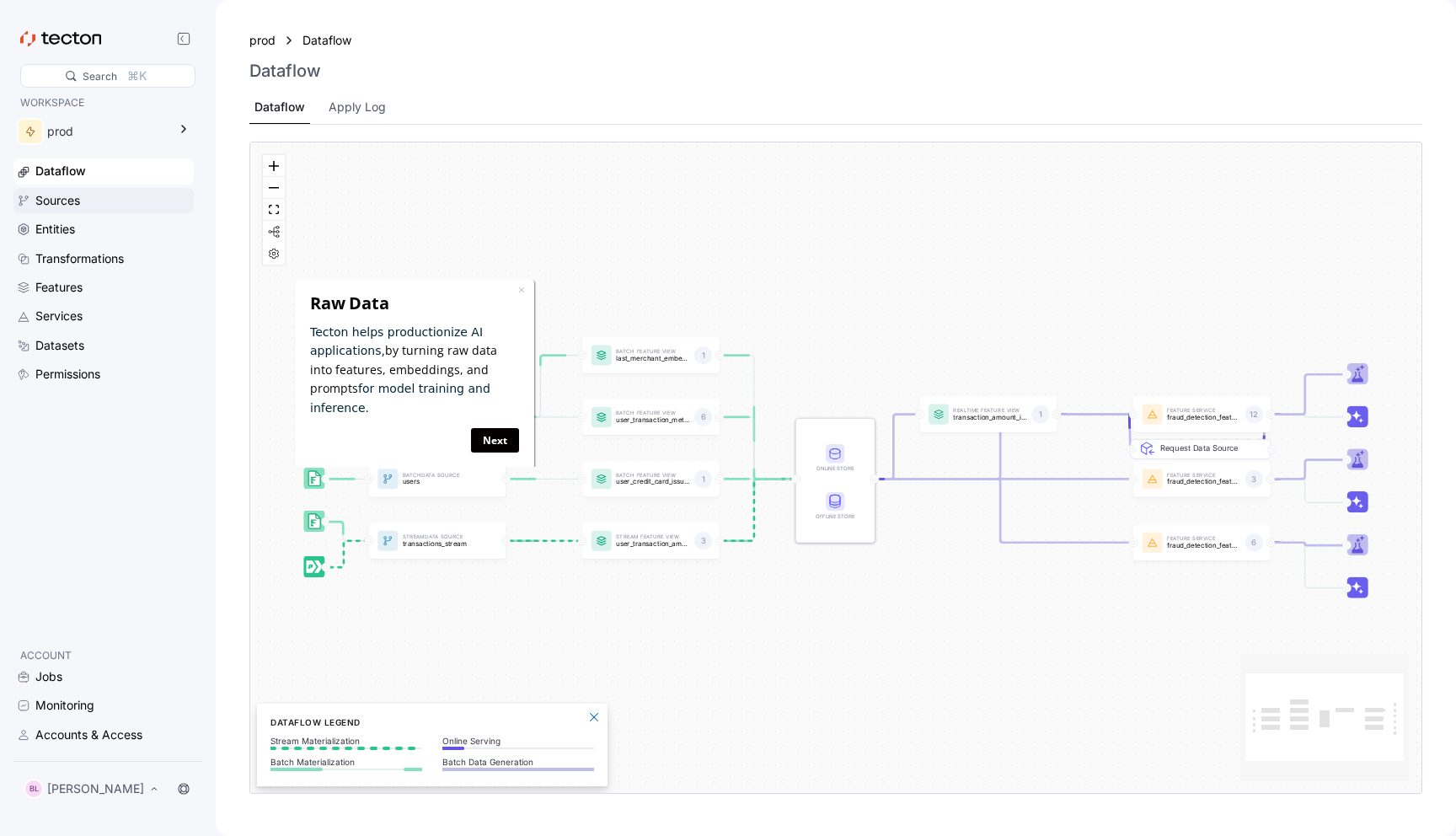
click at [101, 195] on div "Sources" at bounding box center [112, 201] width 155 height 19
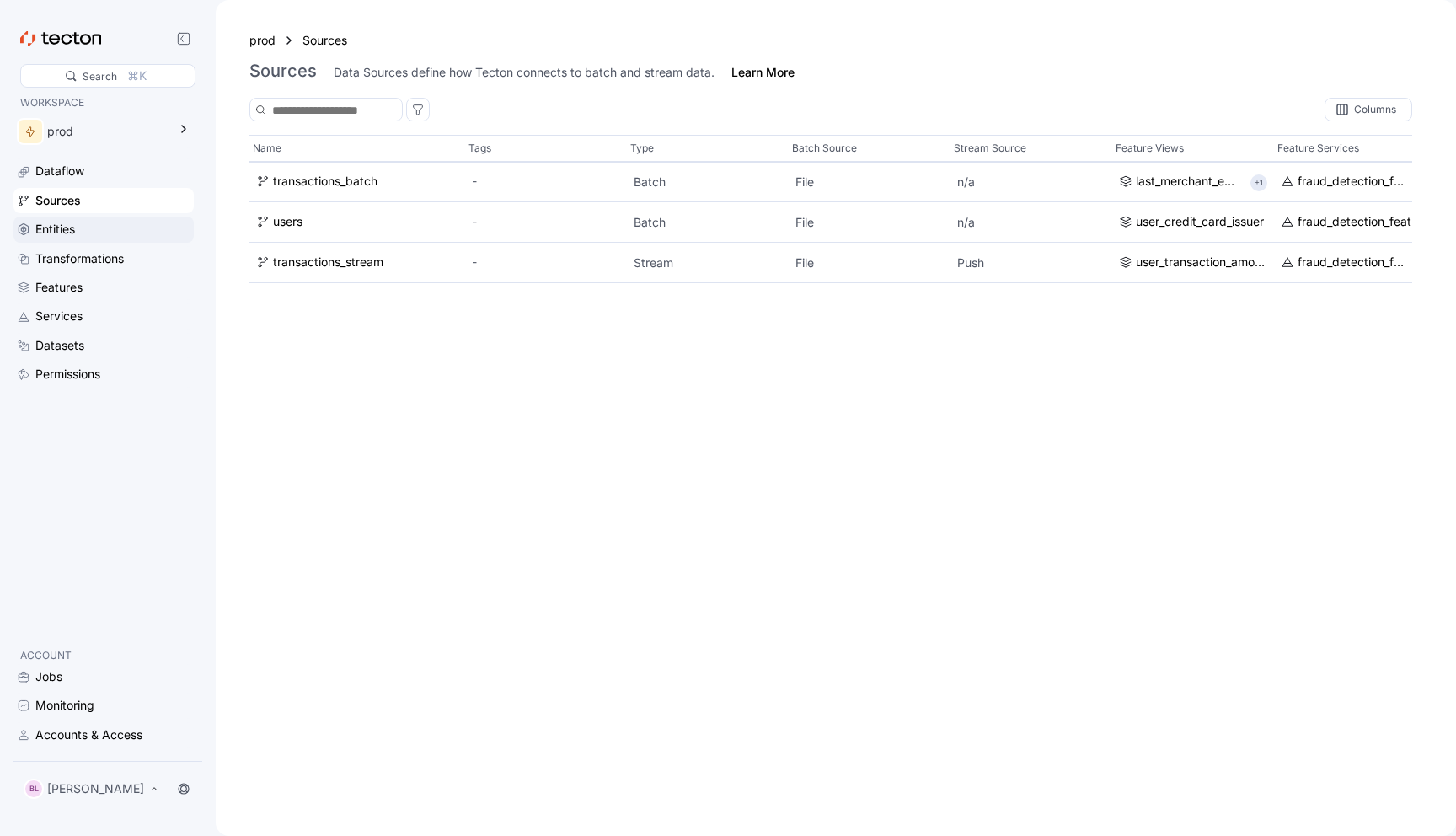
click at [112, 232] on div "Entities" at bounding box center [112, 230] width 155 height 19
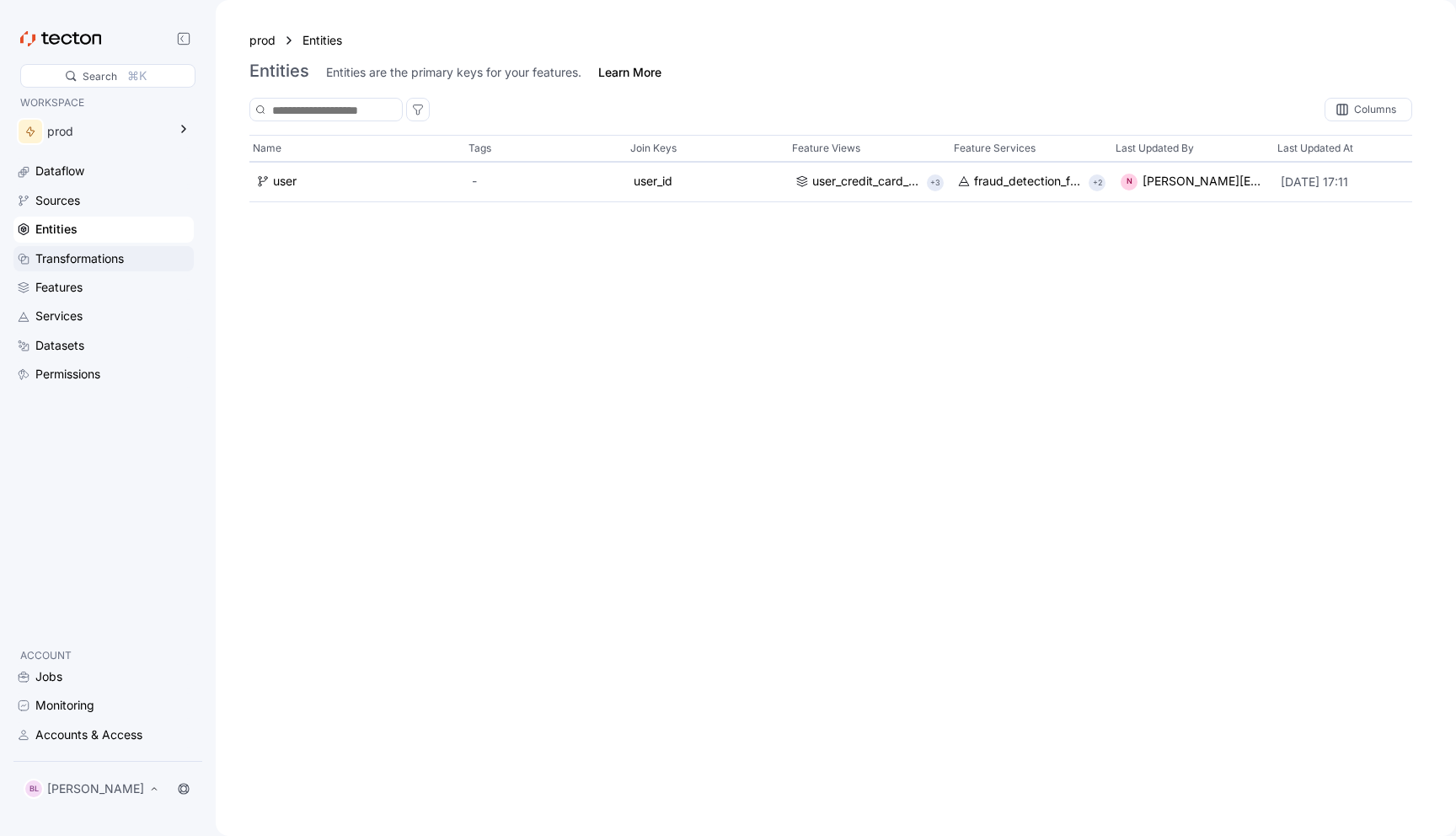
click at [116, 248] on div "Transformations" at bounding box center [104, 258] width 180 height 25
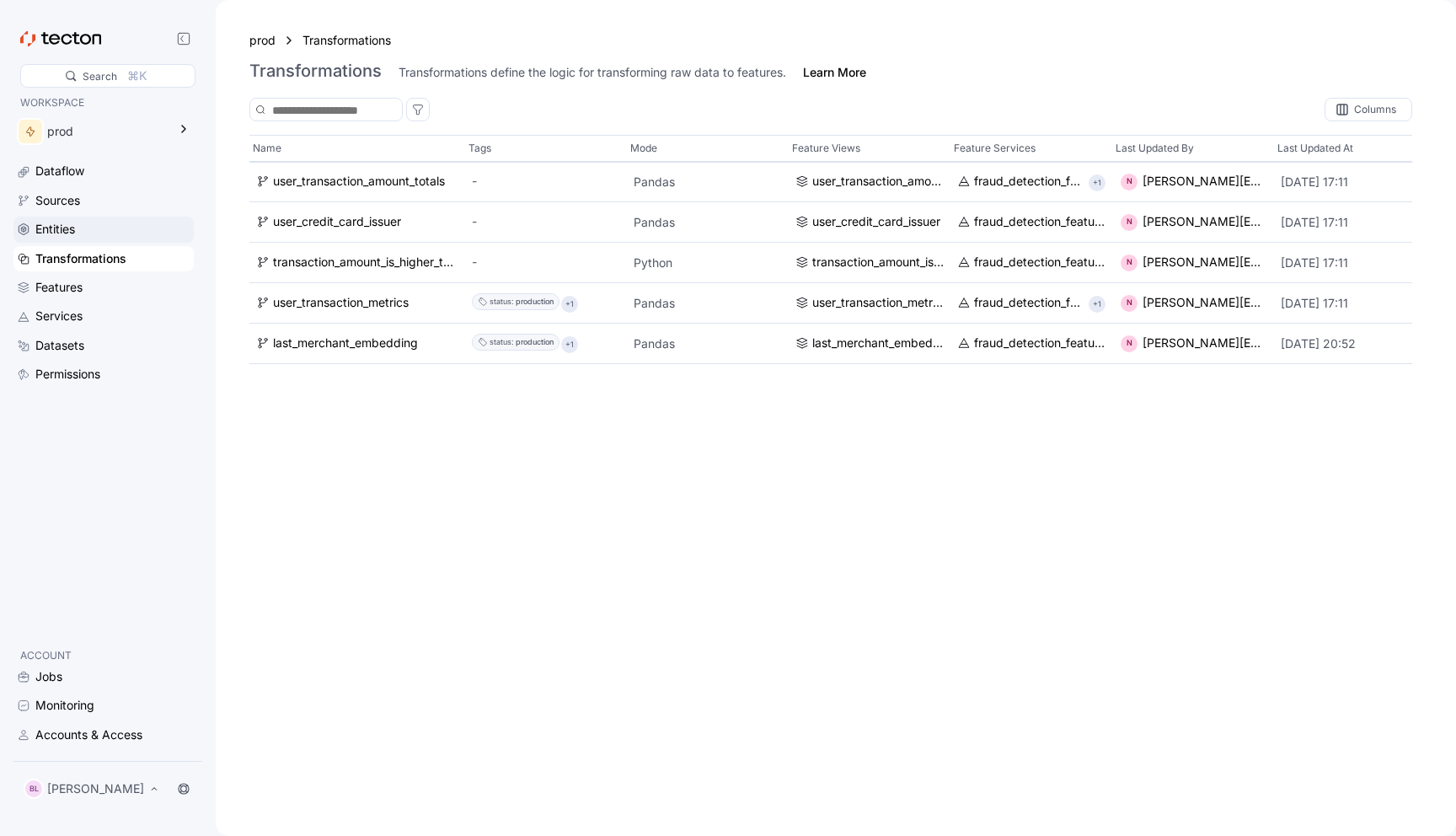
click at [117, 237] on div "Entities" at bounding box center [112, 230] width 155 height 19
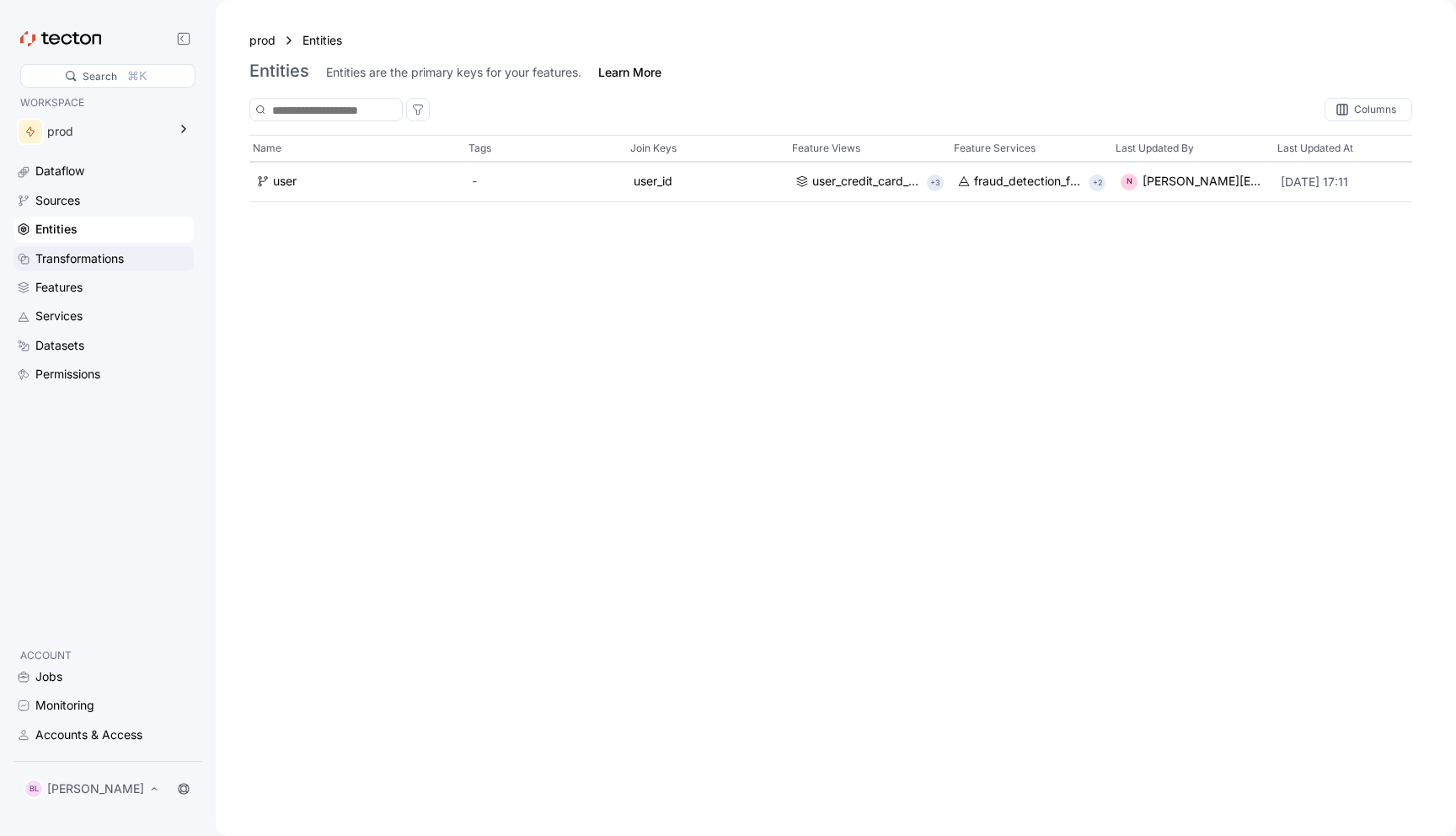
click at [115, 246] on div "Transformations" at bounding box center [104, 258] width 180 height 25
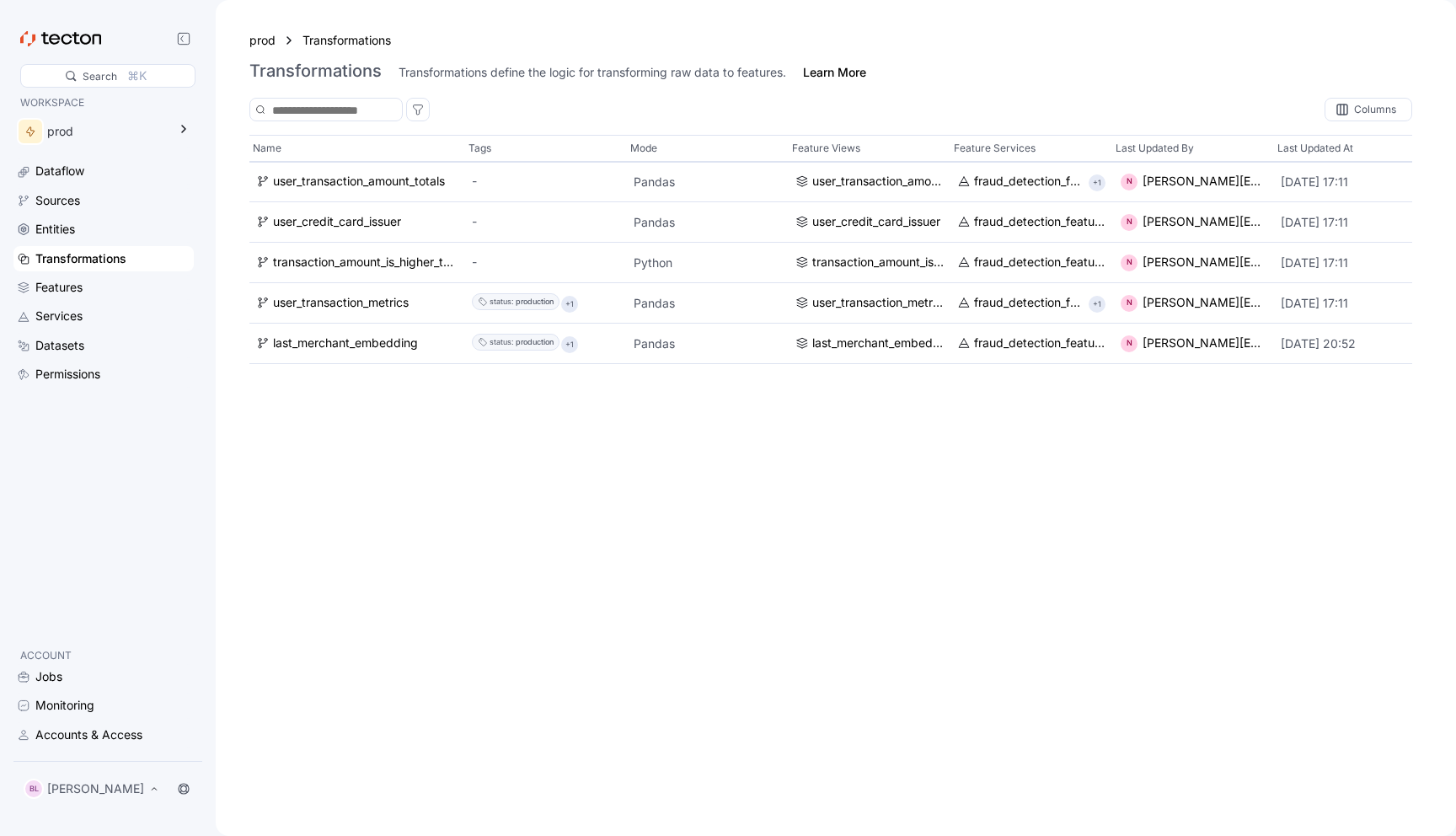
click at [105, 259] on div "Transformations" at bounding box center [81, 259] width 91 height 19
click at [99, 270] on div "Transformations" at bounding box center [104, 258] width 180 height 25
click at [97, 274] on div "Dataflow Sources Entities Transformations Features Services Datasets Permissions" at bounding box center [104, 273] width 180 height 228
click at [93, 278] on div "Features" at bounding box center [104, 287] width 180 height 25
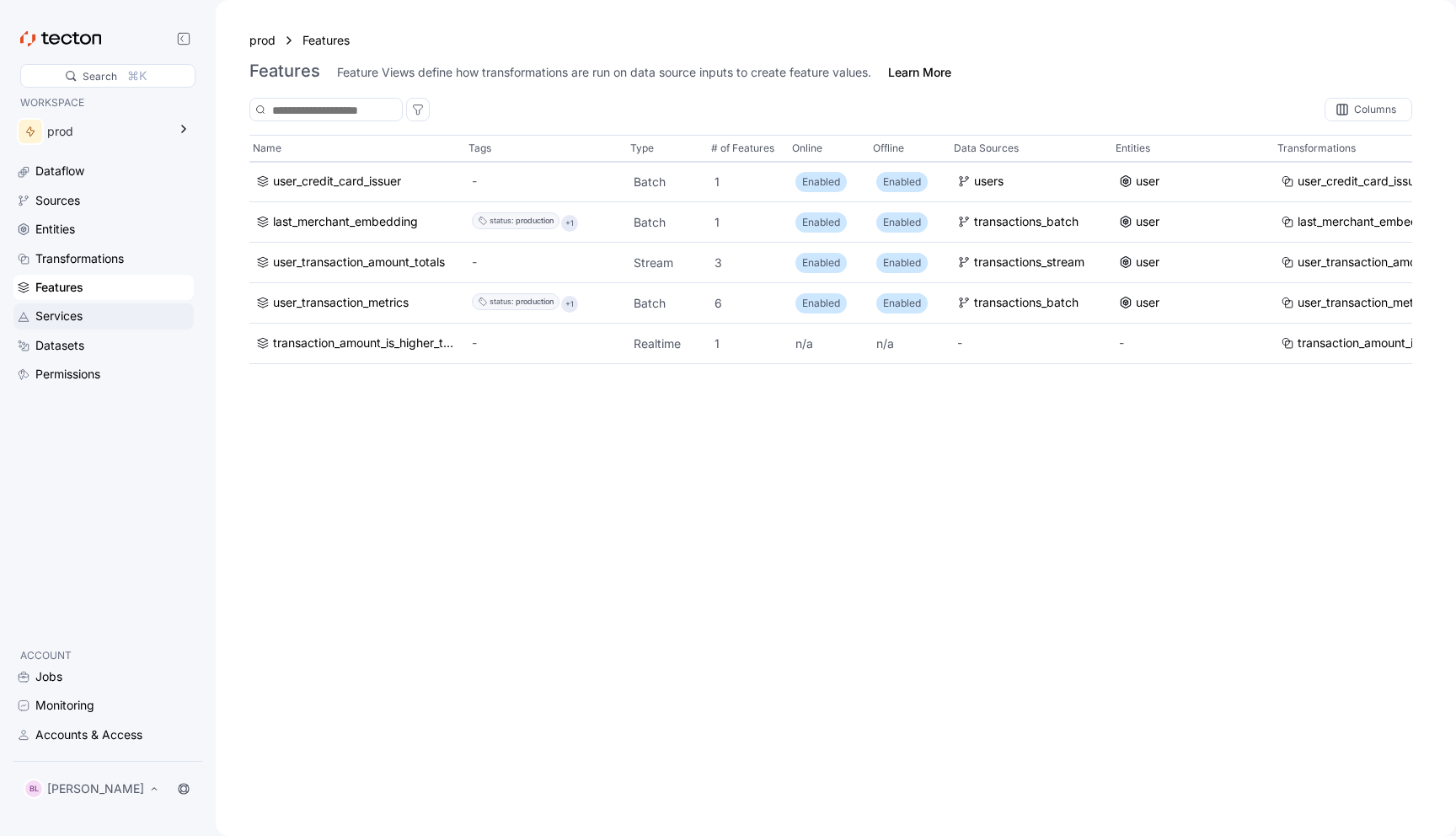
click at [93, 317] on div "Services" at bounding box center [112, 316] width 155 height 19
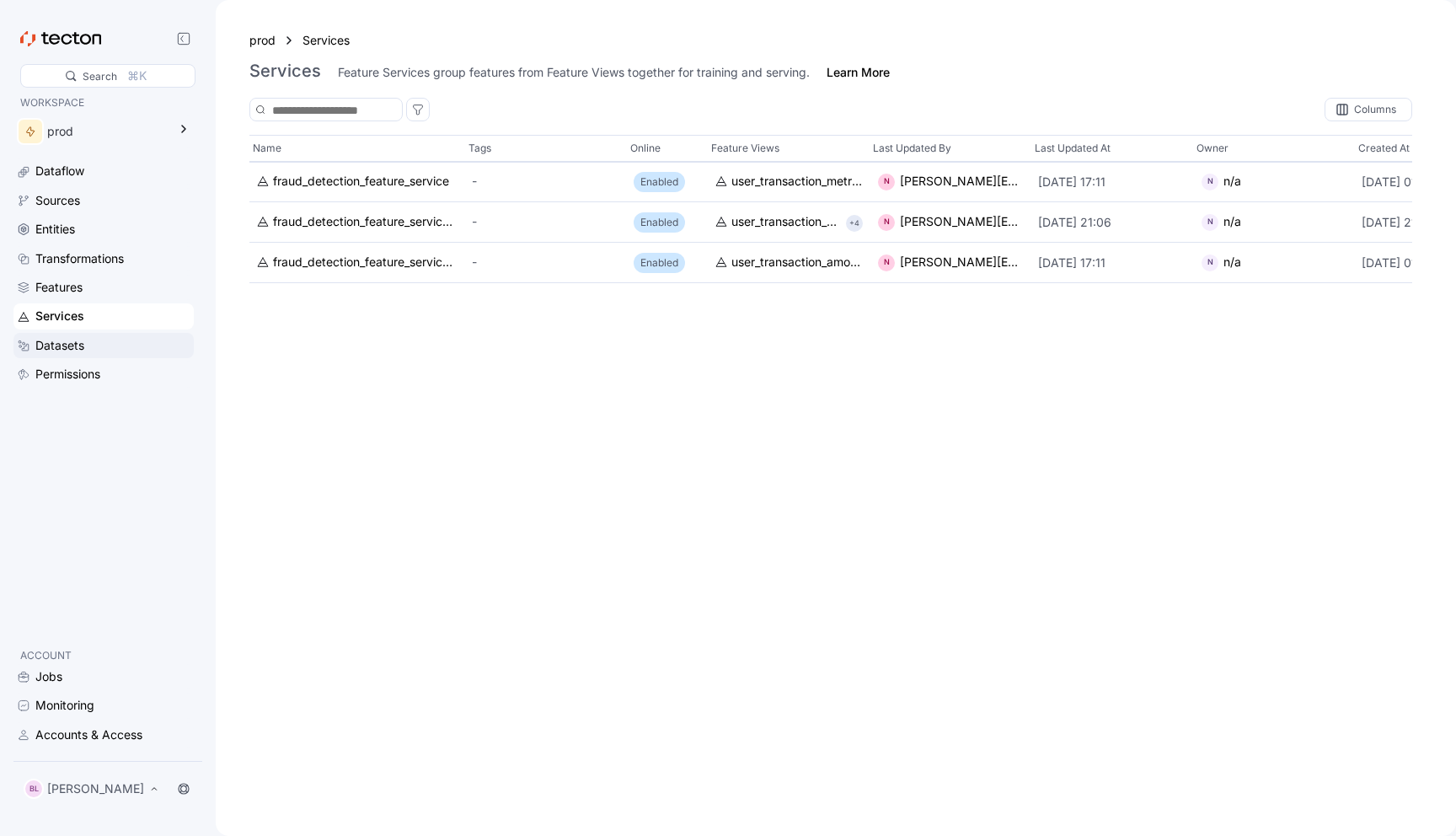
click at [89, 342] on div "Datasets" at bounding box center [112, 346] width 155 height 19
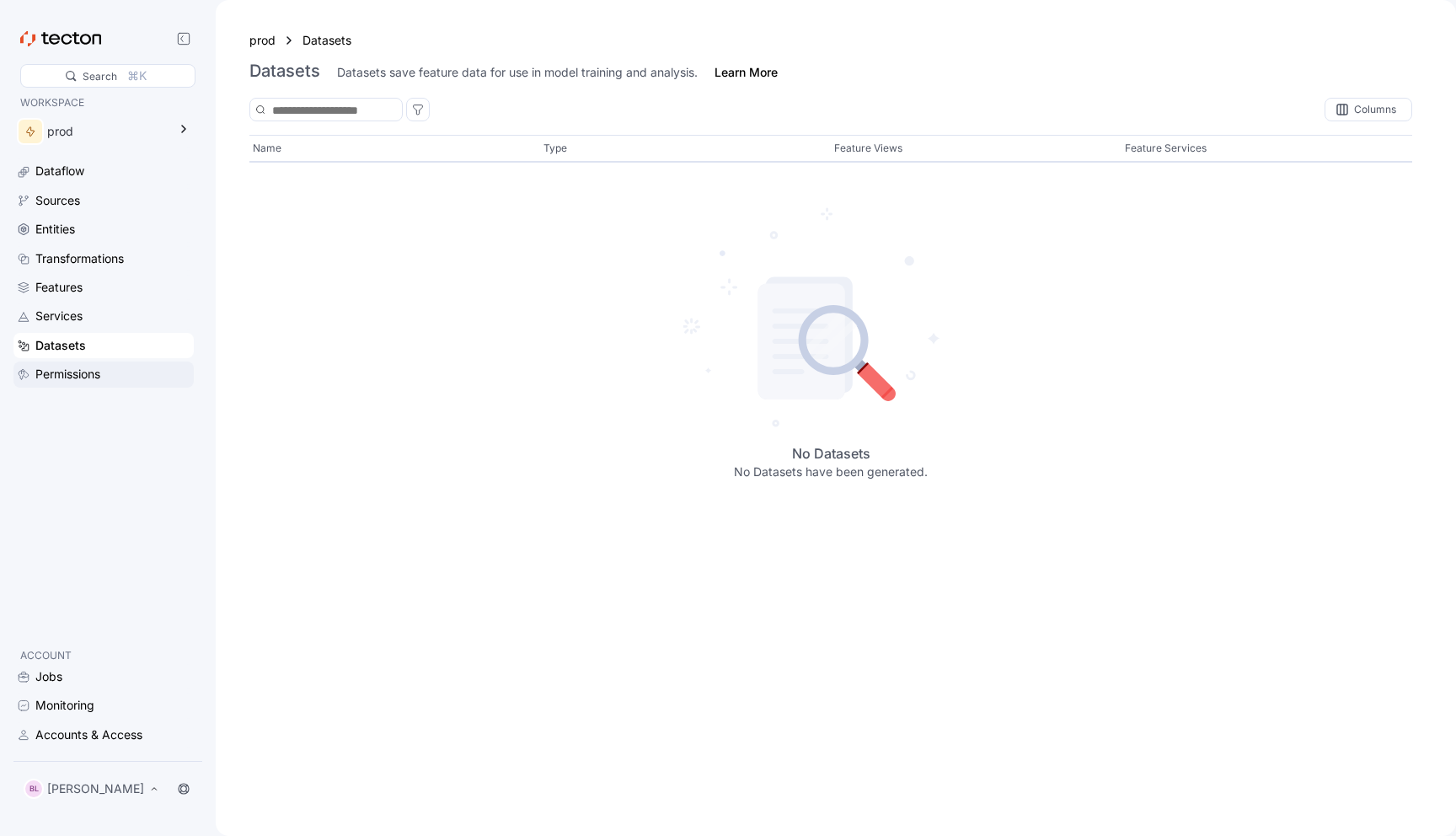
click at [87, 362] on div "Permissions" at bounding box center [104, 374] width 180 height 25
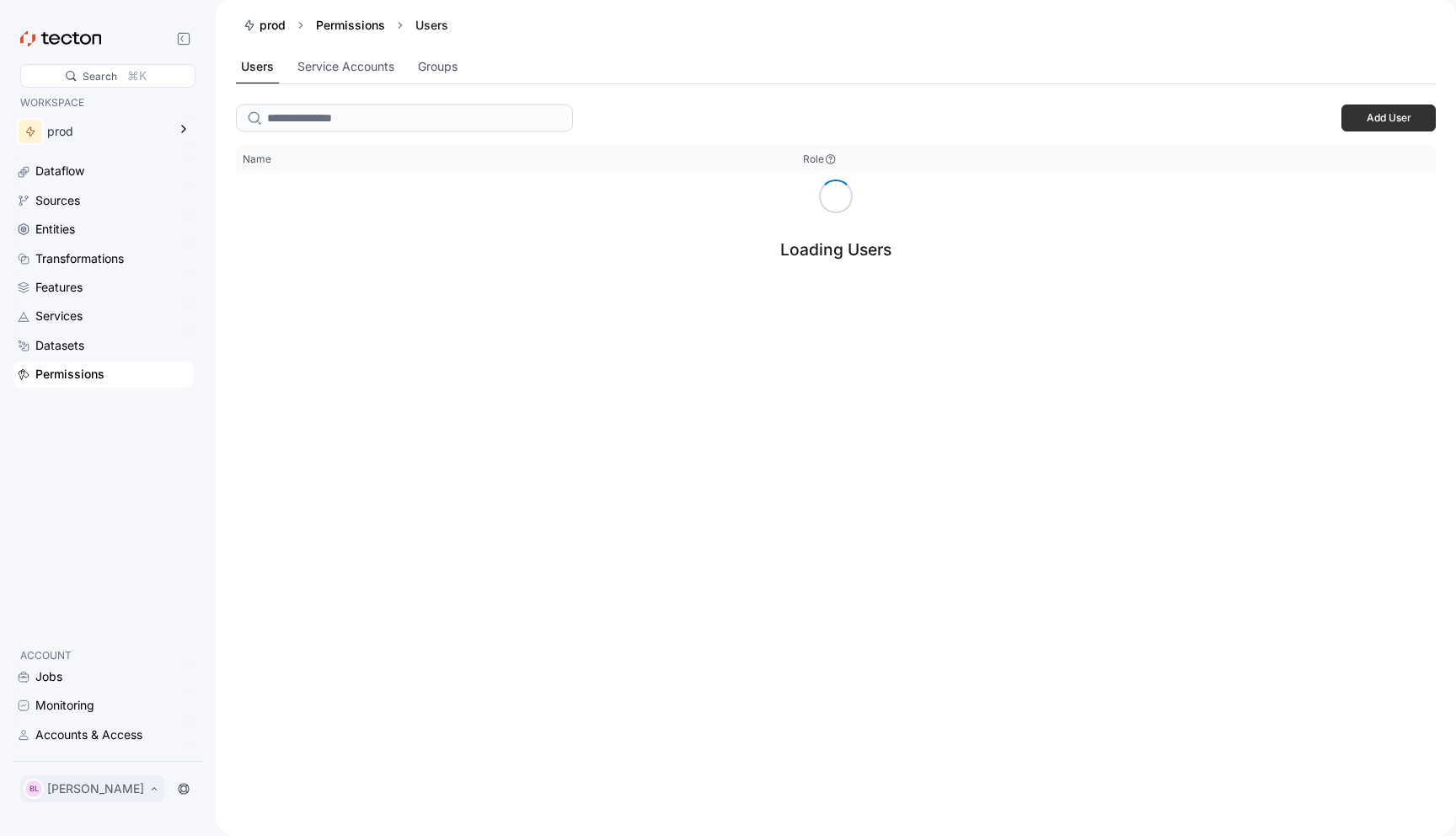
click at [88, 801] on div "BL [PERSON_NAME]" at bounding box center [93, 789] width 144 height 27
click at [102, 719] on div "My Account" at bounding box center [85, 721] width 68 height 17
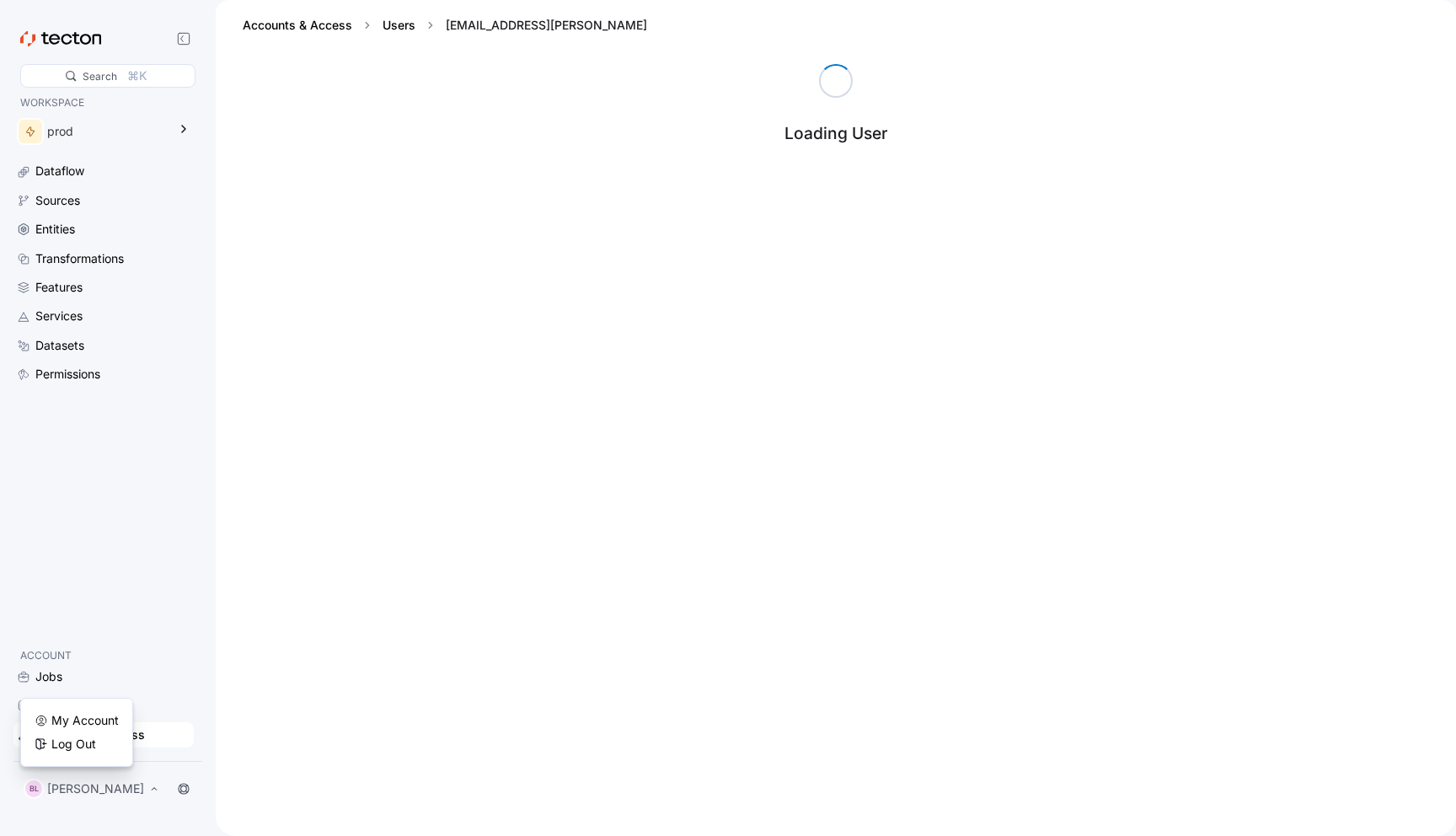
click at [319, 538] on div "Loading User" at bounding box center [836, 450] width 1240 height 773
